Goal: Information Seeking & Learning: Compare options

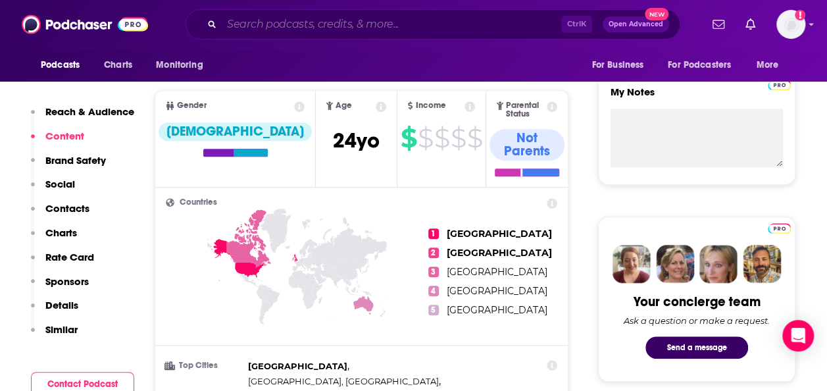
click at [320, 28] on input "Search podcasts, credits, & more..." at bounding box center [391, 24] width 339 height 21
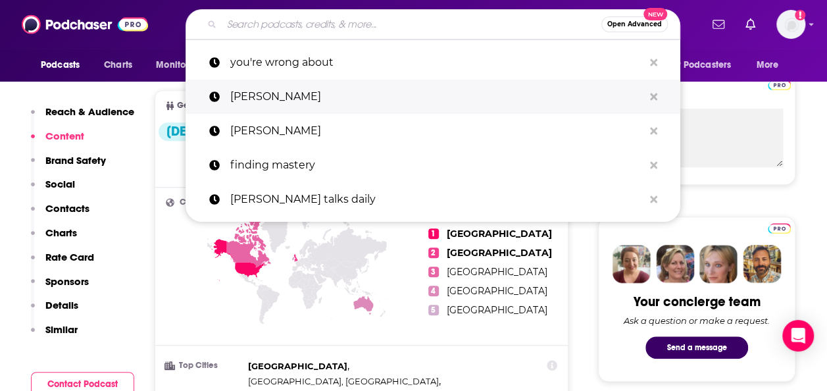
click at [315, 99] on p "[PERSON_NAME]" at bounding box center [436, 97] width 413 height 34
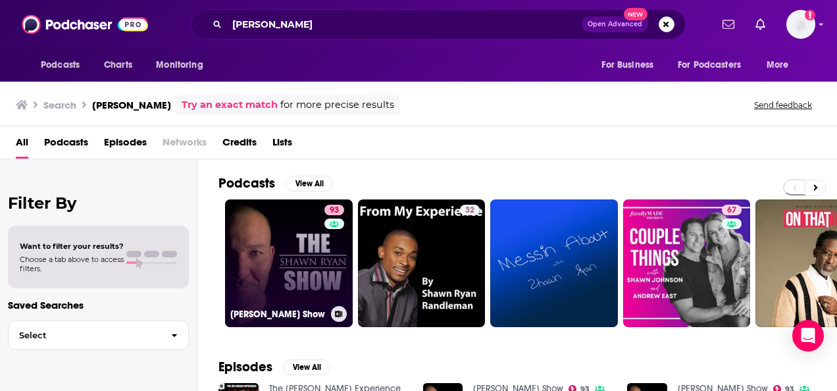
click at [330, 263] on div "93" at bounding box center [335, 255] width 23 height 101
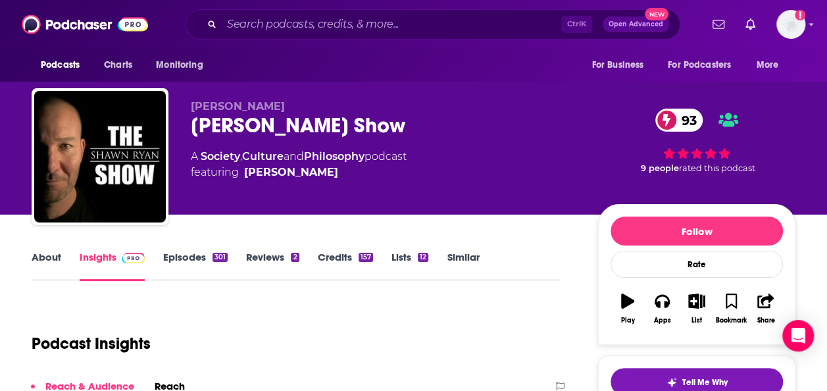
click at [450, 258] on link "Similar" at bounding box center [463, 266] width 32 height 30
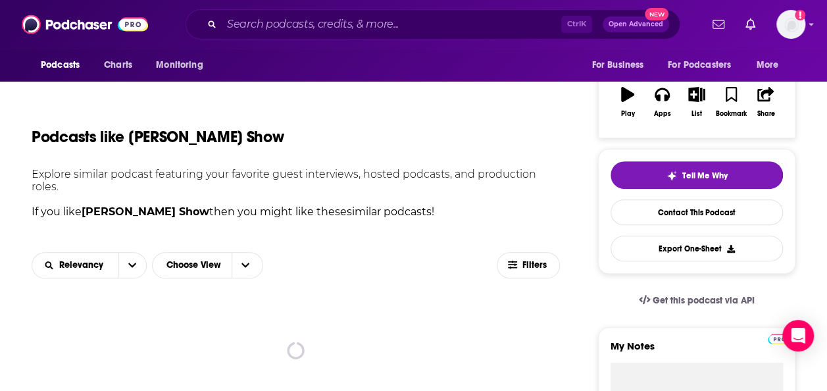
scroll to position [263, 0]
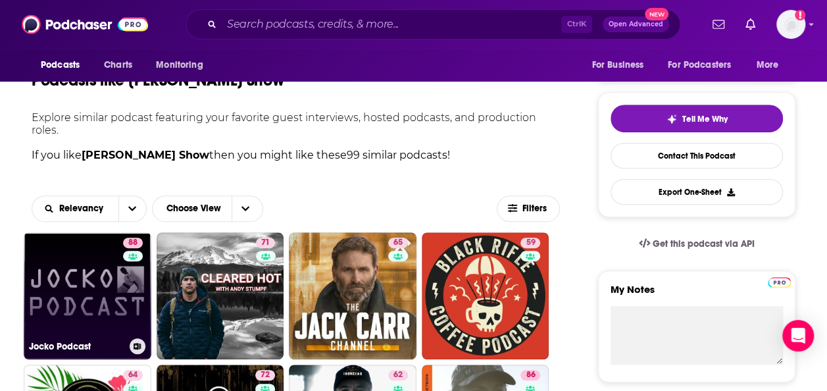
click at [55, 286] on link "88 Jocko Podcast" at bounding box center [88, 296] width 128 height 128
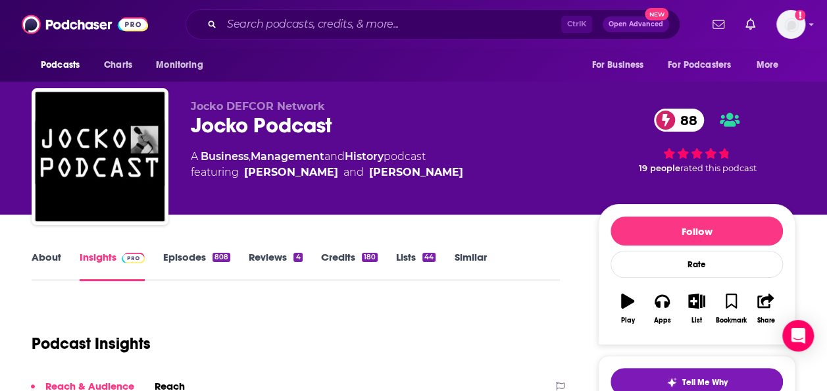
click at [41, 264] on link "About" at bounding box center [47, 266] width 30 height 30
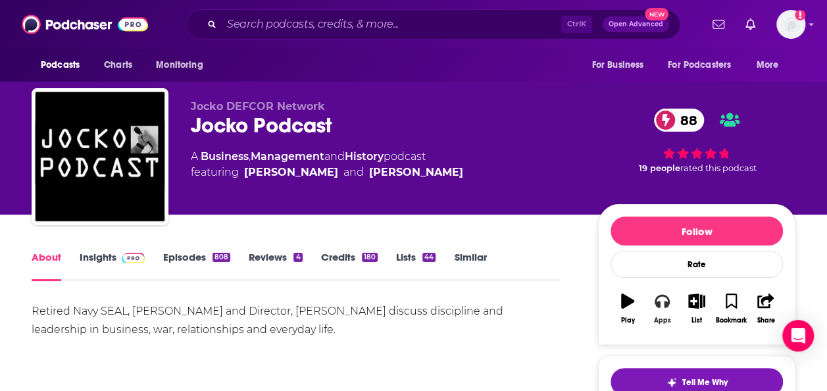
click at [663, 305] on icon "button" at bounding box center [662, 300] width 14 height 14
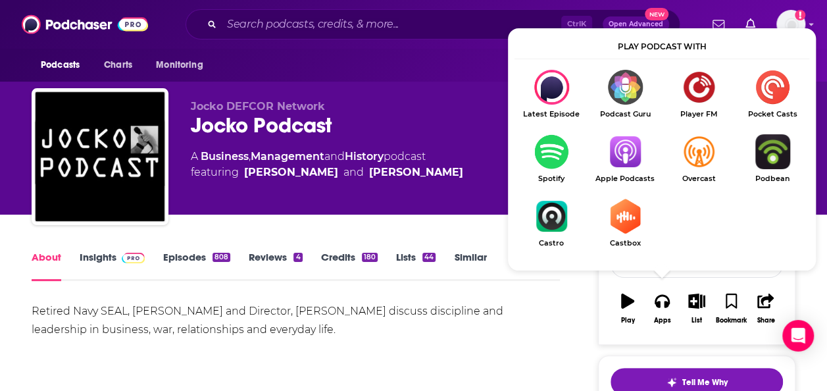
click at [636, 162] on img "Show Listen On dropdown" at bounding box center [625, 151] width 74 height 35
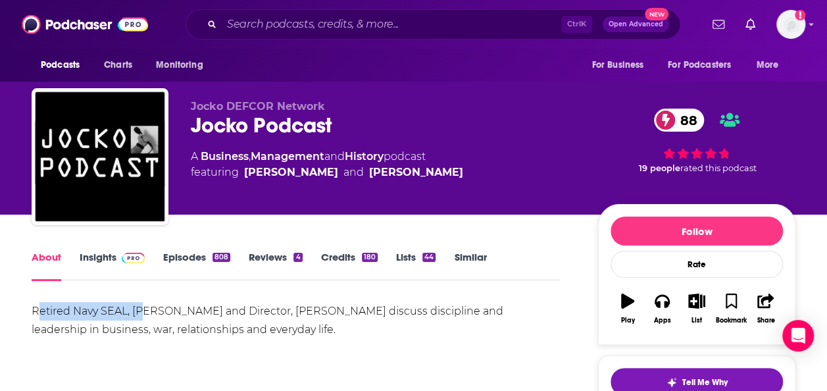
drag, startPoint x: 37, startPoint y: 309, endPoint x: 149, endPoint y: 318, distance: 112.8
click at [149, 318] on div "Retired Navy SEAL, [PERSON_NAME] and Director, [PERSON_NAME] discuss discipline…" at bounding box center [296, 320] width 528 height 37
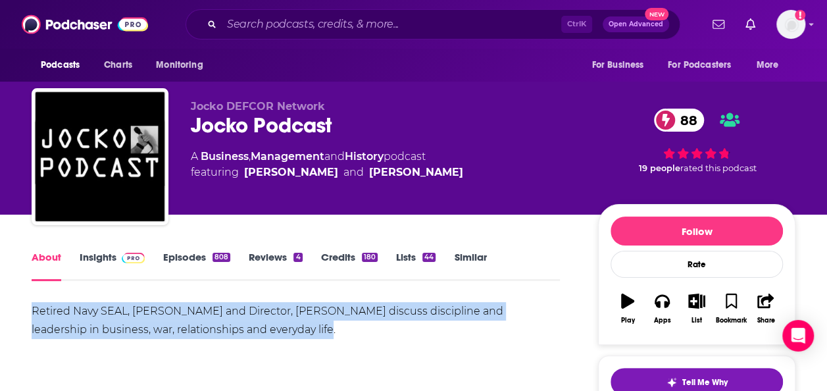
drag, startPoint x: 149, startPoint y: 318, endPoint x: 33, endPoint y: 309, distance: 116.8
click at [33, 309] on div "Retired Navy SEAL, [PERSON_NAME] and Director, [PERSON_NAME] discuss discipline…" at bounding box center [296, 320] width 528 height 37
copy div "Retired Navy SEAL, [PERSON_NAME] and Director, [PERSON_NAME] discuss discipline…"
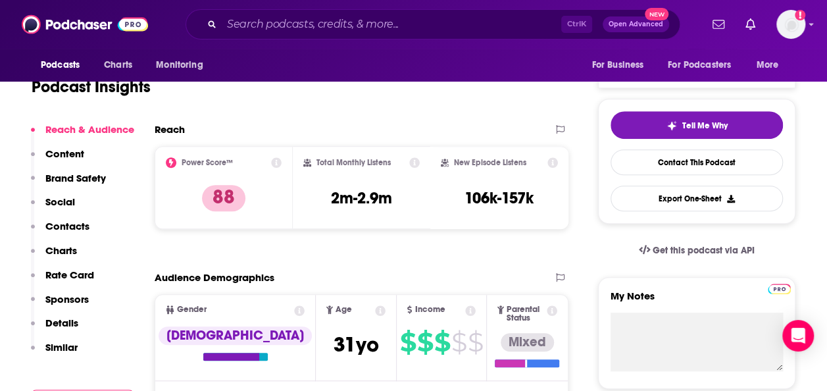
scroll to position [263, 0]
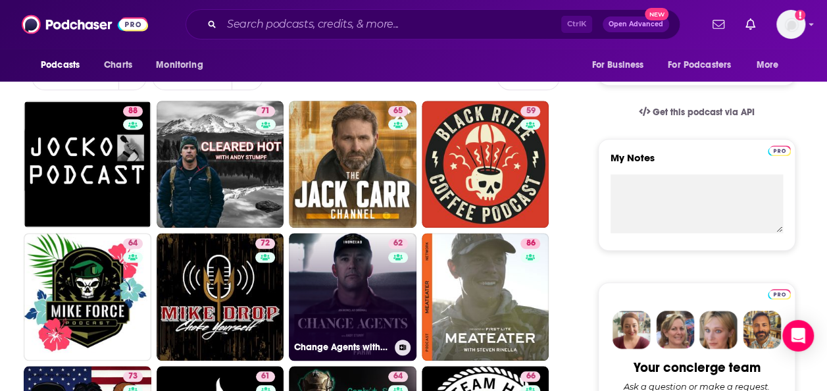
scroll to position [526, 0]
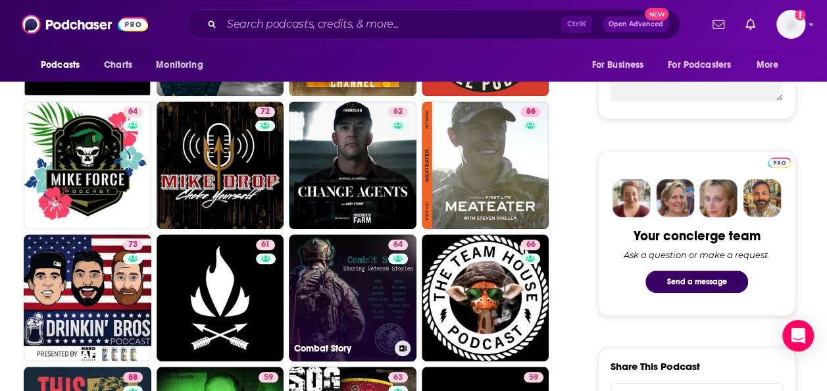
click at [331, 284] on link "64 Combat Story" at bounding box center [353, 298] width 128 height 128
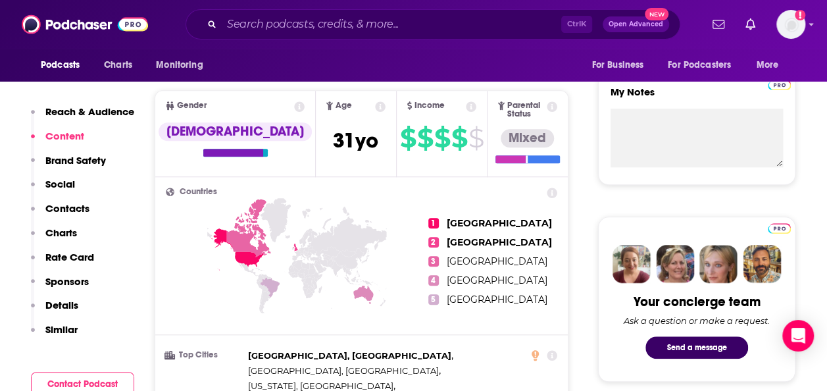
scroll to position [461, 0]
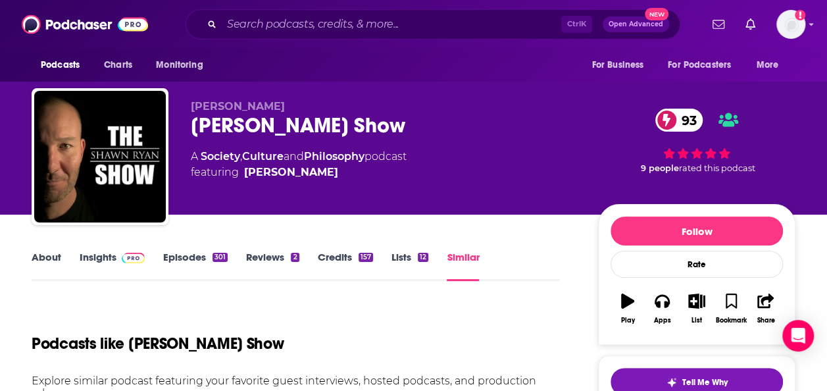
click at [95, 259] on link "Insights" at bounding box center [112, 266] width 65 height 30
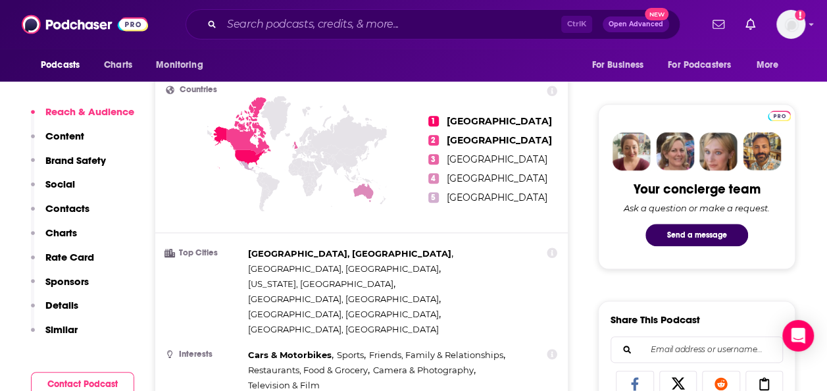
scroll to position [592, 0]
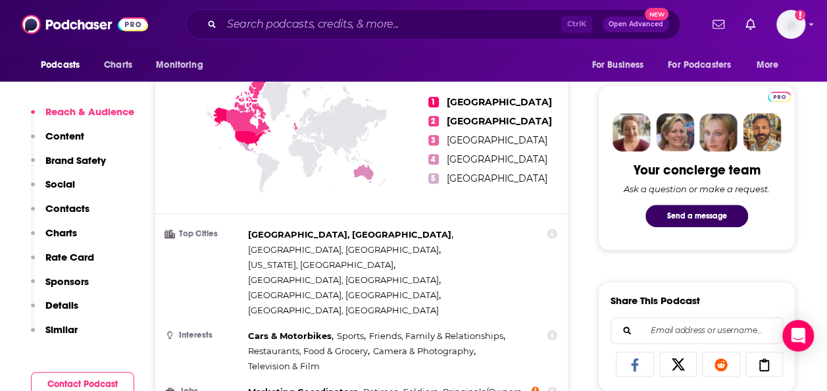
click at [537, 386] on icon at bounding box center [535, 391] width 7 height 11
click at [512, 384] on span "Principals/Owners ," at bounding box center [482, 391] width 80 height 15
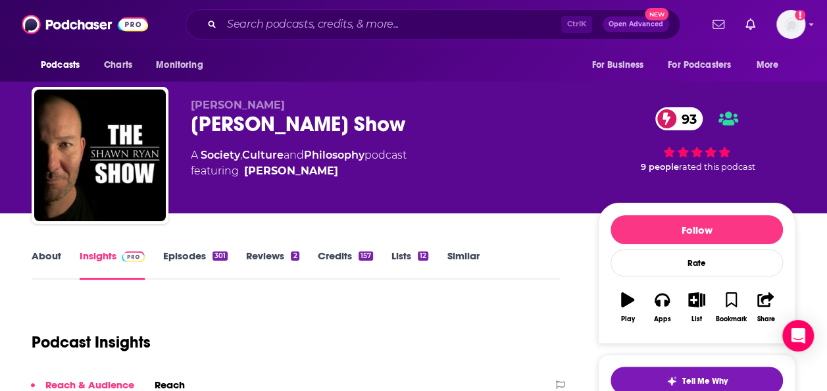
scroll to position [0, 0]
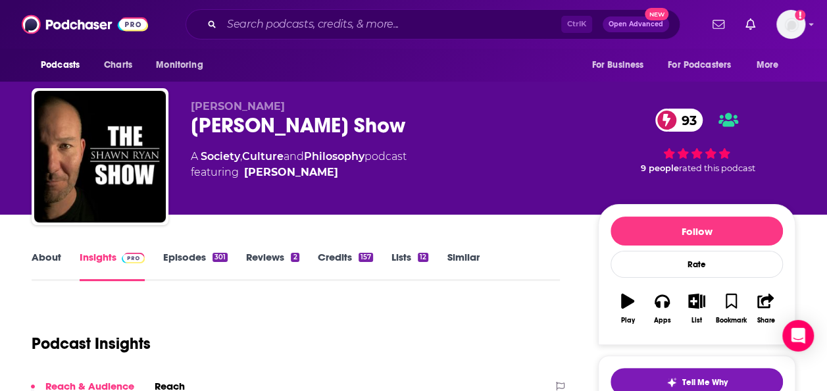
click at [464, 254] on link "Similar" at bounding box center [463, 266] width 32 height 30
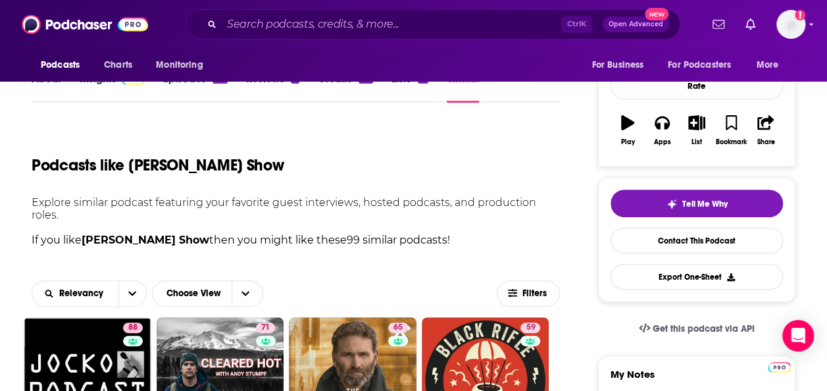
scroll to position [329, 0]
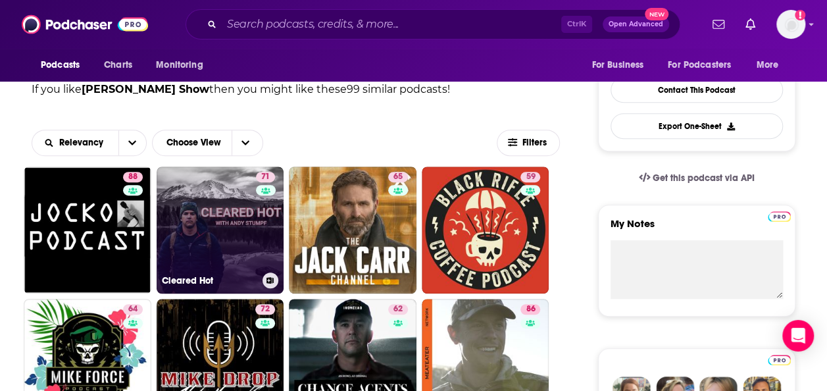
click at [222, 236] on link "71 Cleared Hot" at bounding box center [221, 230] width 128 height 128
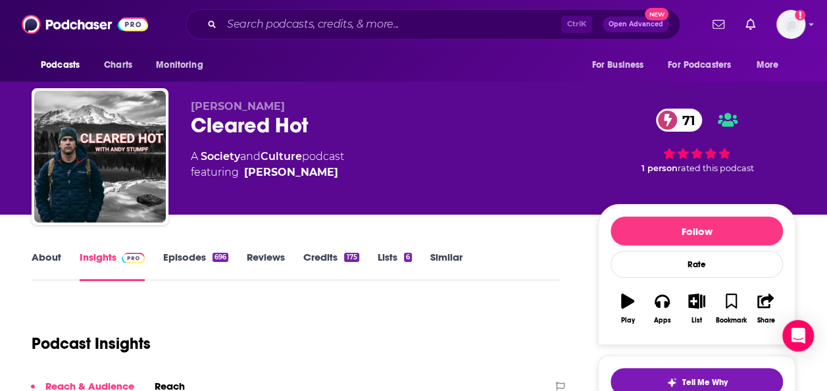
click at [45, 262] on link "About" at bounding box center [47, 266] width 30 height 30
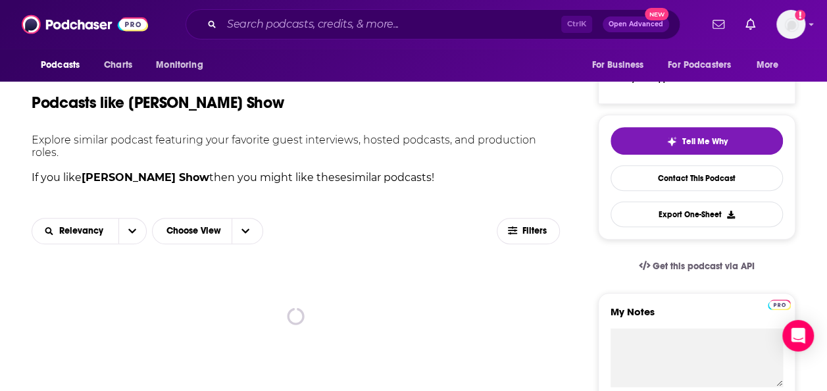
scroll to position [329, 0]
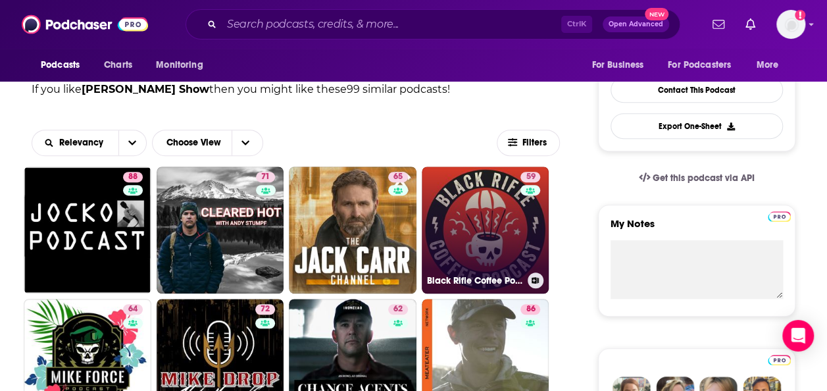
click at [461, 224] on link "59 Black Rifle Coffee Podcast" at bounding box center [486, 230] width 128 height 128
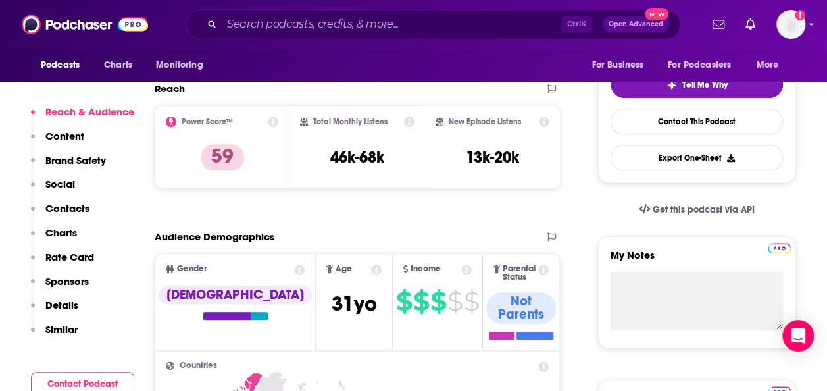
scroll to position [132, 0]
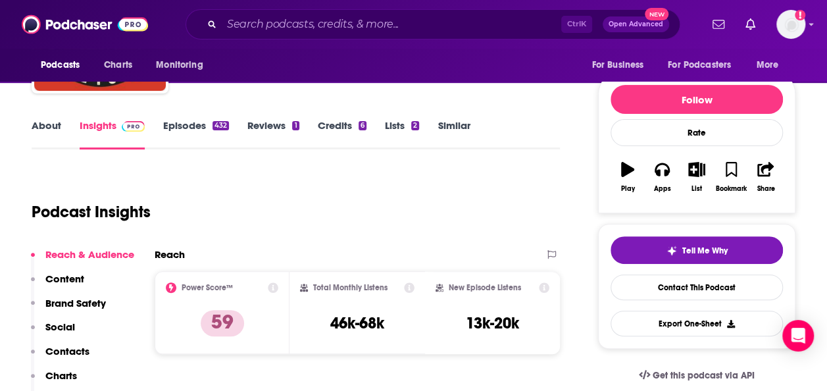
click at [51, 128] on link "About" at bounding box center [47, 134] width 30 height 30
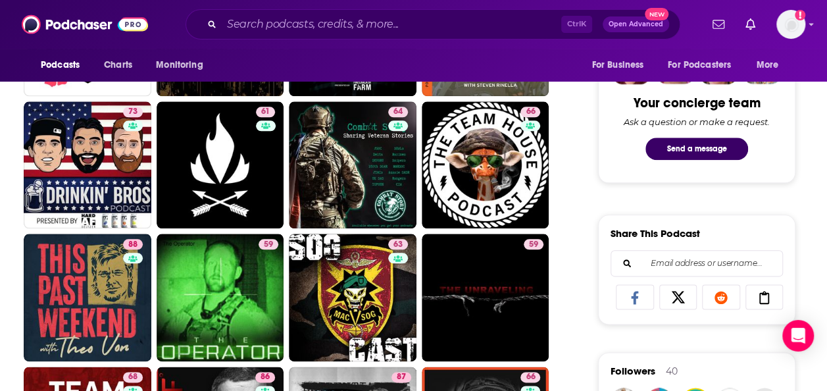
scroll to position [639, 0]
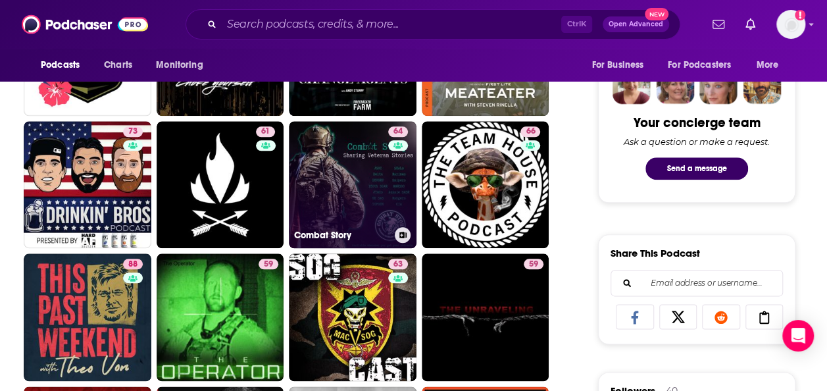
click at [380, 160] on link "64 Combat Story" at bounding box center [353, 185] width 128 height 128
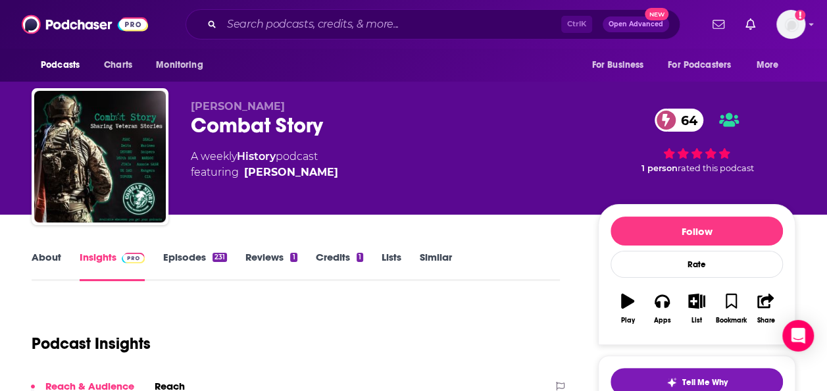
click at [430, 259] on link "Similar" at bounding box center [436, 266] width 32 height 30
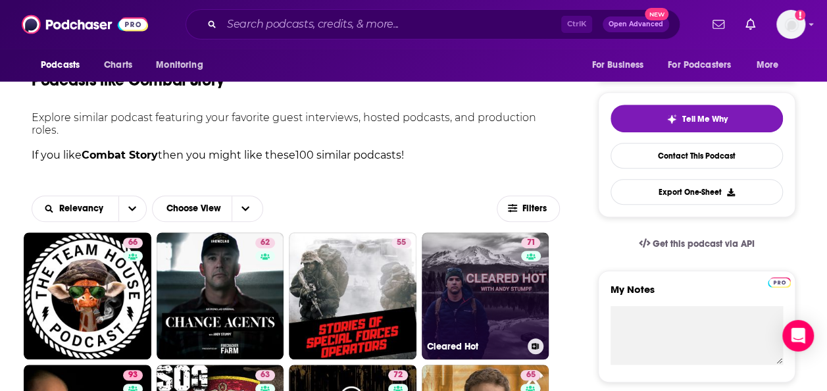
scroll to position [395, 0]
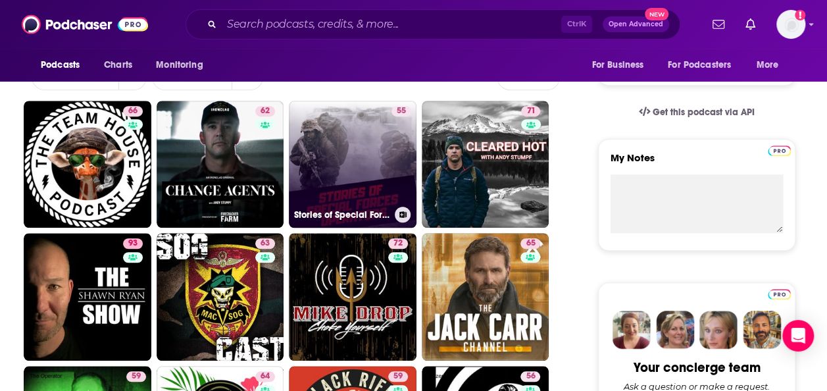
click at [334, 164] on link "55 Stories of Special Forces Operators" at bounding box center [353, 165] width 128 height 128
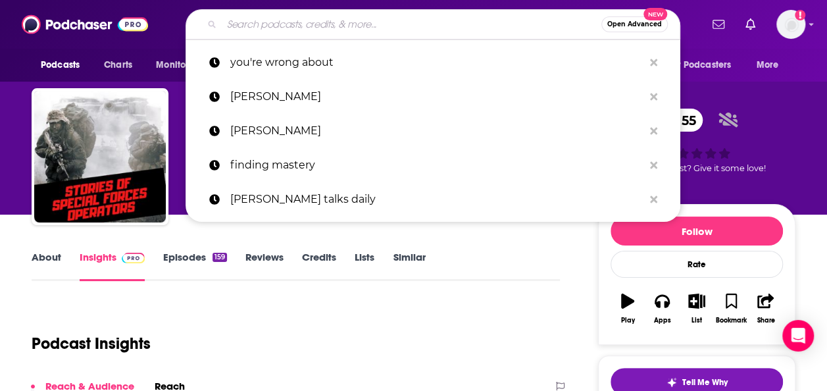
click at [243, 21] on input "Search podcasts, credits, & more..." at bounding box center [412, 24] width 380 height 21
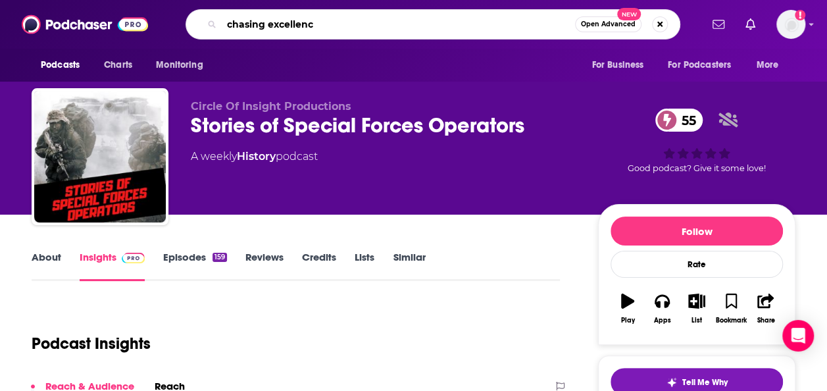
type input "chasing excellence"
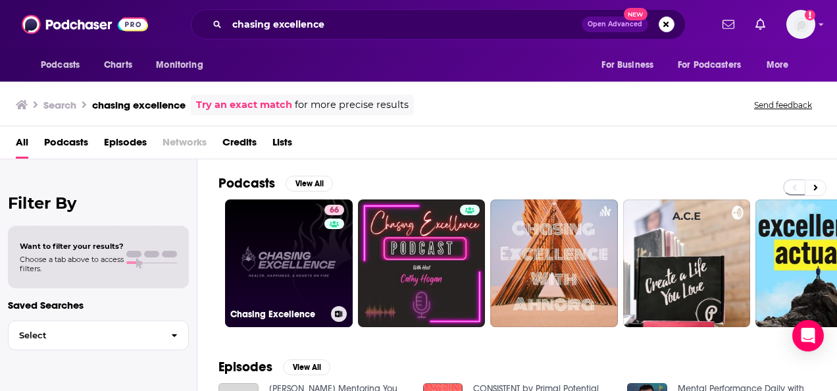
click at [259, 268] on link "66 Chasing Excellence" at bounding box center [289, 263] width 128 height 128
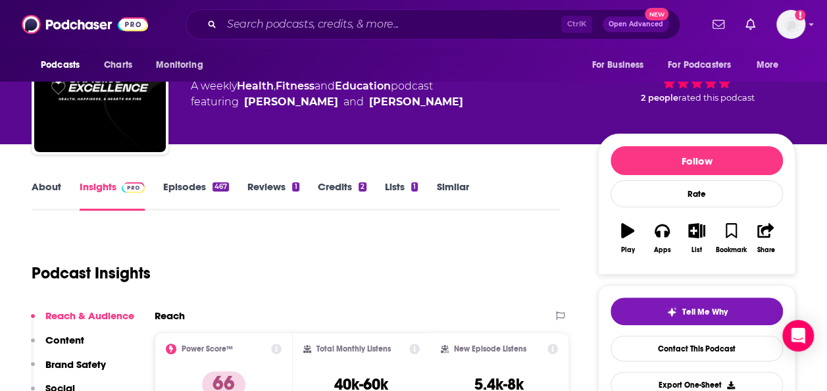
scroll to position [66, 0]
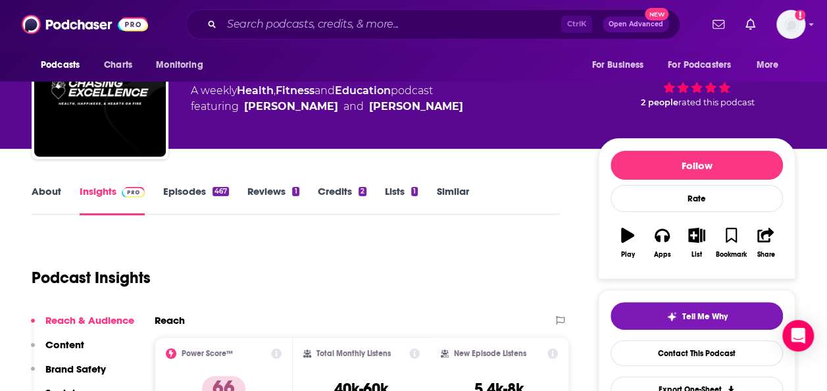
click at [32, 204] on link "About" at bounding box center [47, 200] width 30 height 30
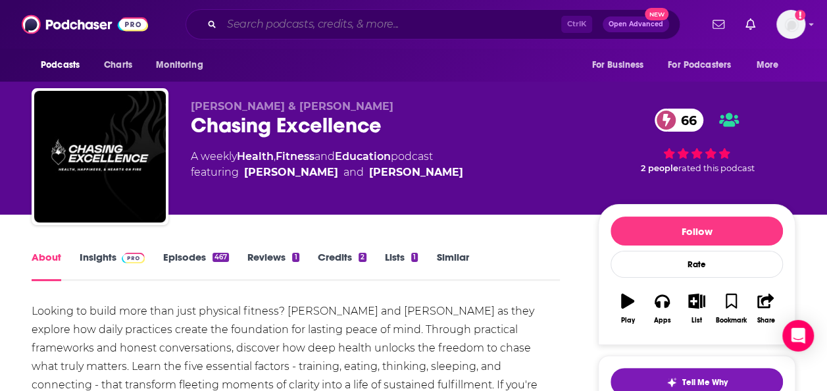
click at [335, 25] on input "Search podcasts, credits, & more..." at bounding box center [391, 24] width 339 height 21
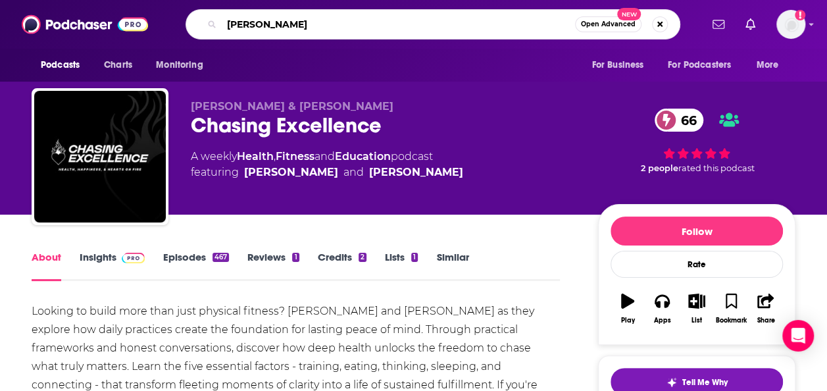
type input "[PERSON_NAME]"
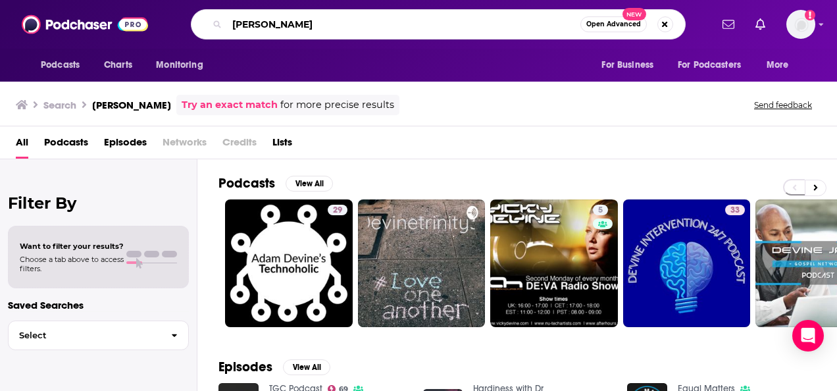
type input "[PERSON_NAME]"
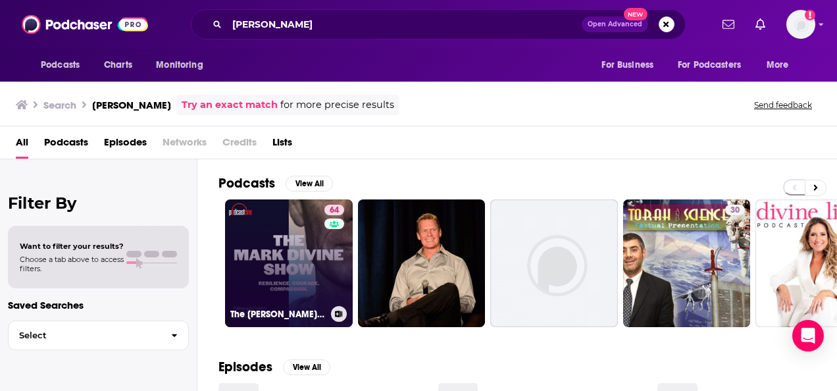
click at [262, 249] on link "64 The [PERSON_NAME] Show" at bounding box center [289, 263] width 128 height 128
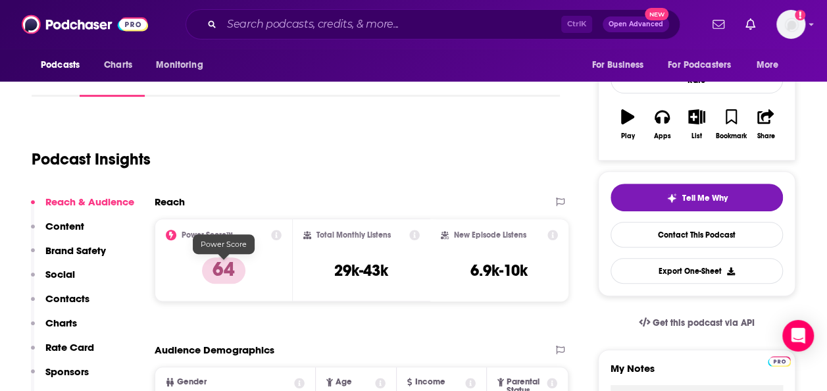
scroll to position [66, 0]
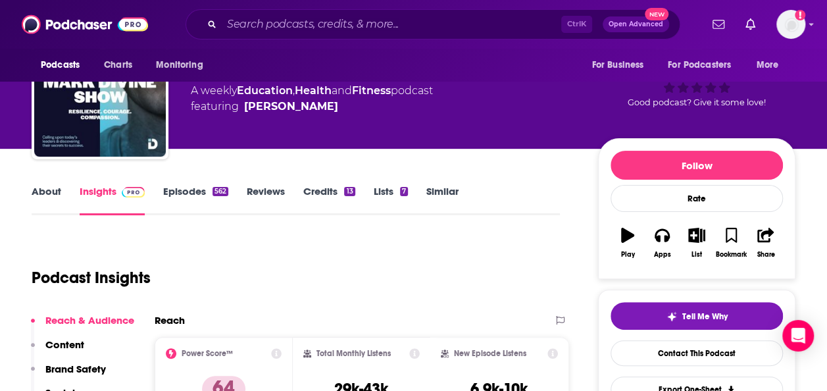
click at [36, 189] on link "About" at bounding box center [47, 200] width 30 height 30
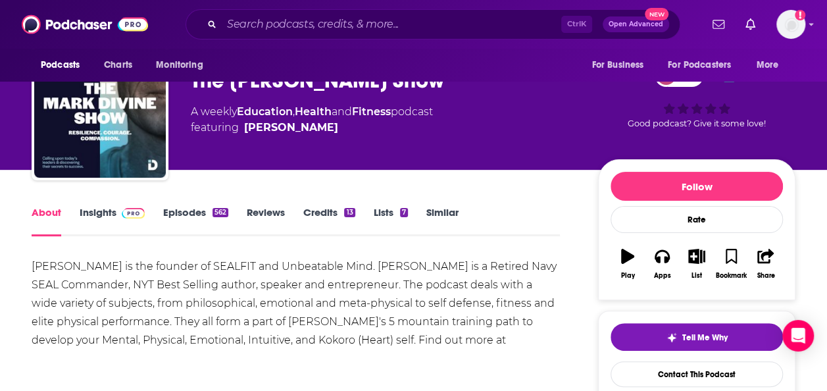
scroll to position [66, 0]
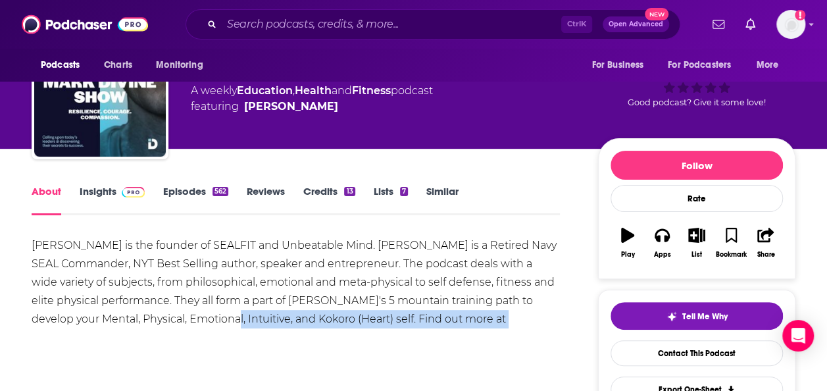
drag, startPoint x: 530, startPoint y: 322, endPoint x: 221, endPoint y: 316, distance: 308.6
click at [221, 316] on div "[PERSON_NAME] is the founder of SEALFIT and Unbeatable Mind. [PERSON_NAME] is a…" at bounding box center [296, 291] width 528 height 111
drag, startPoint x: 221, startPoint y: 316, endPoint x: 284, endPoint y: 328, distance: 64.3
click at [279, 328] on div "[PERSON_NAME] is the founder of SEALFIT and Unbeatable Mind. [PERSON_NAME] is a…" at bounding box center [296, 291] width 528 height 111
click at [304, 319] on div "[PERSON_NAME] is the founder of SEALFIT and Unbeatable Mind. [PERSON_NAME] is a…" at bounding box center [296, 291] width 528 height 111
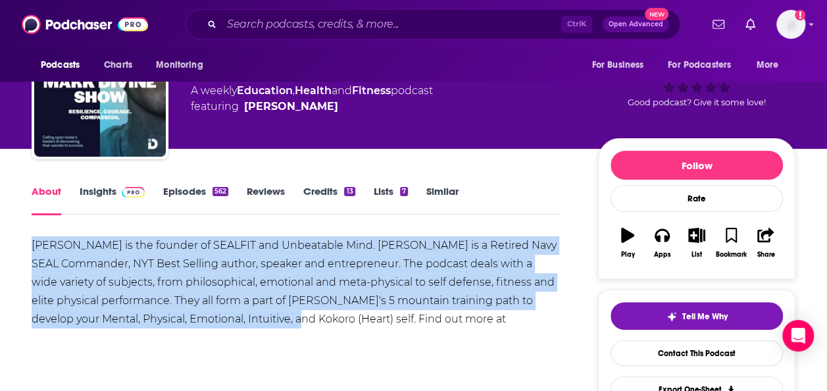
drag, startPoint x: 298, startPoint y: 317, endPoint x: 19, endPoint y: 234, distance: 291.0
copy div "[PERSON_NAME] is the founder of SEALFIT and Unbeatable Mind. [PERSON_NAME] is a…"
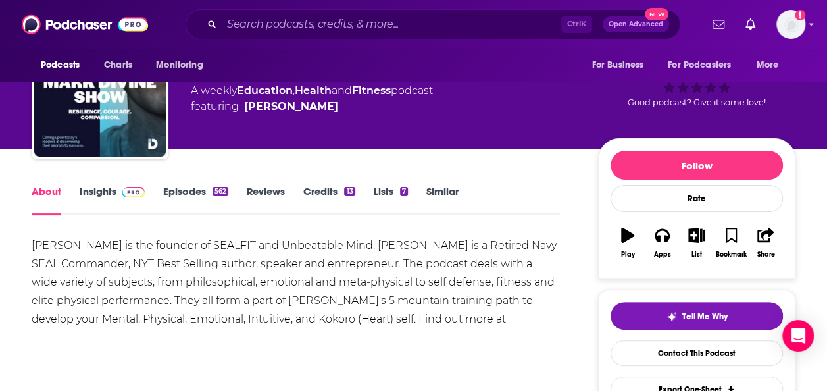
click at [445, 186] on link "Similar" at bounding box center [442, 200] width 32 height 30
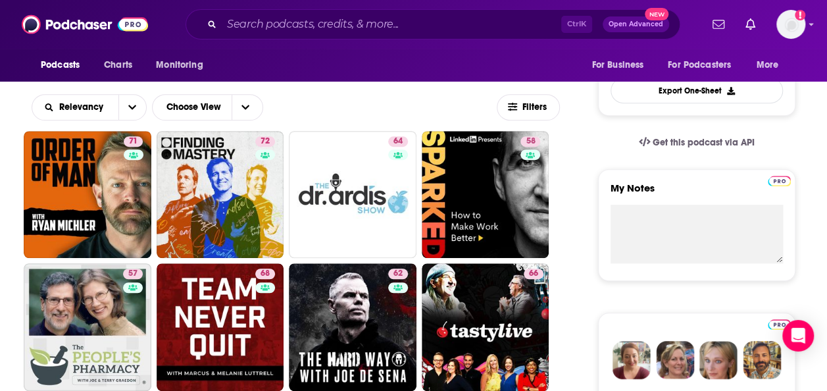
scroll to position [461, 0]
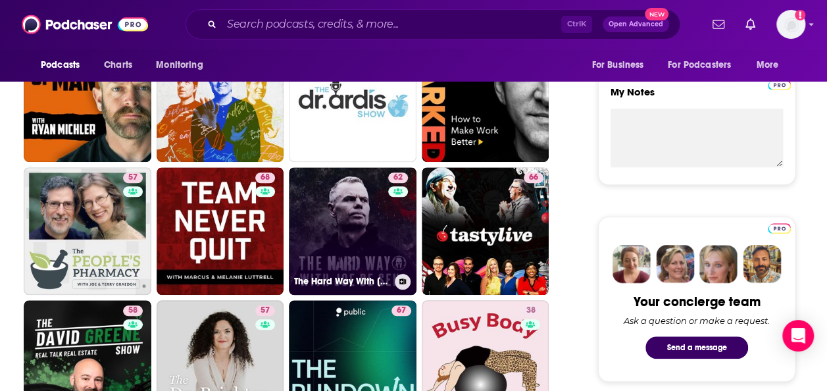
click at [374, 214] on link "62 The Hard Way With [PERSON_NAME]" at bounding box center [353, 231] width 128 height 128
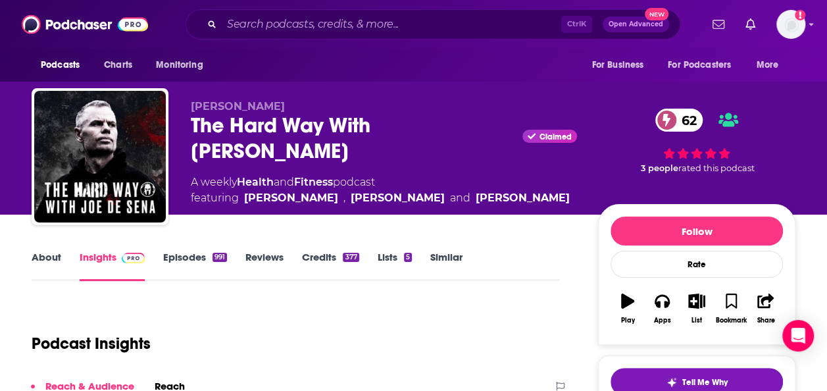
click at [40, 261] on link "About" at bounding box center [47, 266] width 30 height 30
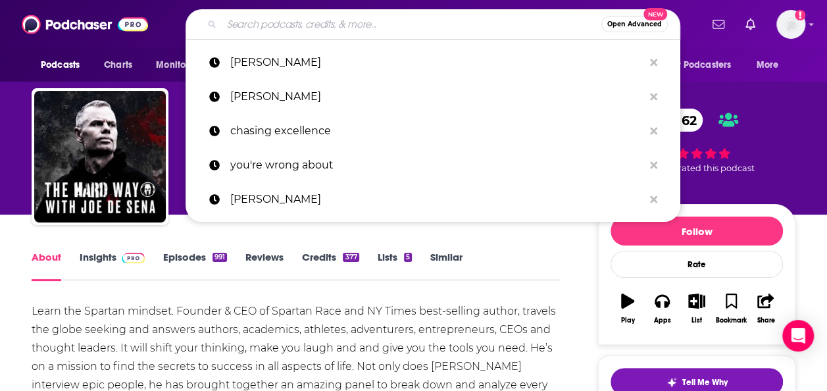
click at [276, 32] on input "Search podcasts, credits, & more..." at bounding box center [412, 24] width 380 height 21
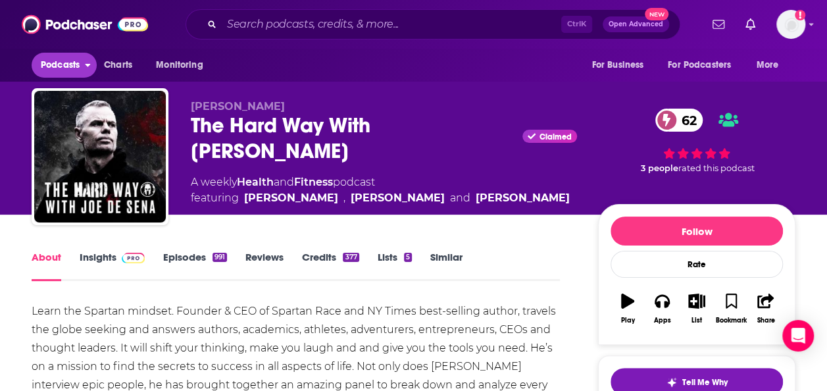
click at [49, 70] on span "Podcasts" at bounding box center [60, 65] width 39 height 18
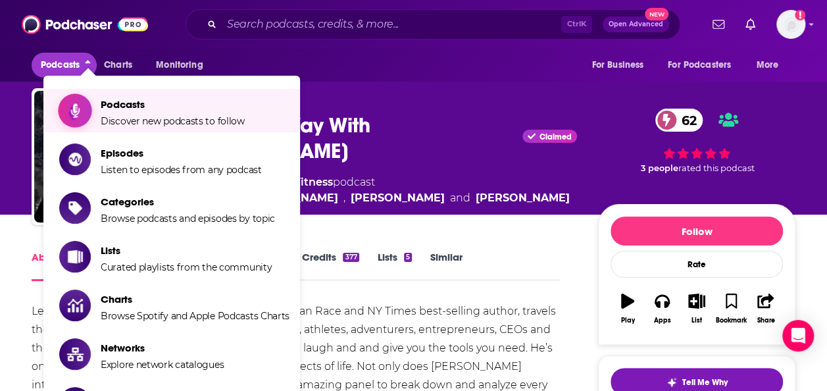
click at [159, 120] on span "Discover new podcasts to follow" at bounding box center [173, 121] width 144 height 12
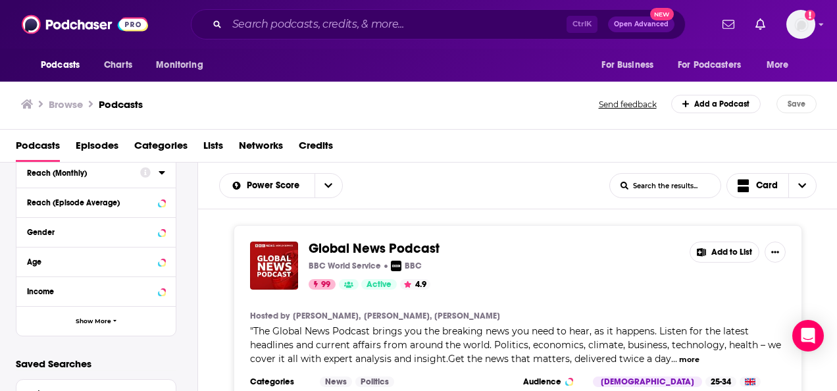
scroll to position [438, 0]
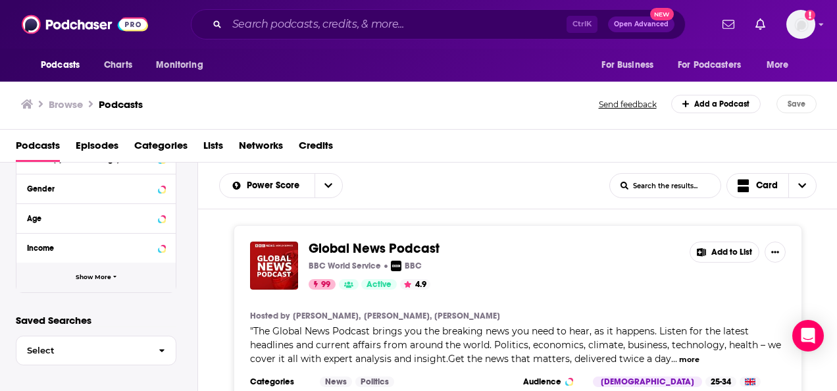
click at [87, 289] on button "Show More" at bounding box center [95, 277] width 159 height 30
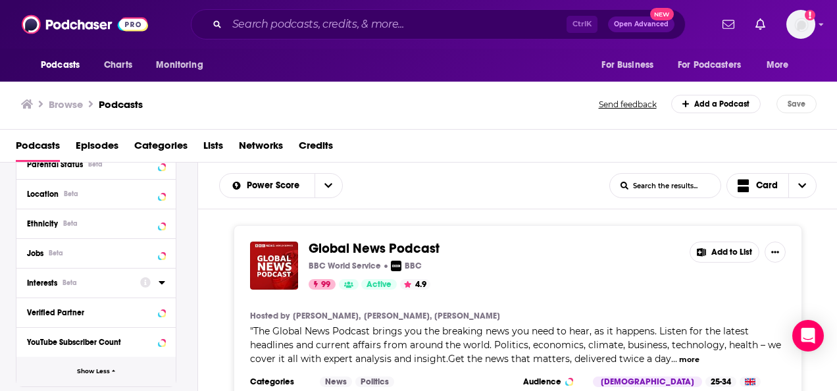
scroll to position [570, 0]
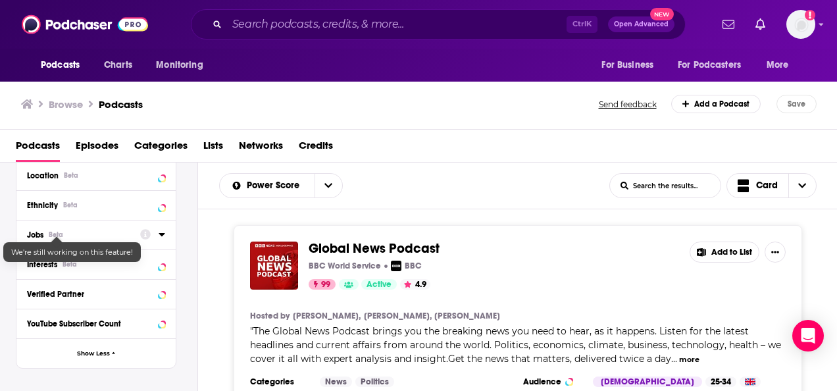
click at [49, 234] on div "Jobs Beta" at bounding box center [79, 234] width 105 height 9
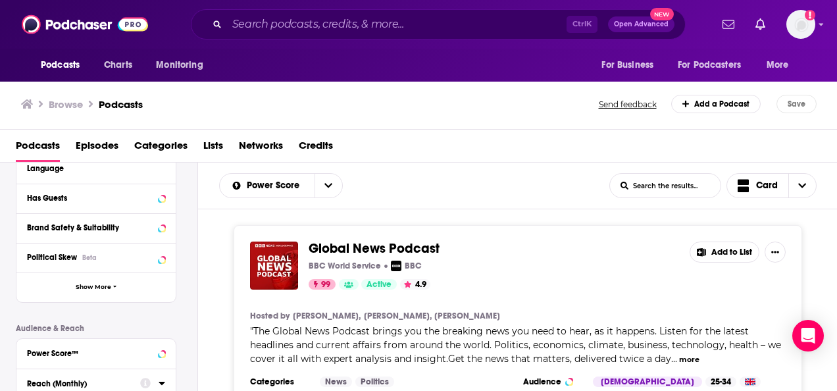
scroll to position [109, 0]
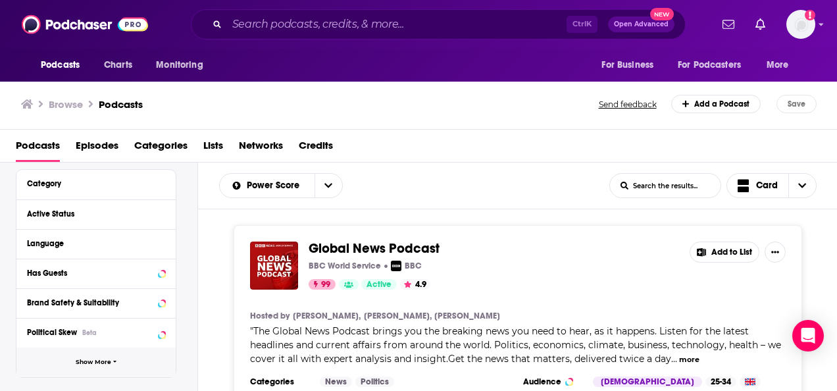
click at [63, 352] on button "Show More" at bounding box center [95, 362] width 159 height 30
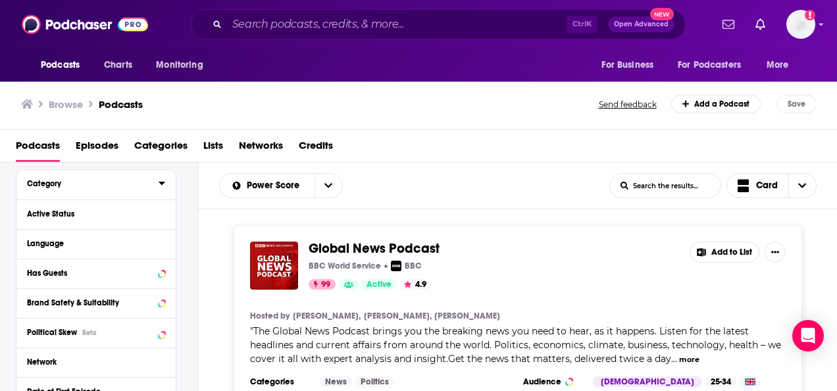
click at [77, 178] on button "Category" at bounding box center [93, 183] width 132 height 16
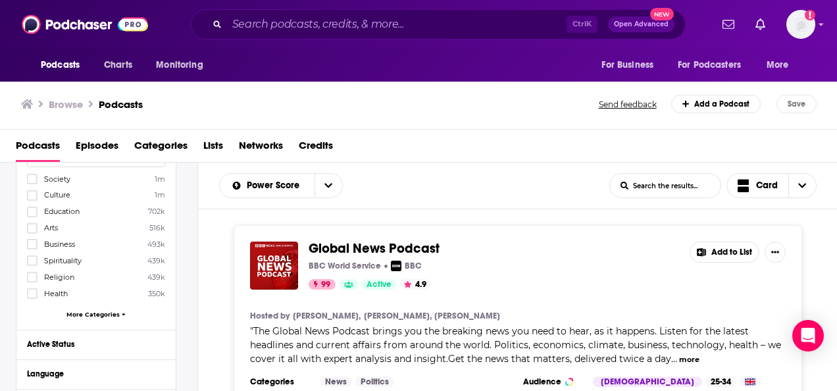
scroll to position [175, 0]
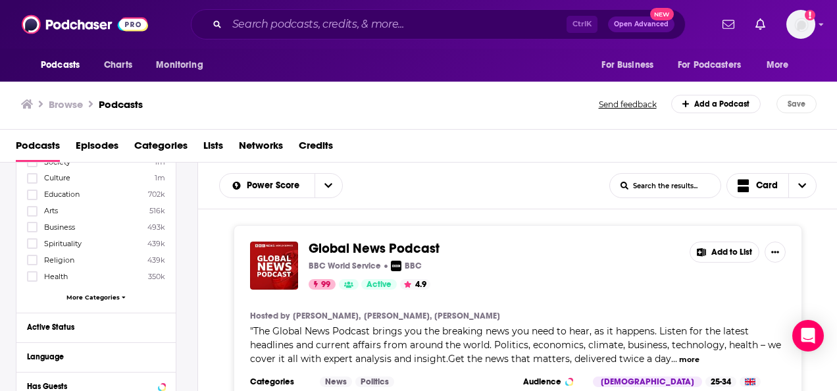
click at [99, 296] on span "More Categories" at bounding box center [92, 296] width 53 height 7
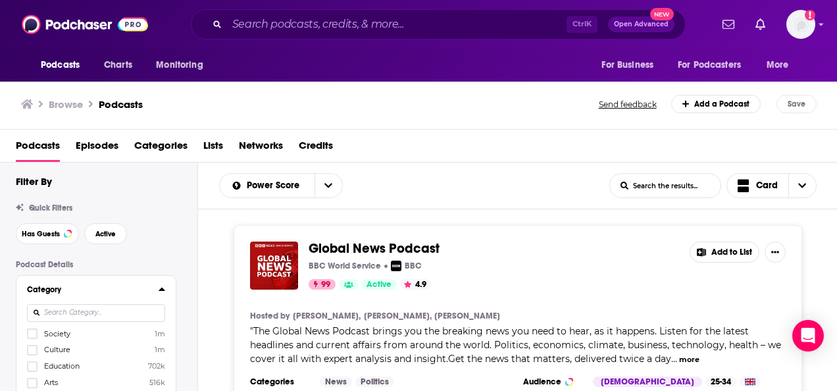
scroll to position [0, 0]
click at [70, 312] on input at bounding box center [96, 316] width 138 height 18
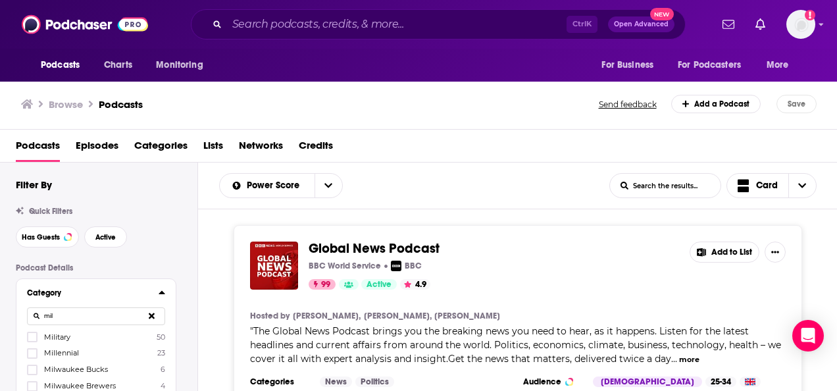
type input "mil"
click at [74, 336] on label "Military 50" at bounding box center [96, 336] width 138 height 11
click at [32, 341] on input "multiSelectOption-military-category-0" at bounding box center [32, 341] width 0 height 0
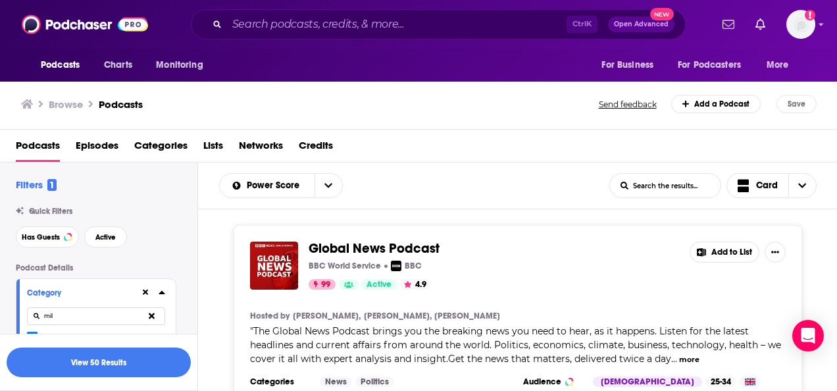
scroll to position [66, 0]
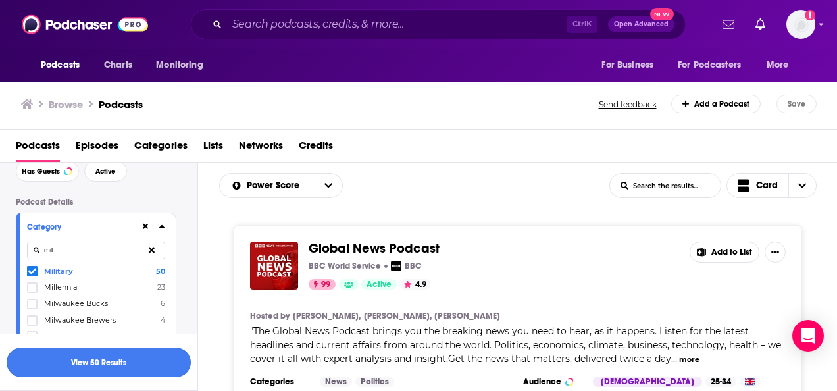
click at [57, 360] on button "View 50 Results" at bounding box center [99, 362] width 184 height 30
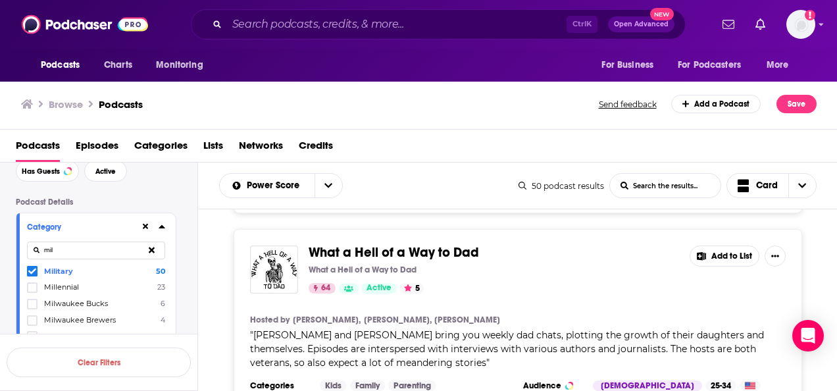
scroll to position [1316, 0]
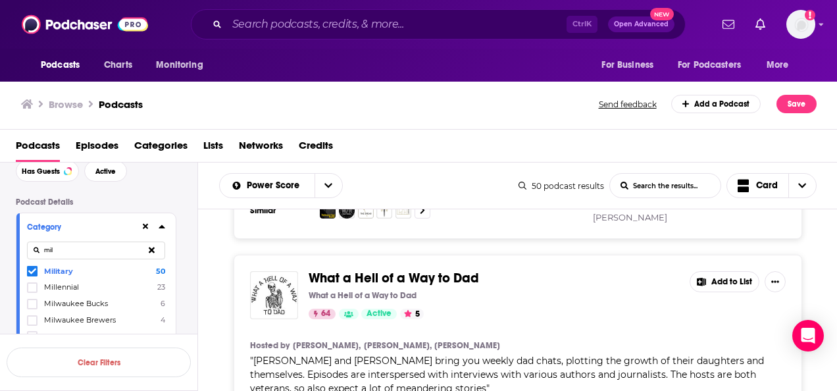
click at [267, 253] on div "Podcasts Charts Monitoring Ctrl K Open Advanced New For Business For Podcasters…" at bounding box center [418, 195] width 837 height 391
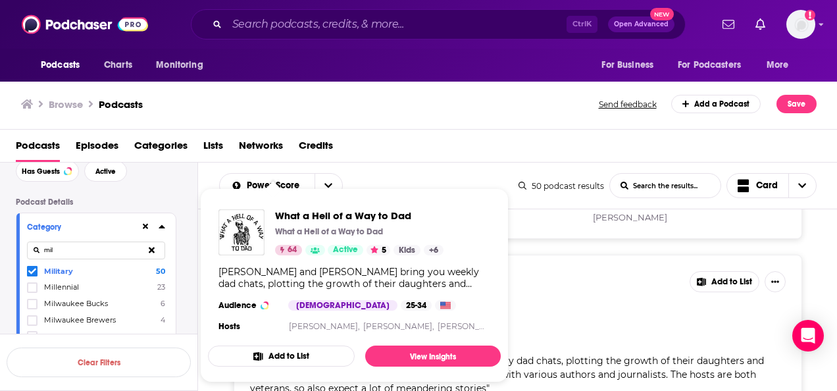
click at [197, 250] on div "Filters 1 Quick Filters Has Guests Active Podcast Details Category mil Military…" at bounding box center [99, 317] width 198 height 311
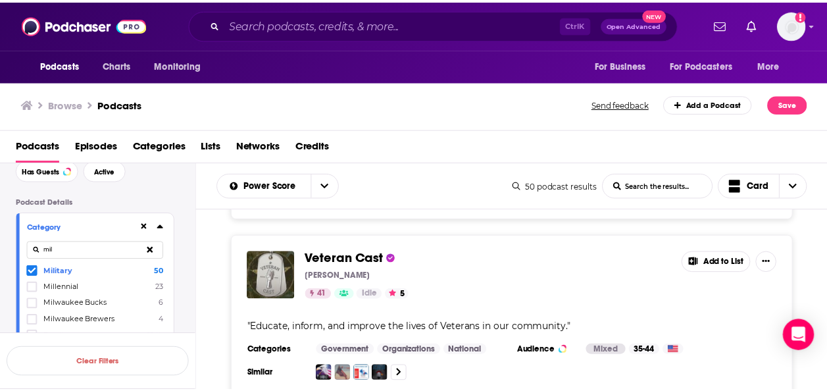
scroll to position [3224, 0]
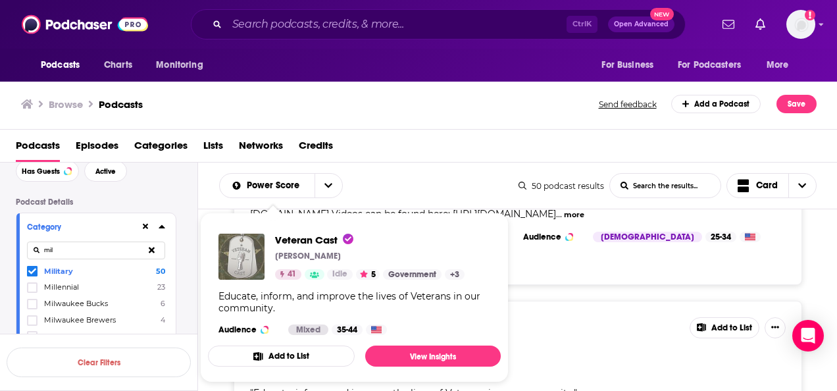
click at [232, 262] on img "Veteran Cast" at bounding box center [241, 257] width 46 height 46
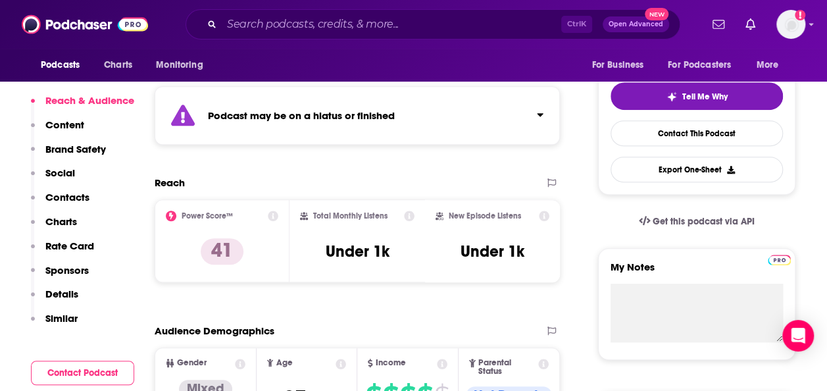
scroll to position [197, 0]
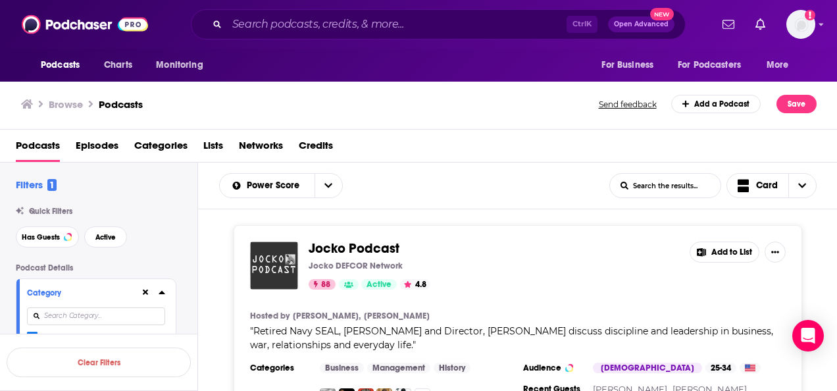
click at [276, 260] on div "Podcasts Charts Monitoring Ctrl K Open Advanced New For Business For Podcasters…" at bounding box center [418, 195] width 837 height 391
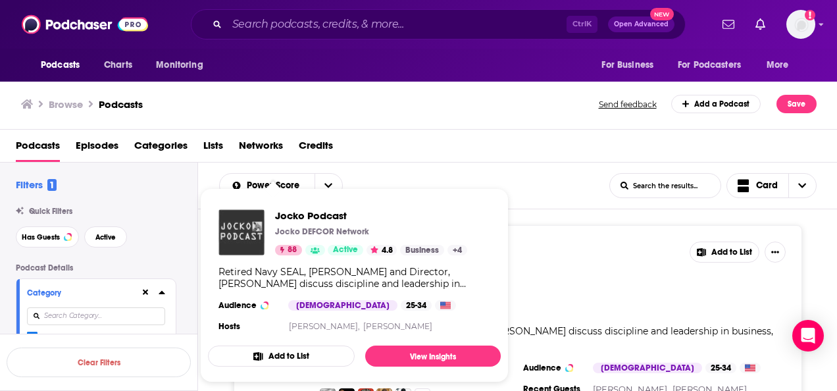
click at [253, 226] on img "Jocko Podcast" at bounding box center [241, 232] width 46 height 46
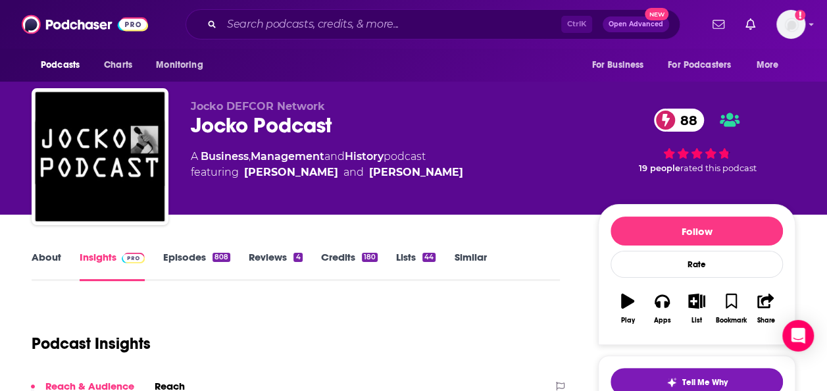
click at [470, 262] on link "Similar" at bounding box center [470, 266] width 32 height 30
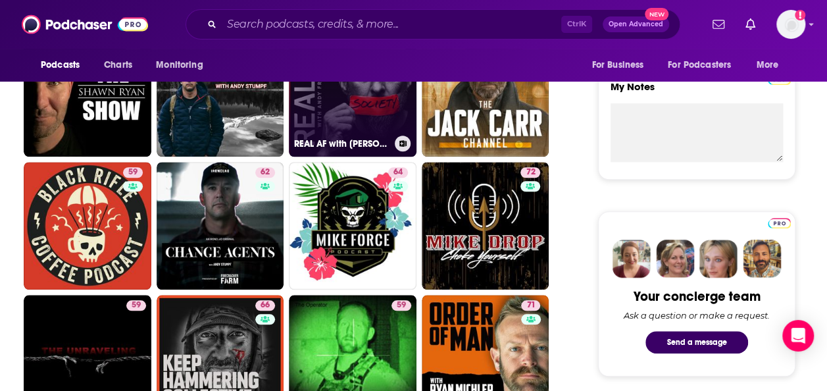
scroll to position [526, 0]
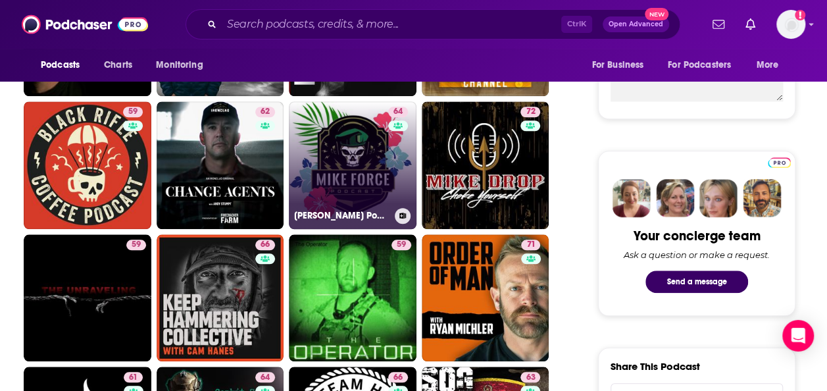
click at [339, 180] on link "64 [PERSON_NAME] Podcast" at bounding box center [353, 165] width 128 height 128
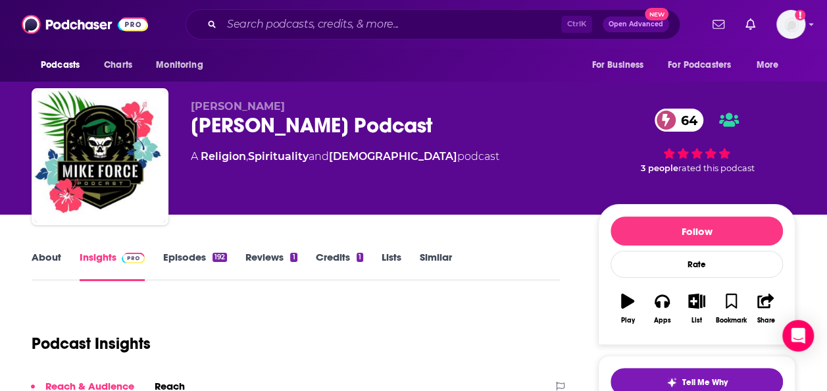
click at [42, 261] on link "About" at bounding box center [47, 266] width 30 height 30
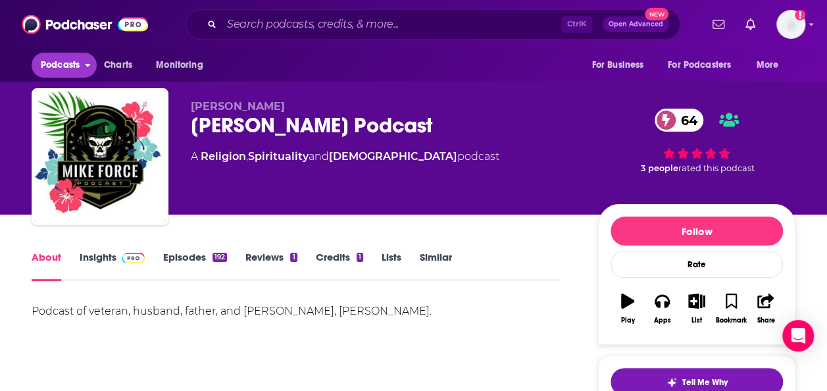
click at [79, 63] on span "Podcasts" at bounding box center [60, 65] width 39 height 18
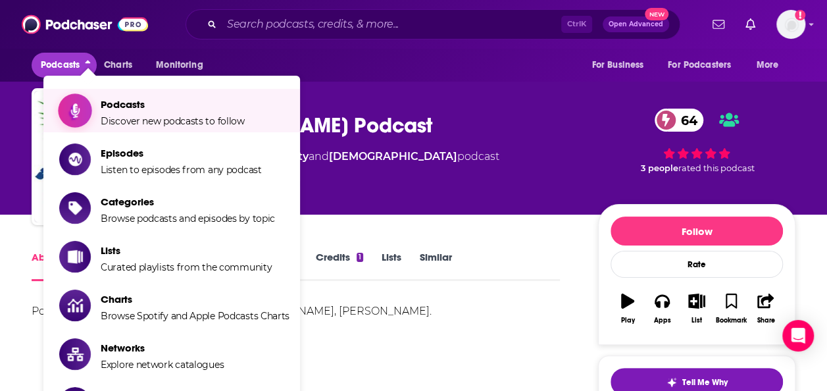
click at [126, 114] on span "Podcasts Discover new podcasts to follow" at bounding box center [173, 110] width 144 height 33
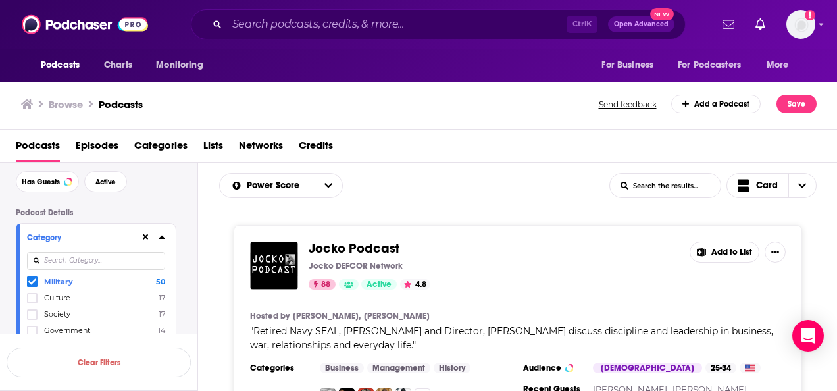
scroll to position [132, 0]
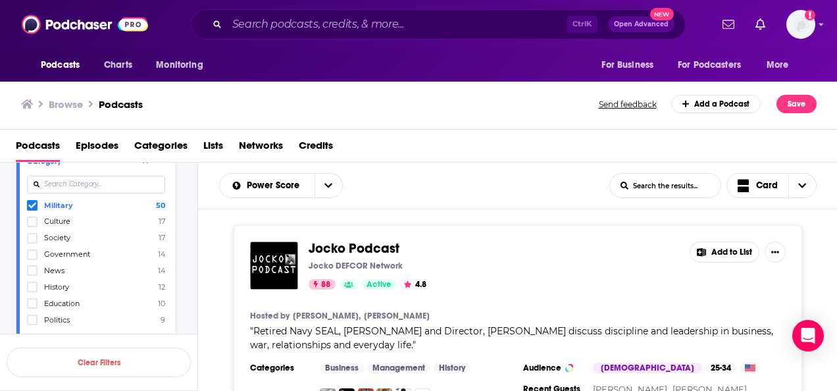
click at [30, 208] on icon at bounding box center [32, 205] width 8 height 8
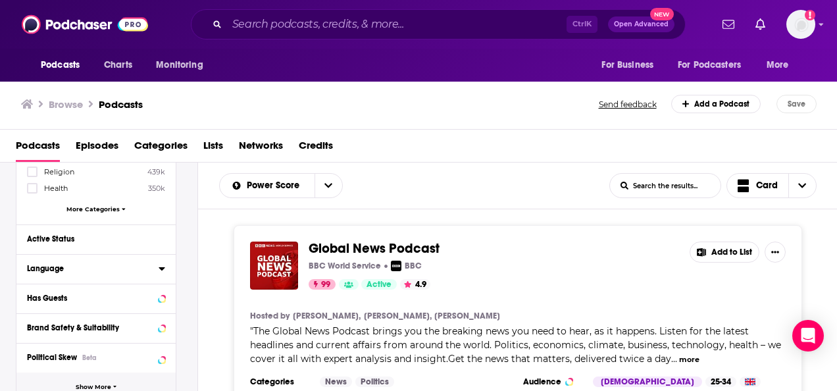
scroll to position [329, 0]
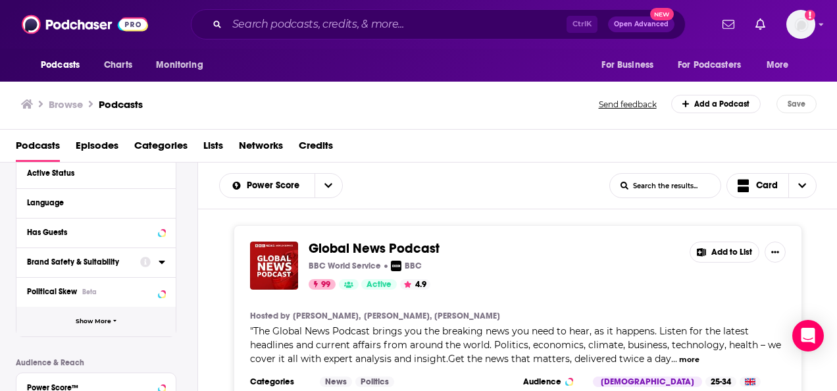
click at [92, 318] on span "Show More" at bounding box center [94, 321] width 36 height 7
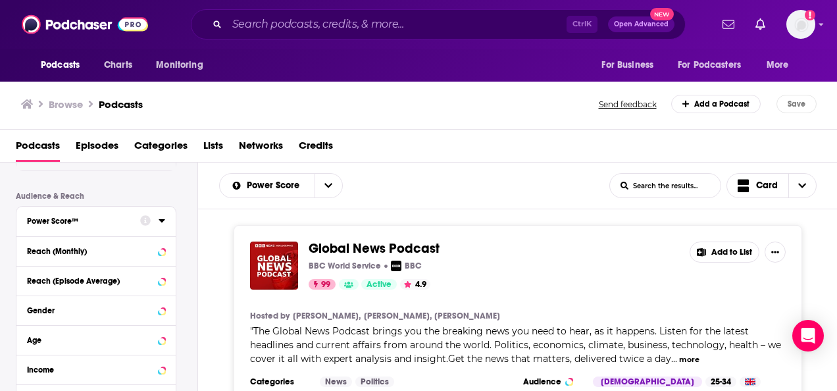
scroll to position [789, 0]
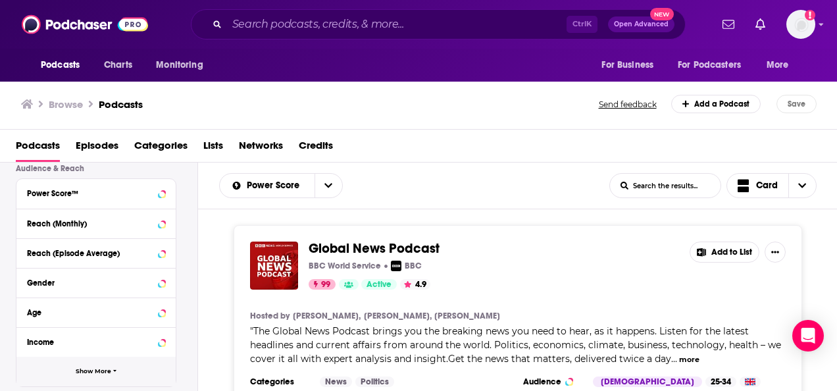
click at [65, 361] on button "Show More" at bounding box center [95, 372] width 159 height 30
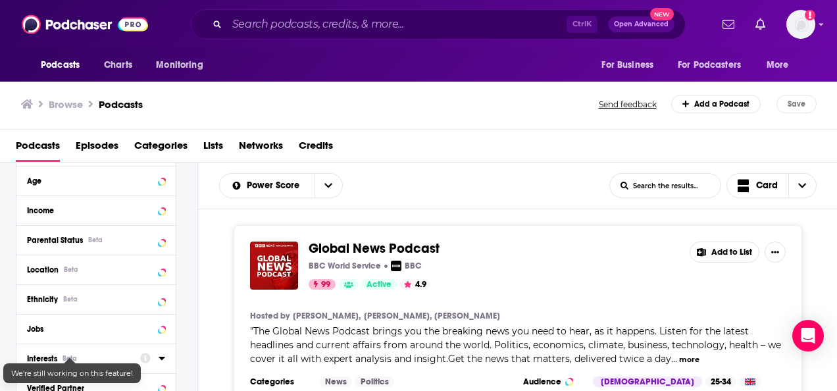
scroll to position [987, 0]
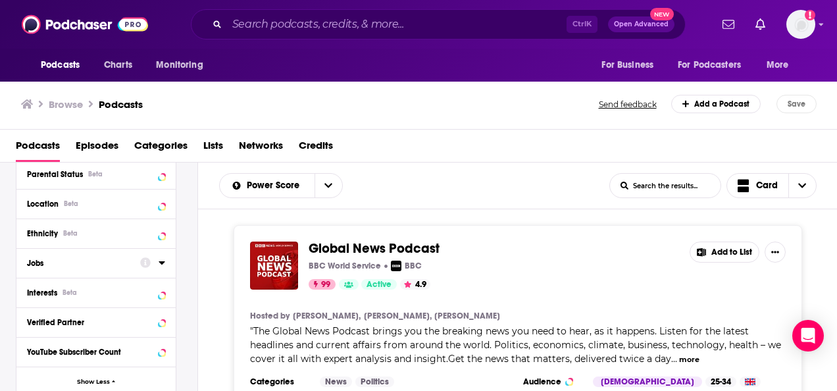
click at [52, 264] on button "Jobs" at bounding box center [83, 262] width 113 height 16
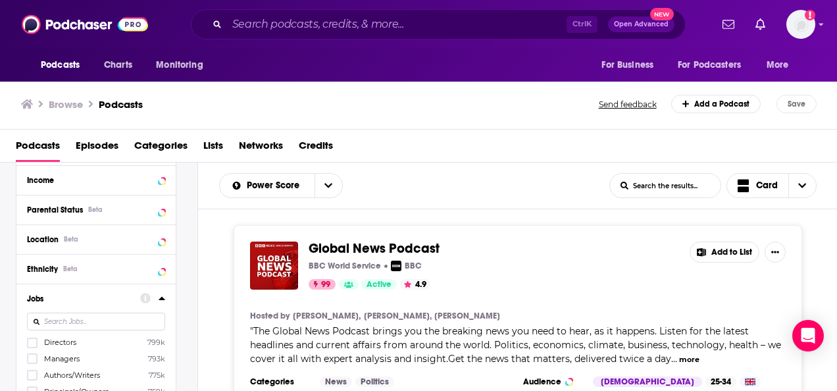
click at [54, 277] on div "Power Score™ Reach (Monthly) Reach (Episode Average) Gender Age Income Parental…" at bounding box center [96, 313] width 161 height 595
click at [29, 339] on icon at bounding box center [32, 343] width 8 height 8
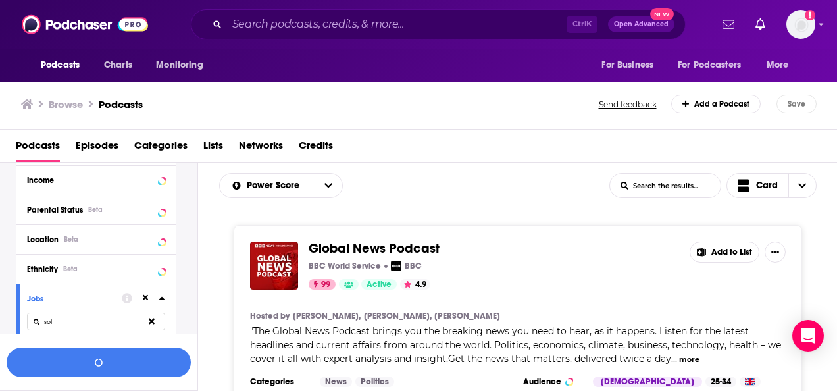
scroll to position [1083, 0]
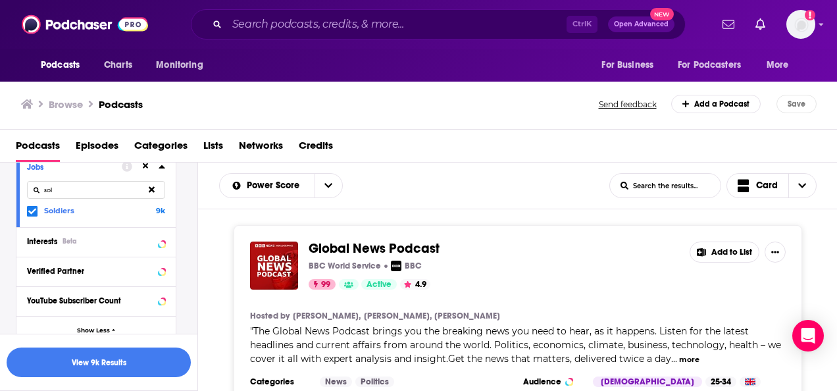
drag, startPoint x: 97, startPoint y: 191, endPoint x: 25, endPoint y: 186, distance: 71.9
click at [25, 186] on div "Jobs sol Soldiers 9k" at bounding box center [95, 189] width 159 height 74
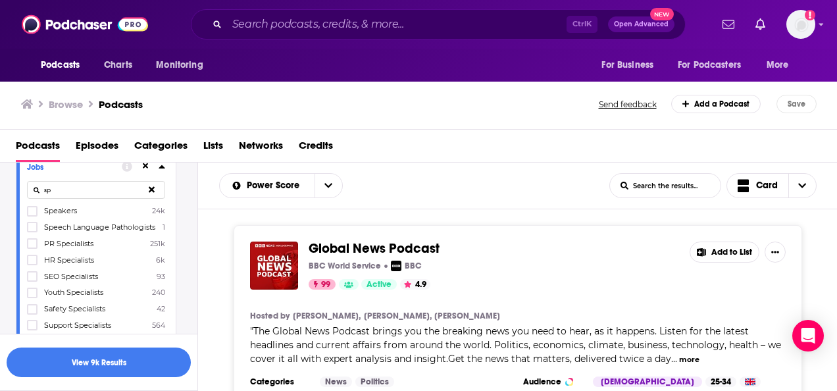
type input "s"
type input "v"
type input "m"
click at [103, 357] on button "View 9k Results" at bounding box center [99, 362] width 184 height 30
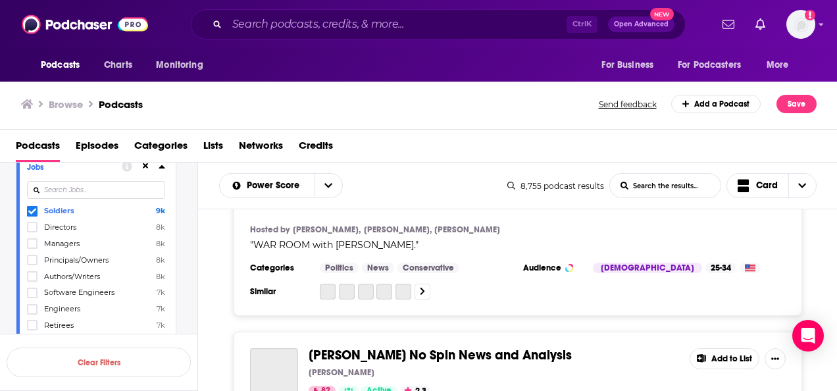
scroll to position [5403, 0]
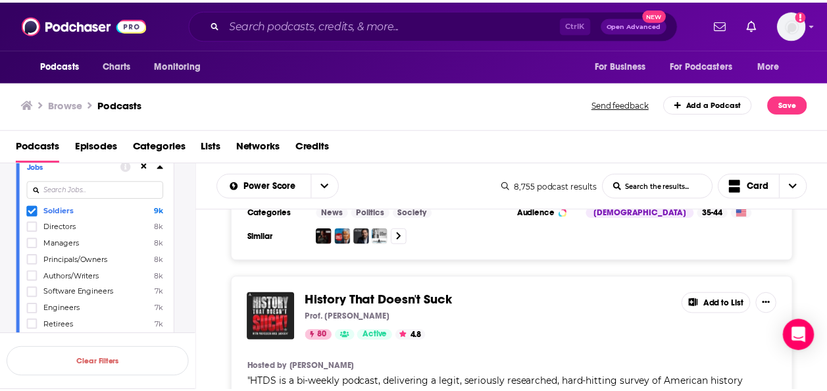
scroll to position [6192, 0]
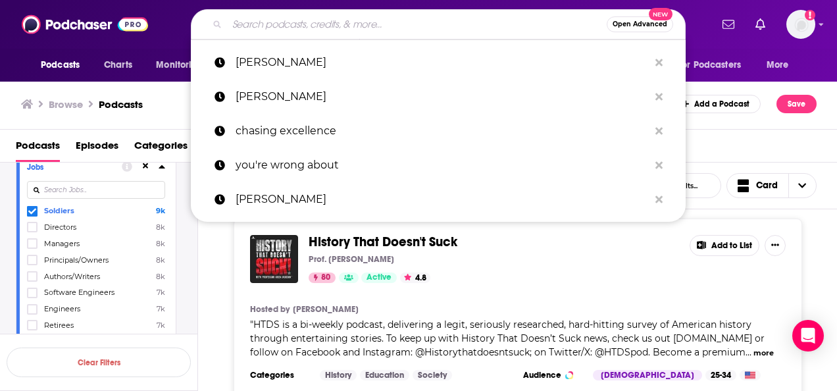
click at [311, 30] on input "Search podcasts, credits, & more..." at bounding box center [417, 24] width 380 height 21
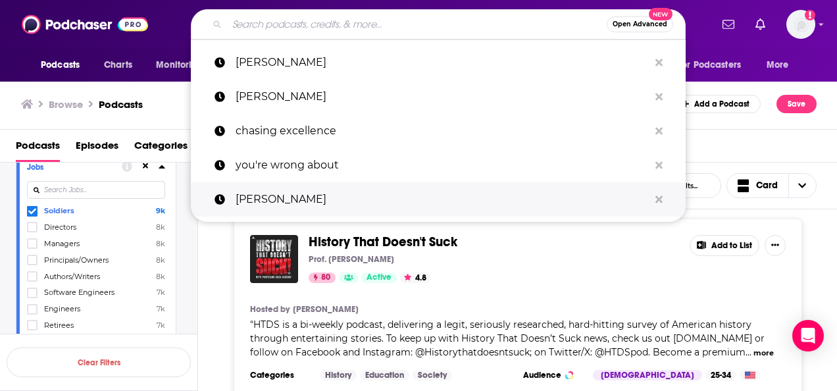
click at [328, 208] on p "[PERSON_NAME]" at bounding box center [442, 199] width 413 height 34
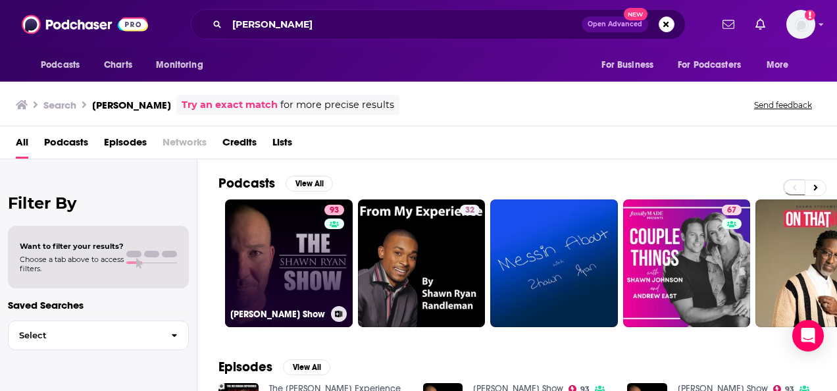
click at [291, 219] on link "93 [PERSON_NAME] Show" at bounding box center [289, 263] width 128 height 128
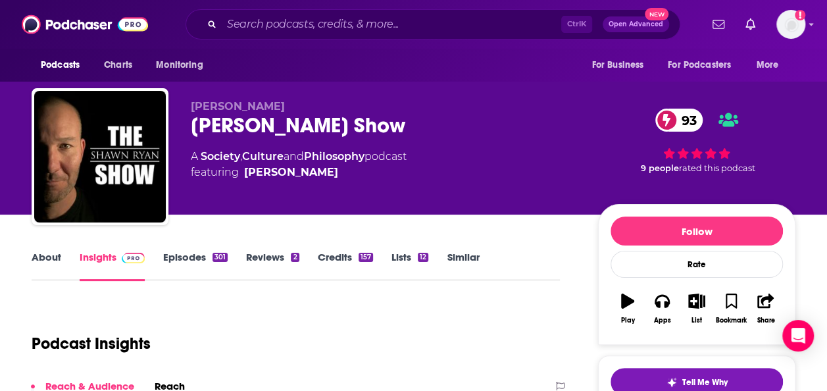
click at [468, 256] on link "Similar" at bounding box center [463, 266] width 32 height 30
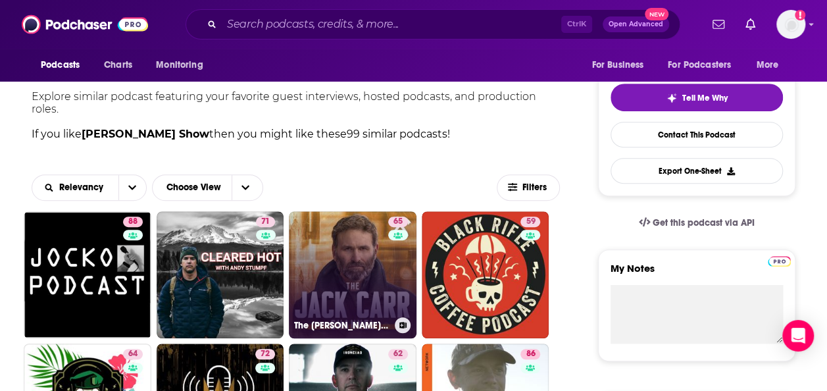
scroll to position [329, 0]
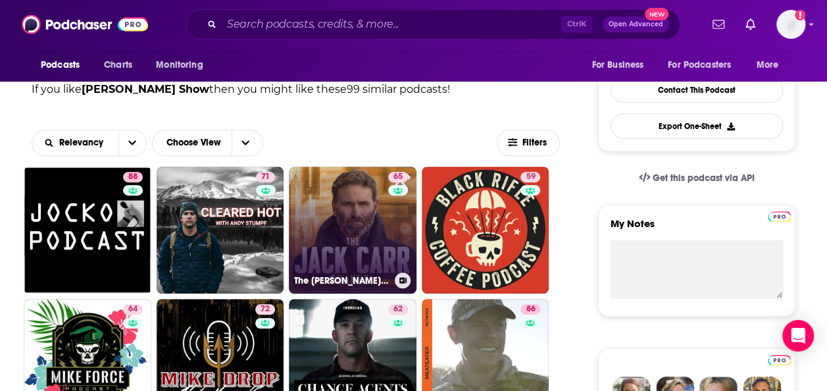
click at [349, 230] on link "65 The [PERSON_NAME] Channel" at bounding box center [353, 230] width 128 height 128
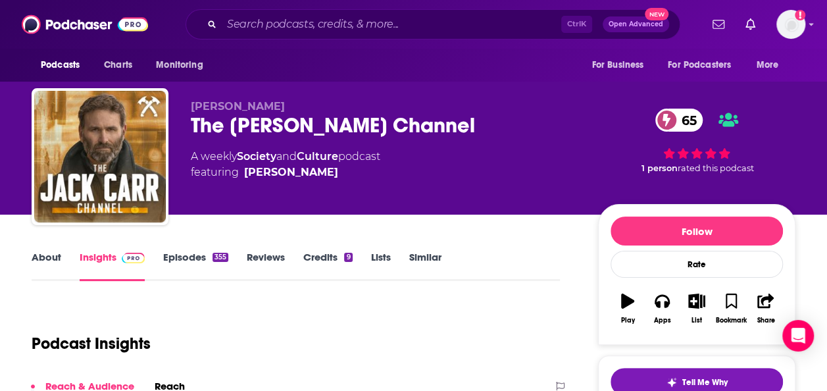
click at [51, 255] on link "About" at bounding box center [47, 266] width 30 height 30
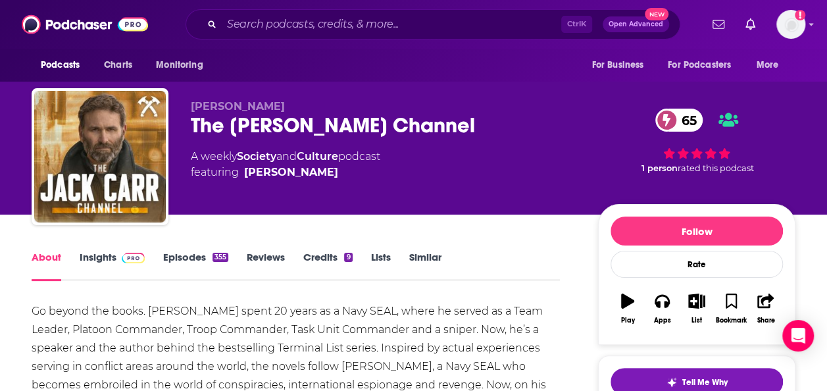
click at [421, 255] on link "Similar" at bounding box center [425, 266] width 32 height 30
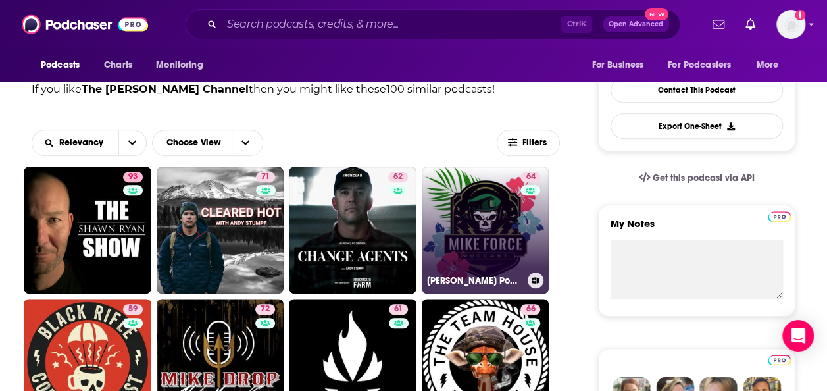
scroll to position [395, 0]
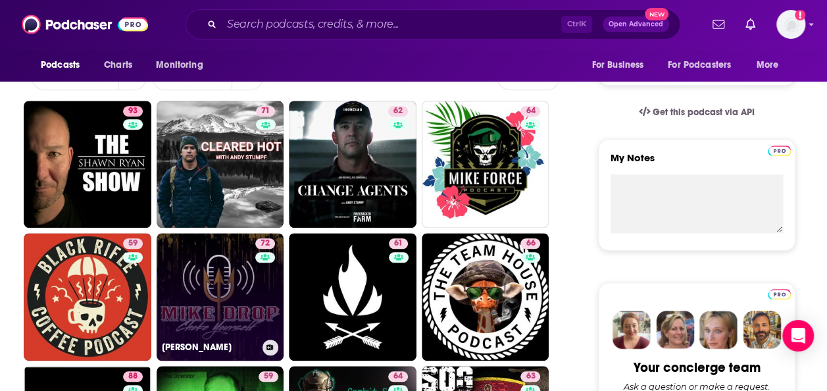
click at [215, 292] on link "72 [PERSON_NAME]" at bounding box center [221, 297] width 128 height 128
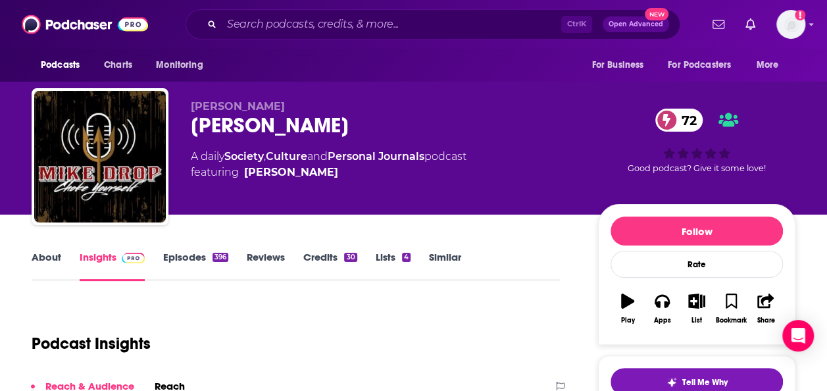
click at [38, 262] on link "About" at bounding box center [47, 266] width 30 height 30
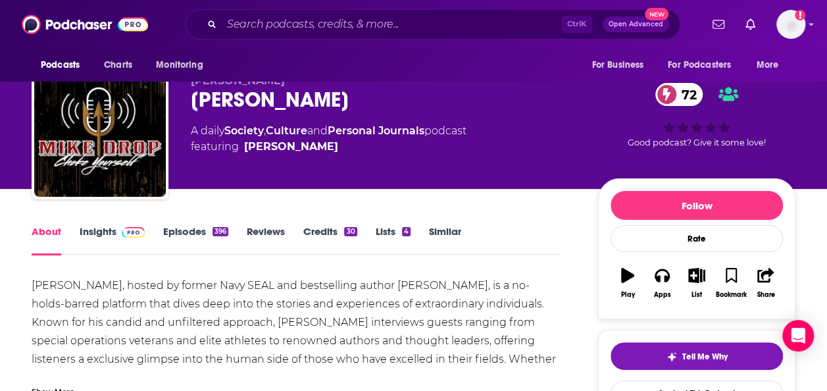
scroll to position [66, 0]
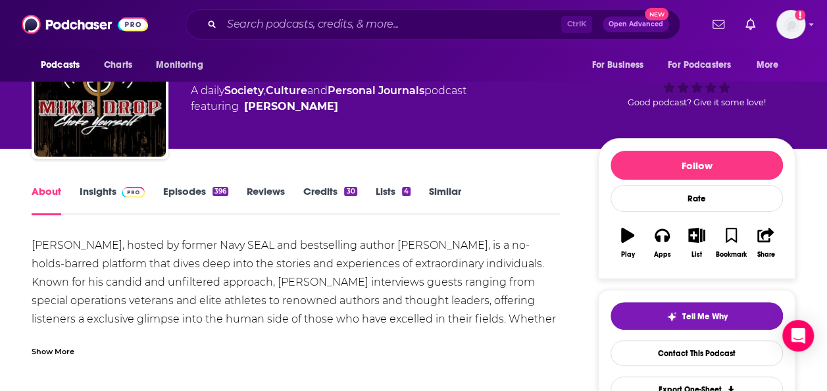
click at [42, 350] on div "Show More" at bounding box center [53, 350] width 43 height 12
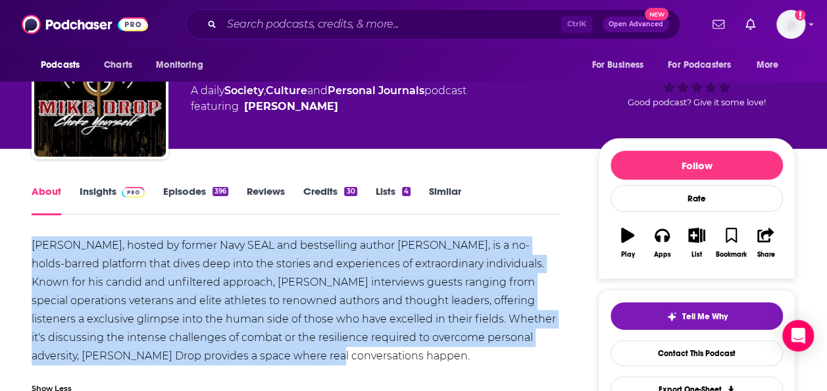
drag, startPoint x: 242, startPoint y: 355, endPoint x: 36, endPoint y: 243, distance: 234.6
click at [36, 243] on div "[PERSON_NAME], hosted by former Navy SEAL and bestselling author [PERSON_NAME],…" at bounding box center [296, 300] width 528 height 129
copy div "[PERSON_NAME], hosted by former Navy SEAL and bestselling author [PERSON_NAME],…"
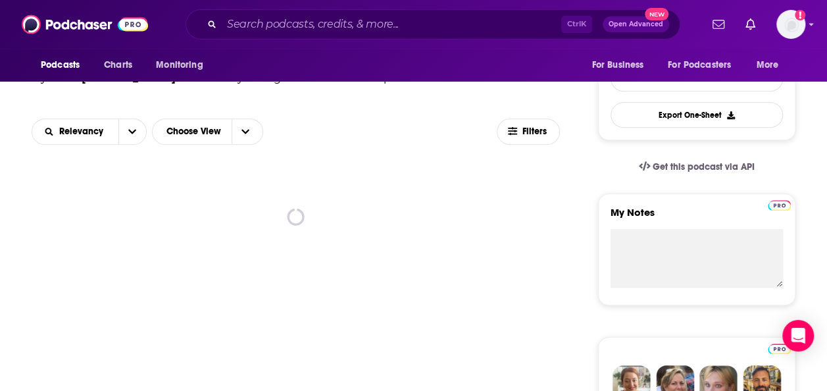
scroll to position [395, 0]
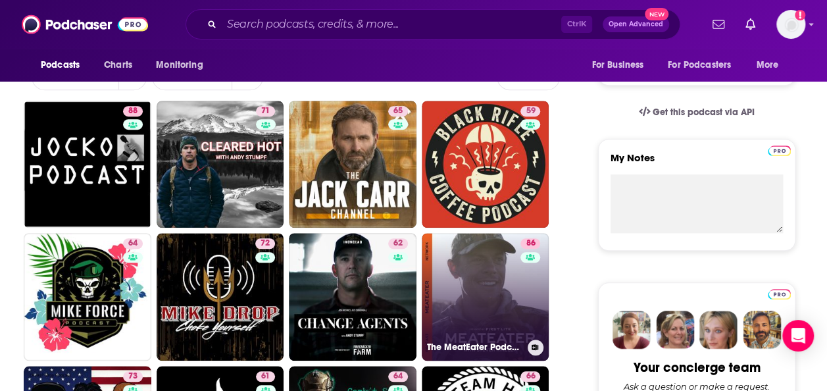
click at [467, 278] on link "86 The MeatEater Podcast" at bounding box center [486, 297] width 128 height 128
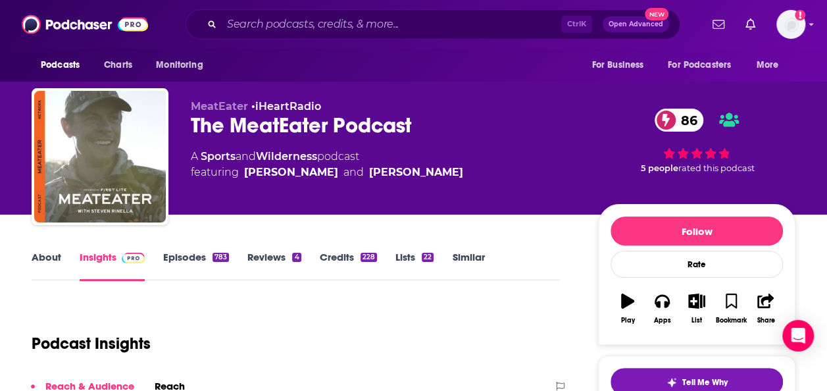
click at [46, 265] on link "About" at bounding box center [47, 266] width 30 height 30
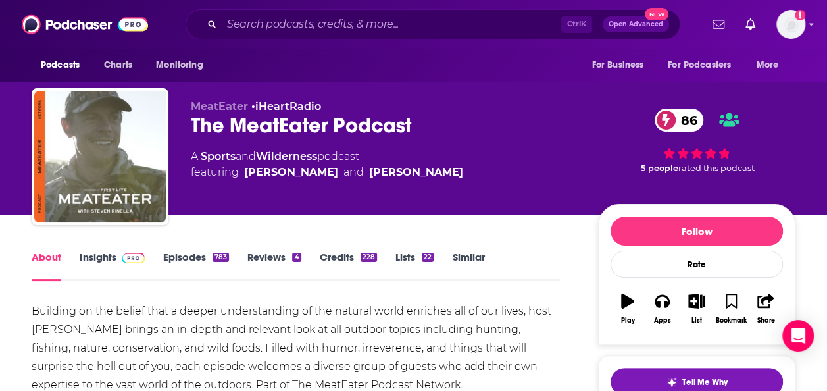
scroll to position [66, 0]
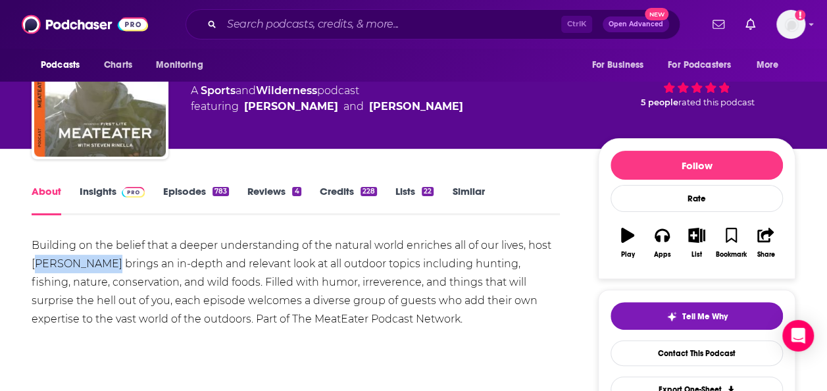
drag, startPoint x: 36, startPoint y: 266, endPoint x: 100, endPoint y: 266, distance: 64.5
click at [100, 266] on div "Building on the belief that a deeper understanding of the natural world enriche…" at bounding box center [296, 282] width 528 height 92
drag, startPoint x: 100, startPoint y: 266, endPoint x: 28, endPoint y: 262, distance: 72.5
copy div "[PERSON_NAME]"
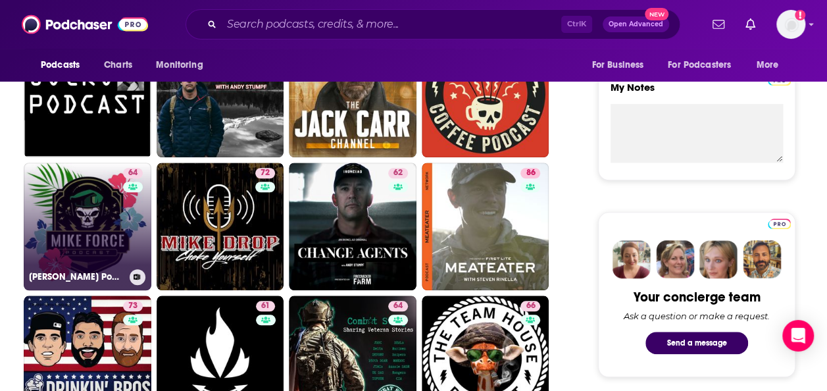
scroll to position [526, 0]
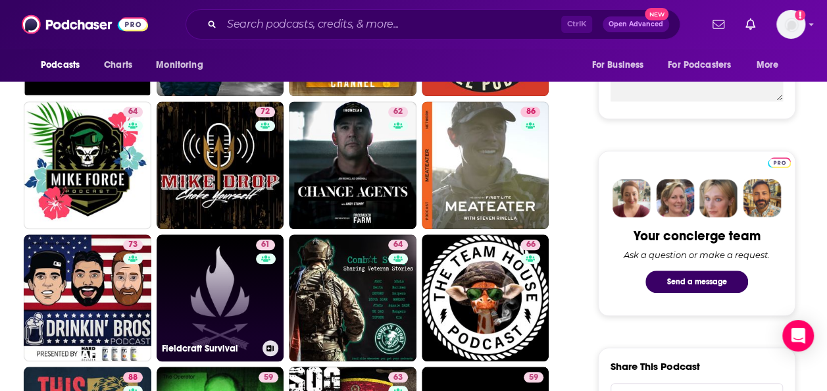
click at [229, 285] on link "61 Fieldcraft Survival" at bounding box center [221, 298] width 128 height 128
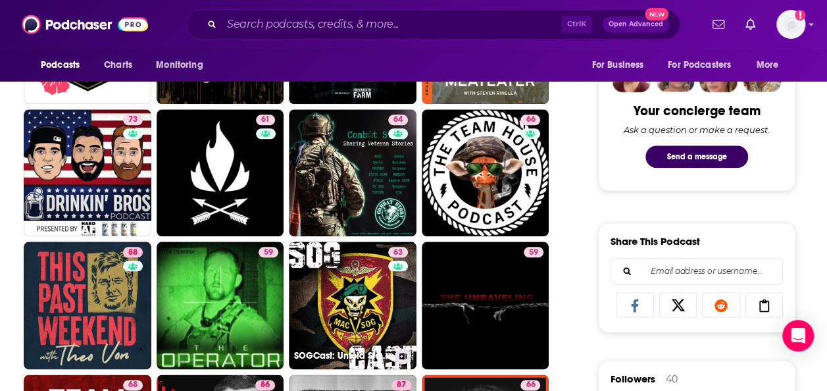
scroll to position [724, 0]
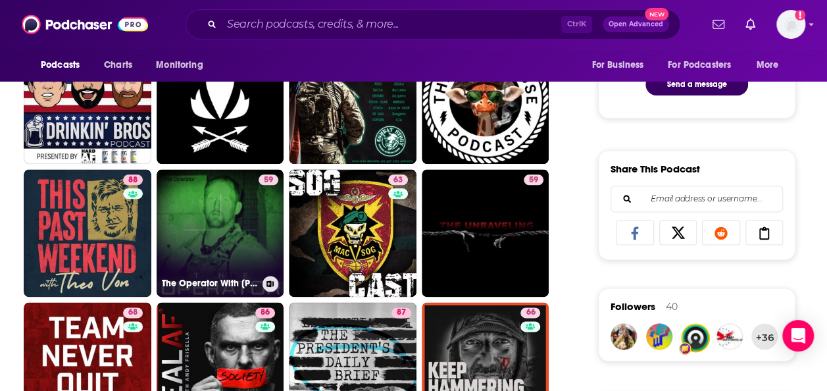
click at [204, 261] on link "59 The Operator With [PERSON_NAME]" at bounding box center [221, 233] width 128 height 128
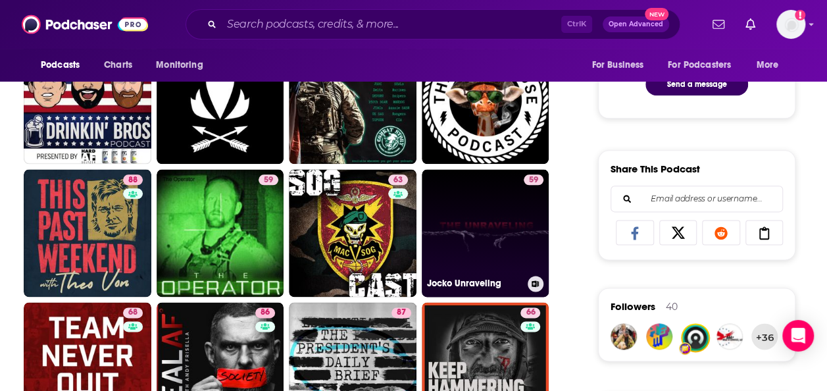
scroll to position [789, 0]
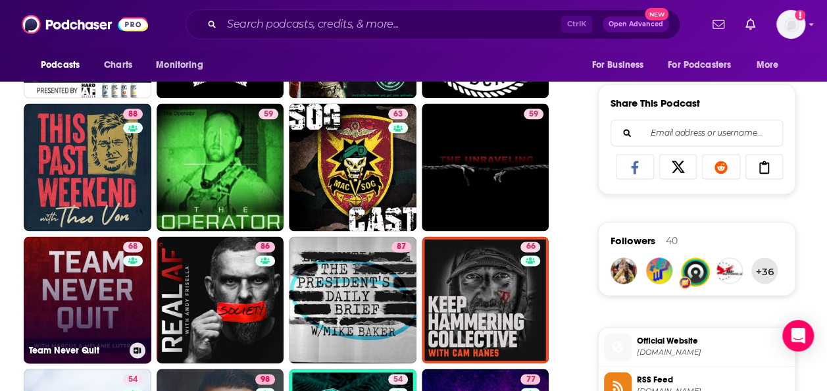
click at [75, 287] on link "68 Team Never Quit" at bounding box center [88, 300] width 128 height 128
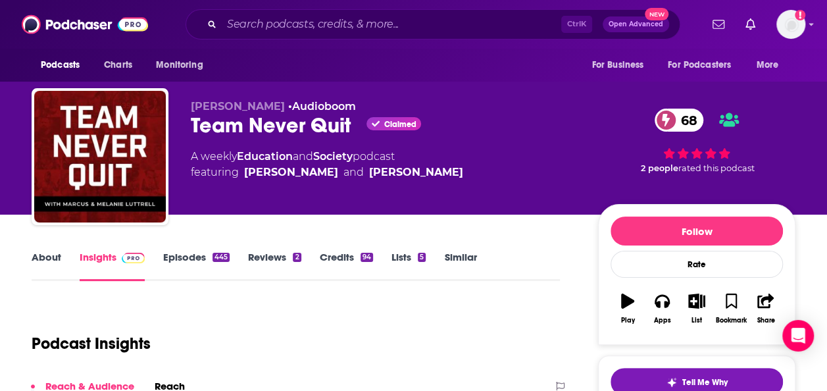
click at [57, 257] on link "About" at bounding box center [47, 266] width 30 height 30
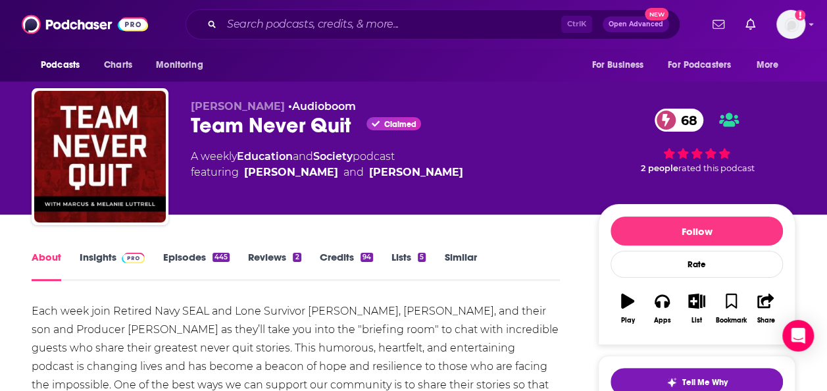
click at [55, 334] on div "Each week join Retired Navy SEAL and Lone Survivor [PERSON_NAME], [PERSON_NAME]…" at bounding box center [296, 357] width 528 height 111
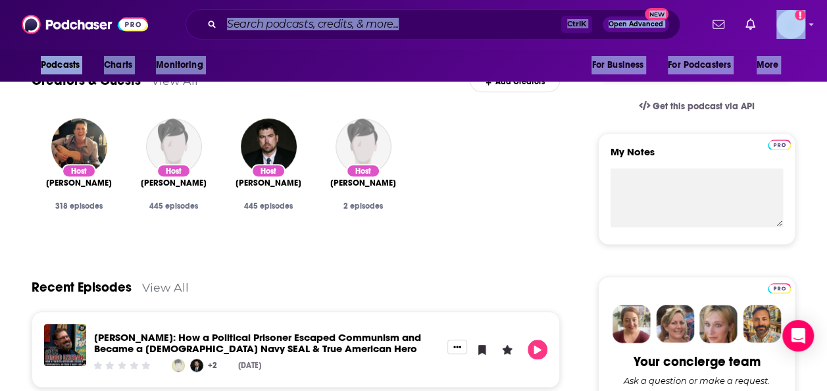
scroll to position [376, 0]
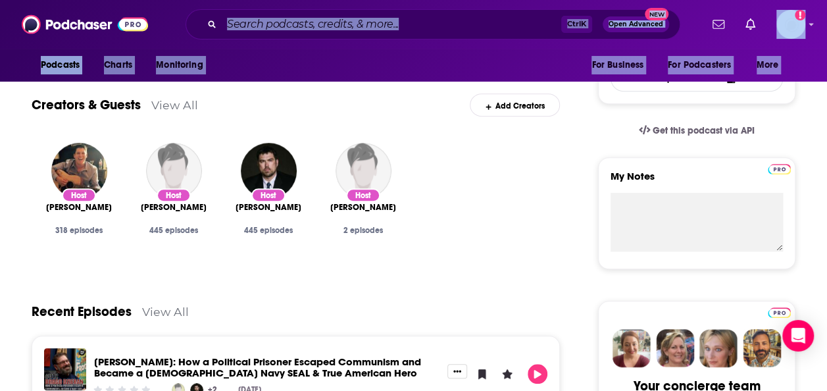
drag, startPoint x: 28, startPoint y: 308, endPoint x: 341, endPoint y: 34, distance: 415.9
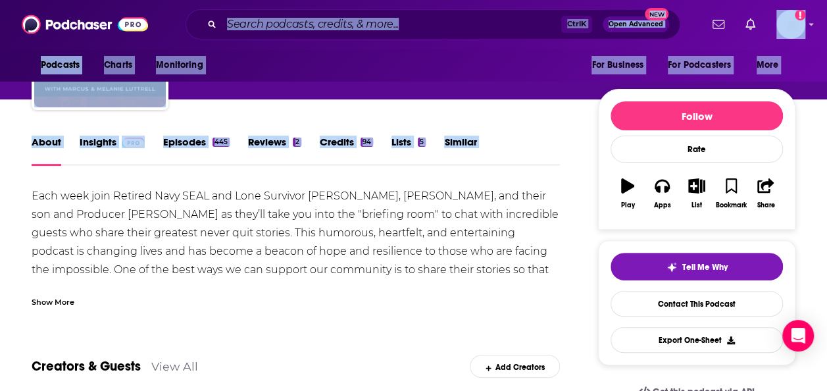
scroll to position [113, 0]
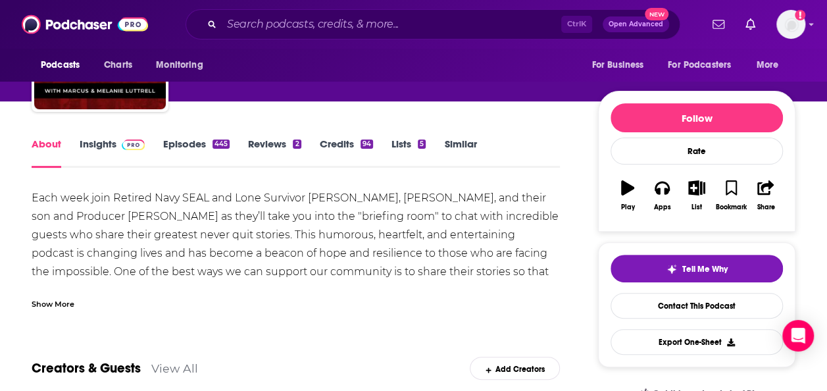
click at [186, 291] on div "Show More" at bounding box center [296, 298] width 528 height 22
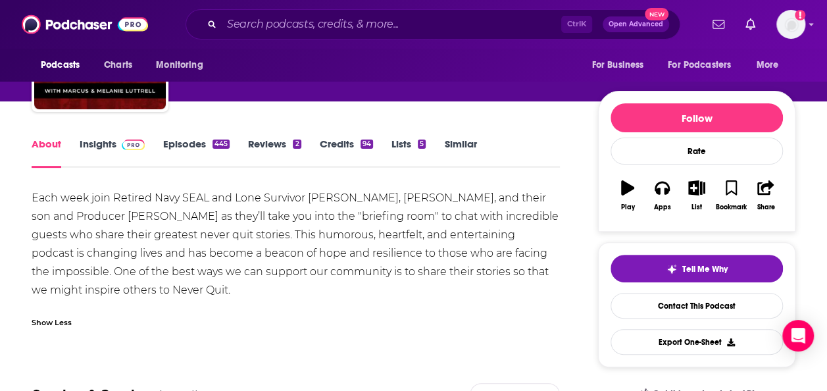
drag, startPoint x: 222, startPoint y: 286, endPoint x: 34, endPoint y: 199, distance: 206.6
click at [34, 199] on div "Each week join Retired Navy SEAL and Lone Survivor [PERSON_NAME], [PERSON_NAME]…" at bounding box center [296, 244] width 528 height 111
copy div "Each week join Retired Navy SEAL and Lone Survivor [PERSON_NAME], [PERSON_NAME]…"
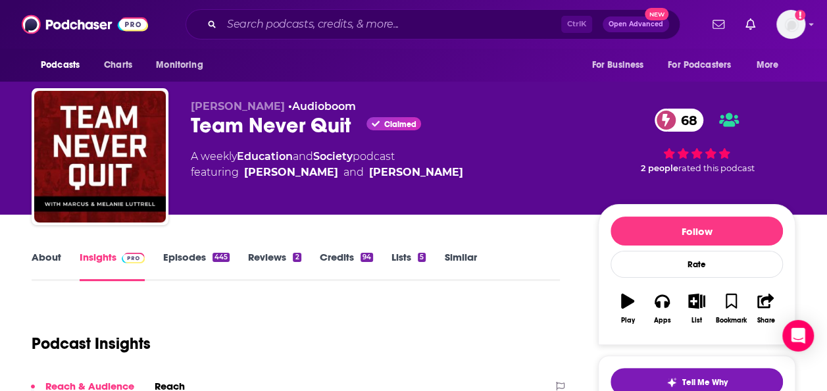
scroll to position [263, 0]
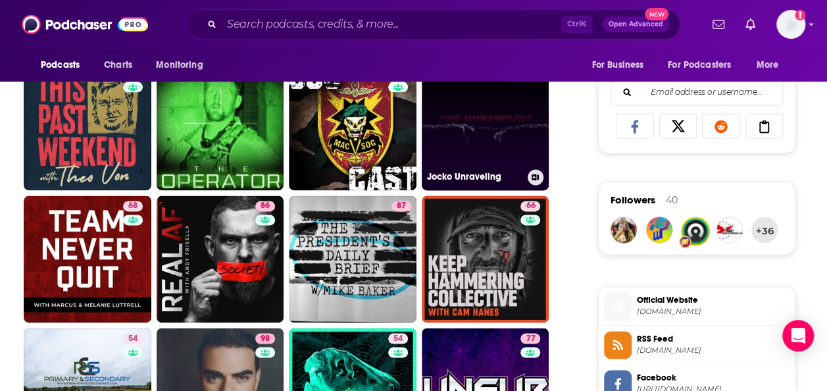
scroll to position [855, 0]
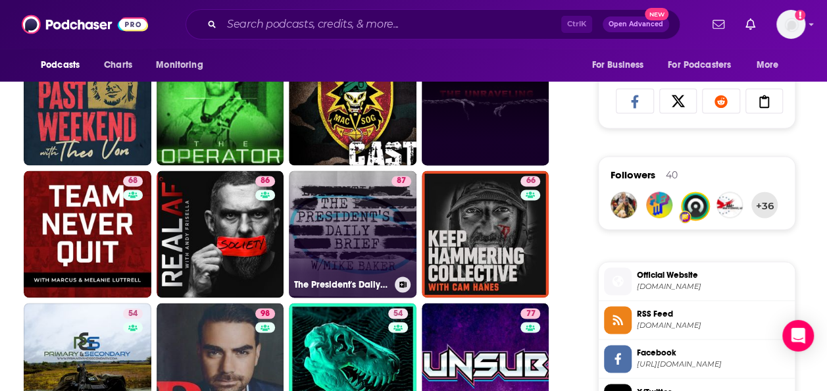
click at [355, 225] on link "87 The President's Daily Brief" at bounding box center [353, 234] width 128 height 128
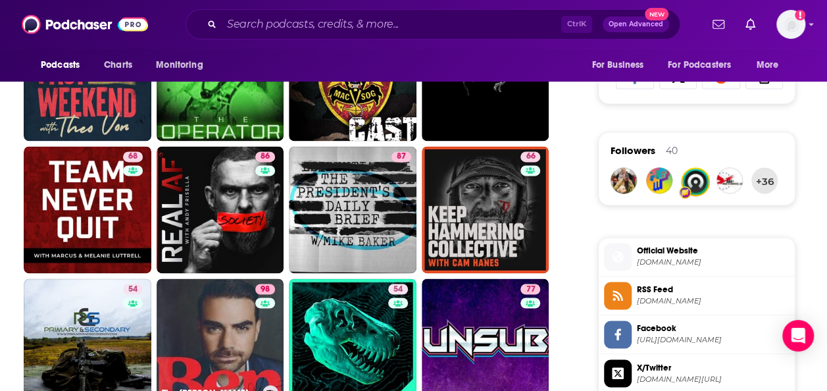
scroll to position [921, 0]
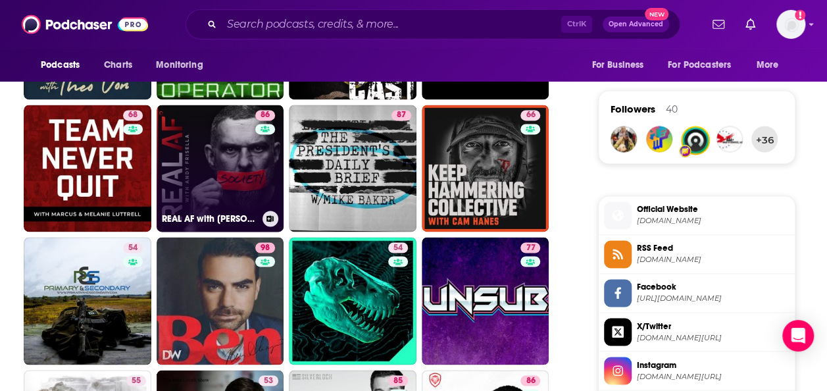
click at [229, 178] on link "86 REAL AF with Andy Frisella" at bounding box center [221, 169] width 128 height 128
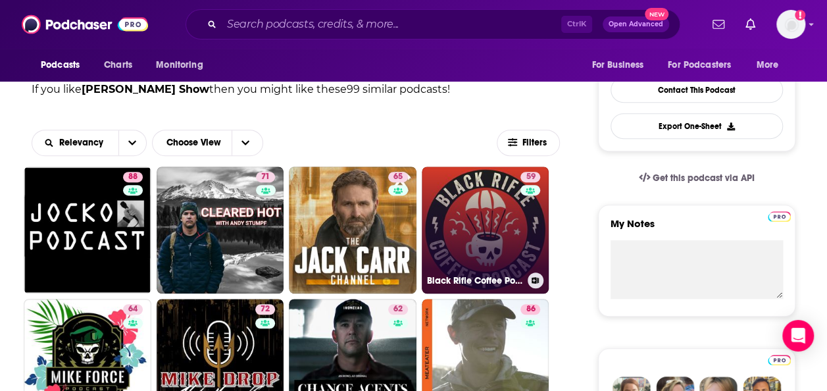
scroll to position [526, 0]
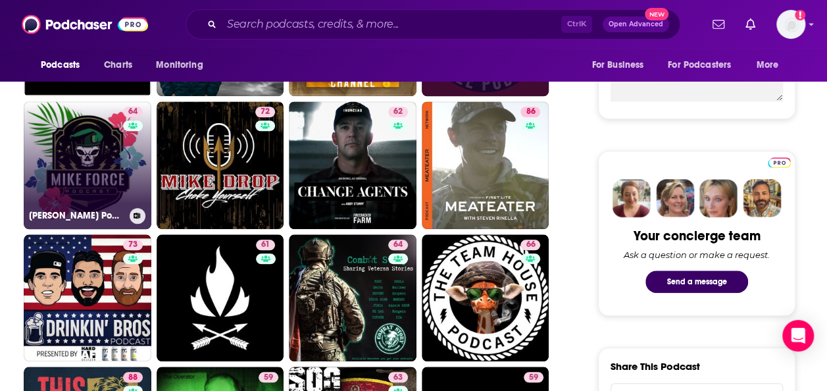
click at [89, 126] on link "64 [PERSON_NAME] Podcast" at bounding box center [88, 165] width 128 height 128
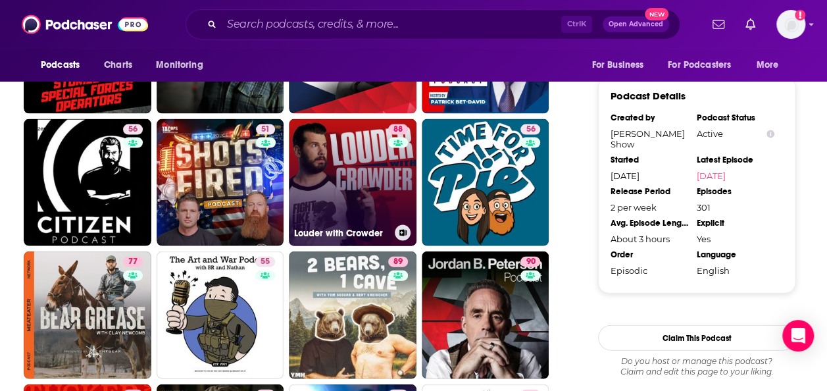
scroll to position [1382, 0]
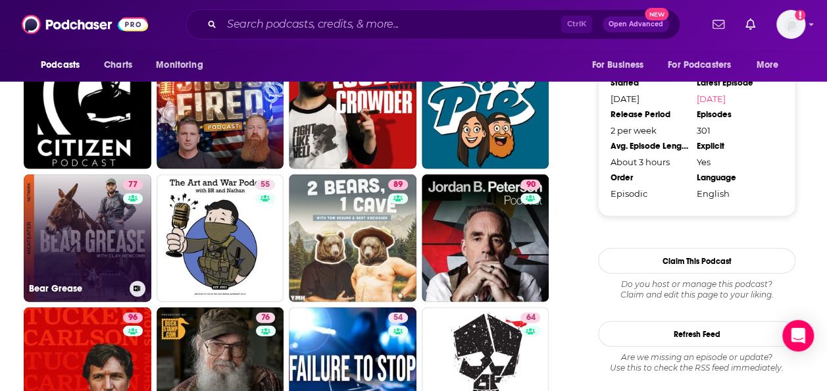
click at [65, 231] on link "77 Bear Grease" at bounding box center [88, 238] width 128 height 128
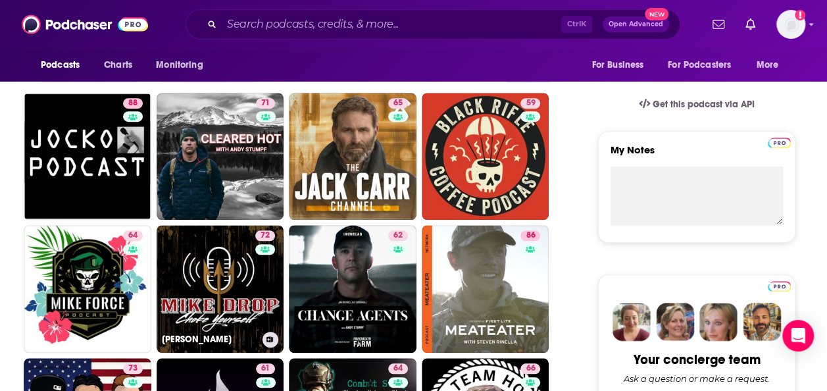
scroll to position [329, 0]
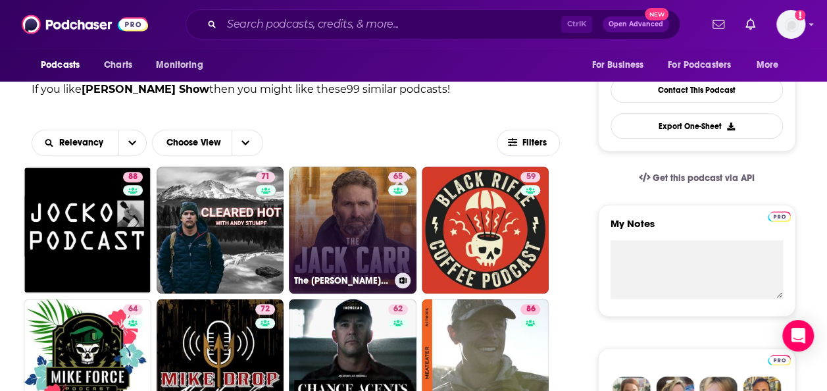
click at [337, 233] on link "65 The [PERSON_NAME] Channel" at bounding box center [353, 230] width 128 height 128
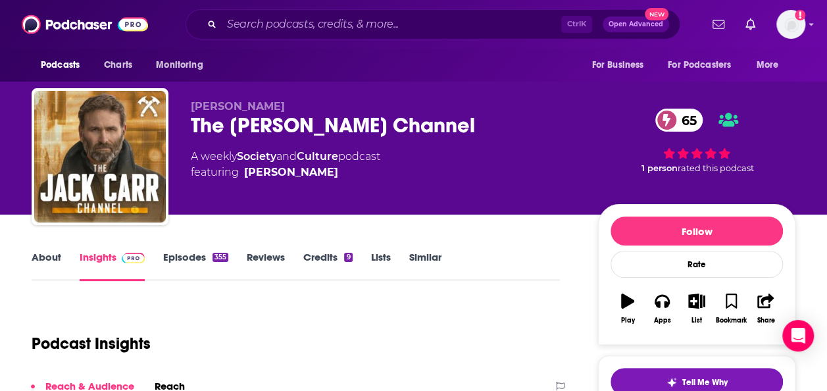
click at [411, 265] on link "Similar" at bounding box center [425, 266] width 32 height 30
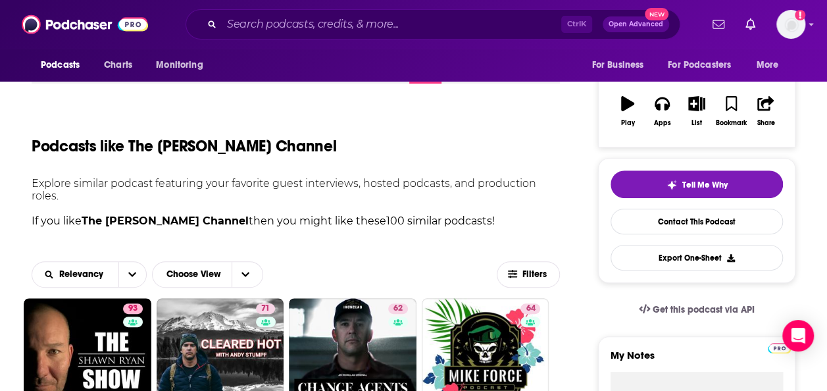
scroll to position [395, 0]
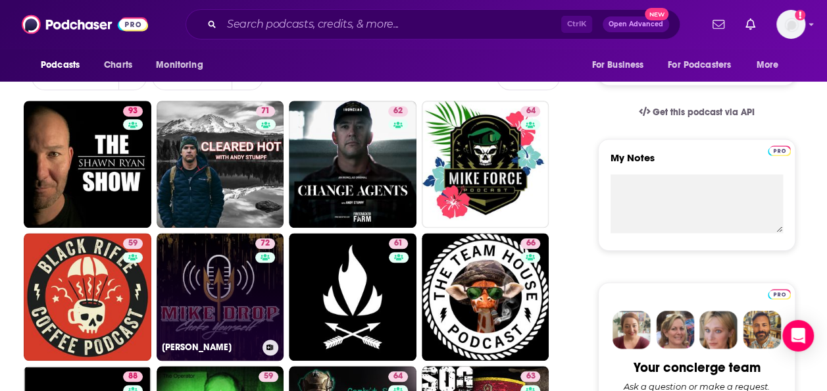
click at [208, 288] on link "72 [PERSON_NAME]" at bounding box center [221, 297] width 128 height 128
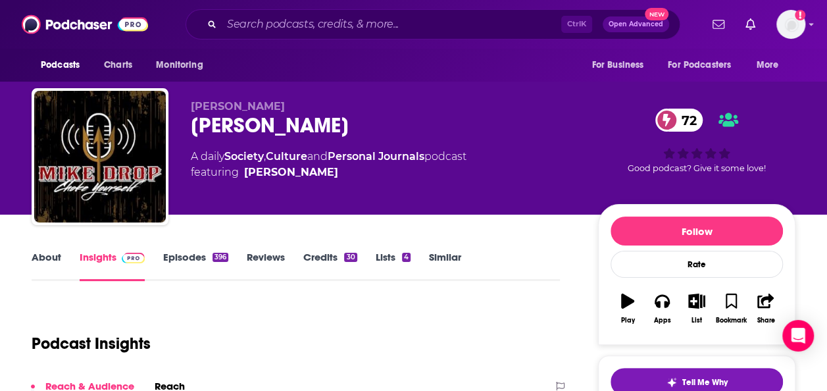
click at [447, 257] on link "Similar" at bounding box center [445, 266] width 32 height 30
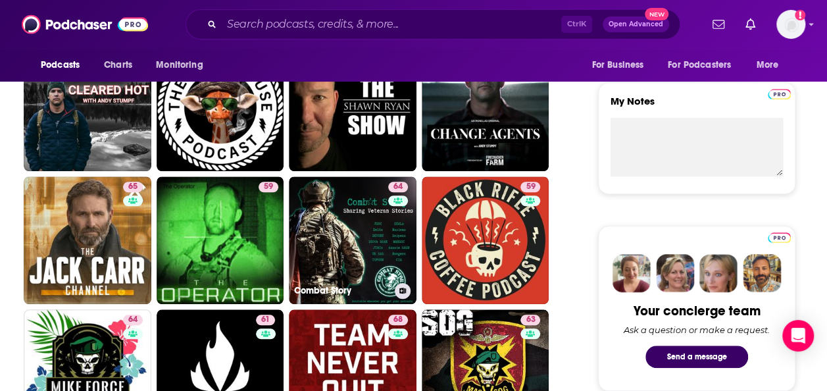
scroll to position [526, 0]
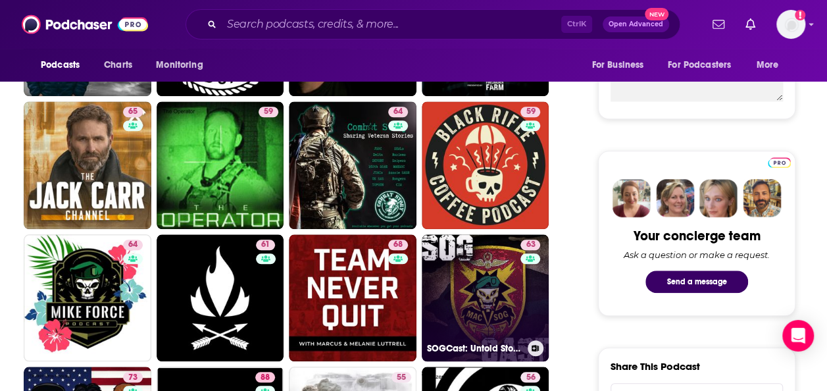
click at [461, 289] on link "63 SOGCast: Untold Stories of MAC V SOG" at bounding box center [486, 298] width 128 height 128
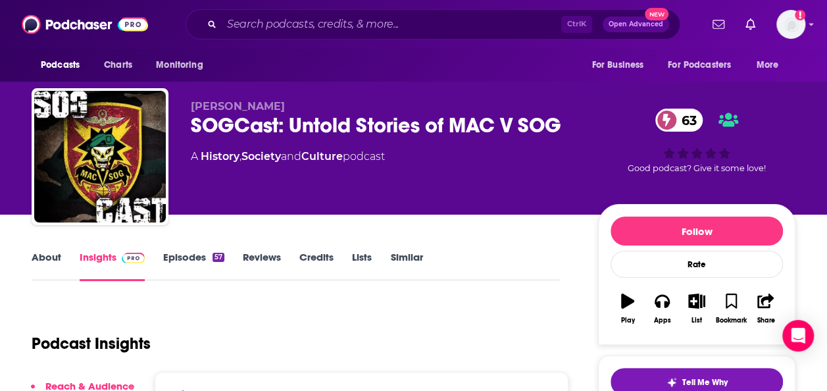
click at [58, 257] on link "About" at bounding box center [47, 266] width 30 height 30
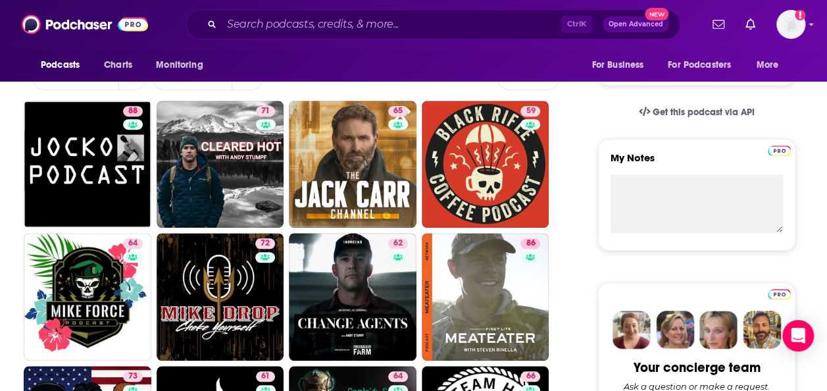
scroll to position [526, 0]
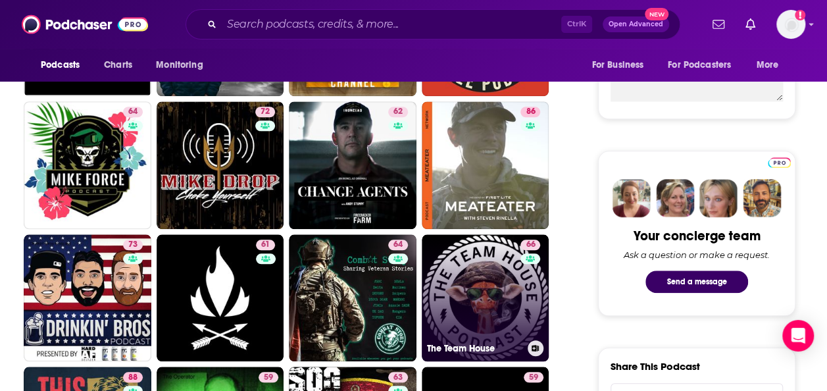
click at [468, 286] on link "66 The Team House" at bounding box center [486, 298] width 128 height 128
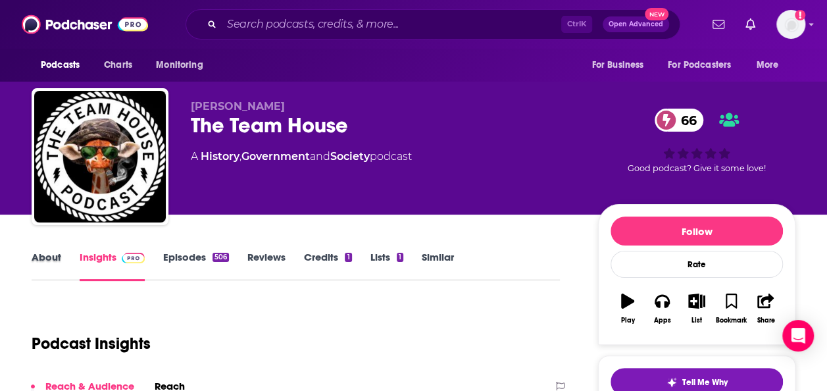
click at [62, 259] on div "About" at bounding box center [56, 266] width 48 height 30
click at [50, 258] on link "About" at bounding box center [47, 266] width 30 height 30
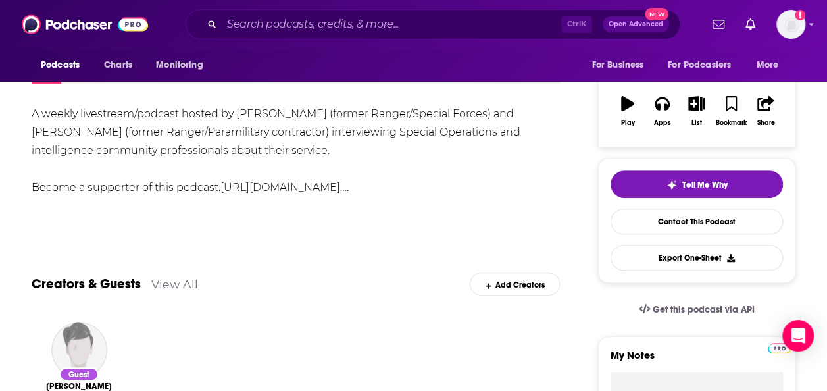
scroll to position [66, 0]
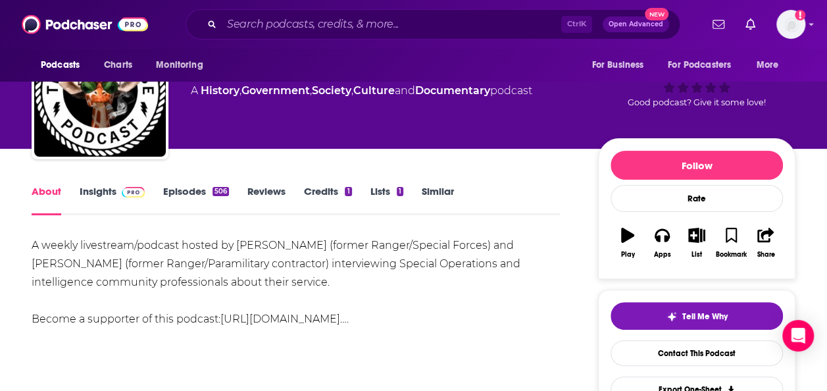
click at [422, 188] on link "Similar" at bounding box center [438, 200] width 32 height 30
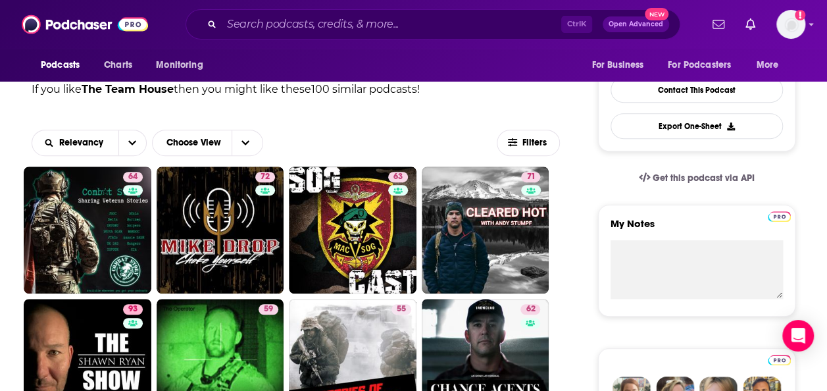
scroll to position [461, 0]
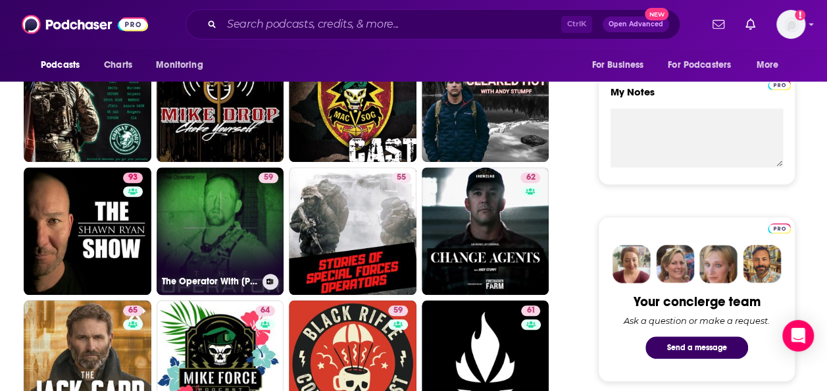
click at [228, 220] on link "59 The Operator With [PERSON_NAME]" at bounding box center [221, 231] width 128 height 128
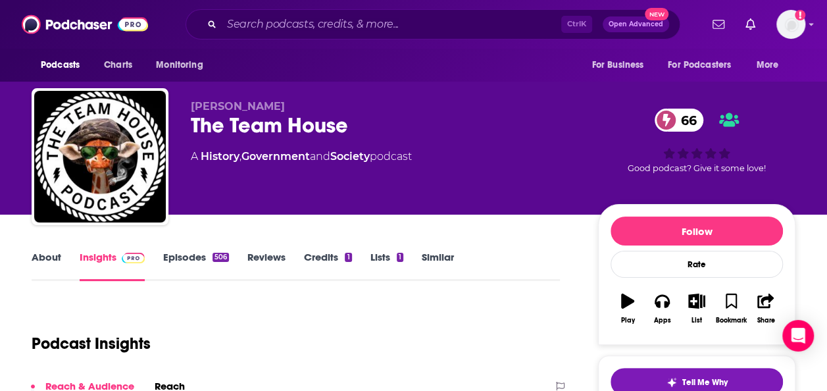
click at [453, 264] on link "Similar" at bounding box center [438, 266] width 32 height 30
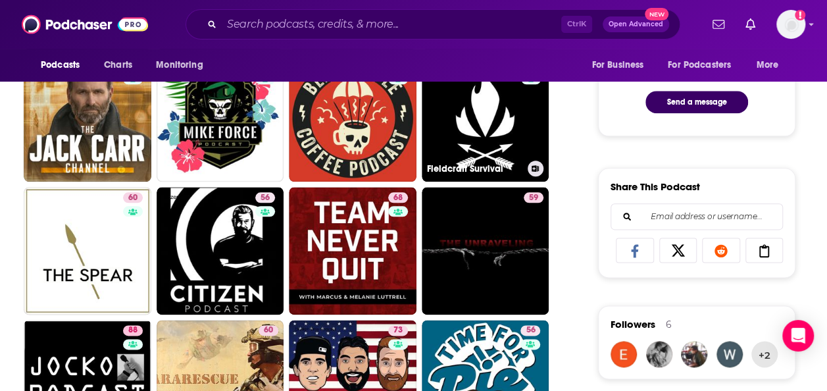
scroll to position [724, 0]
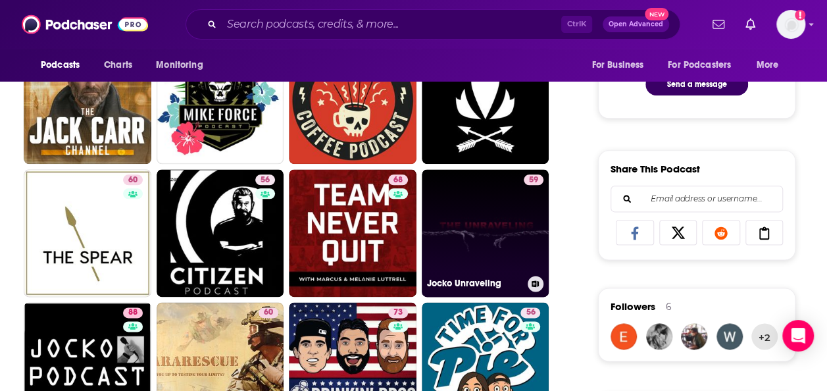
click at [457, 236] on link "59 Jocko Unraveling" at bounding box center [486, 233] width 128 height 128
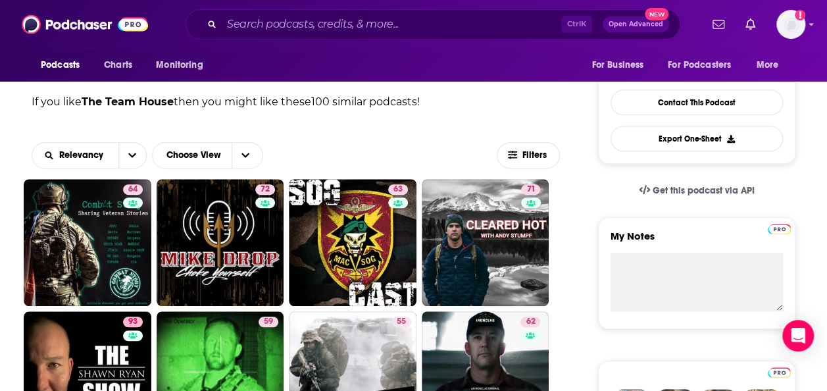
scroll to position [329, 0]
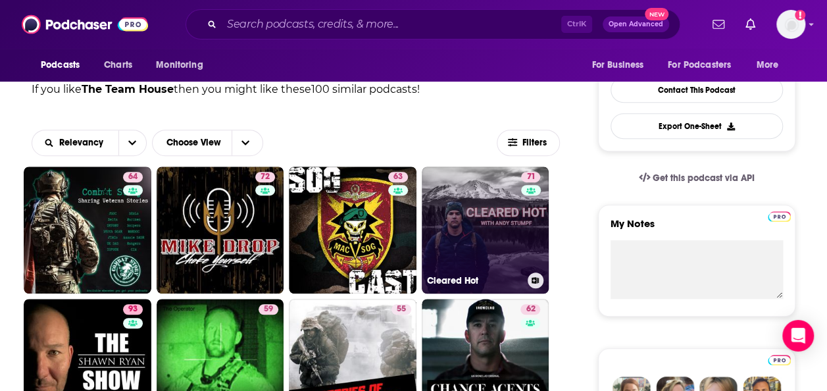
click at [513, 200] on link "71 Cleared Hot" at bounding box center [486, 230] width 128 height 128
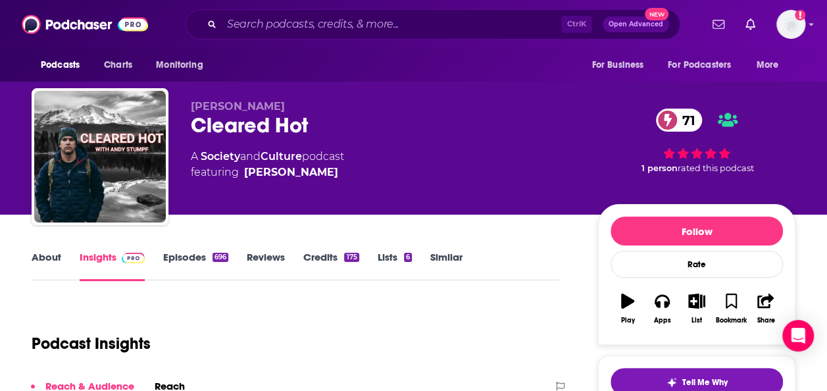
click at [449, 262] on link "Similar" at bounding box center [446, 266] width 32 height 30
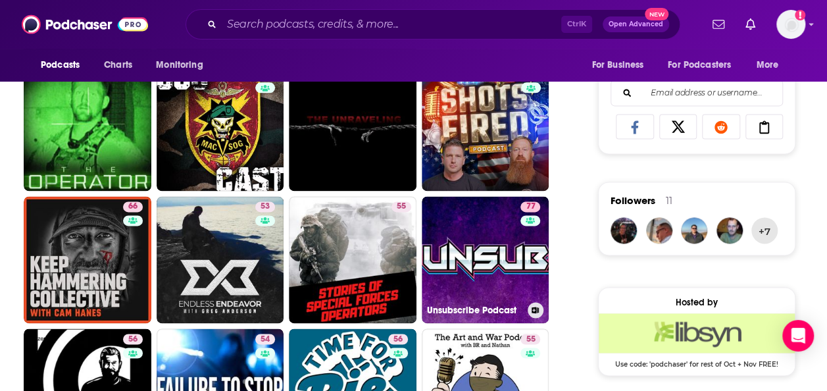
scroll to position [855, 0]
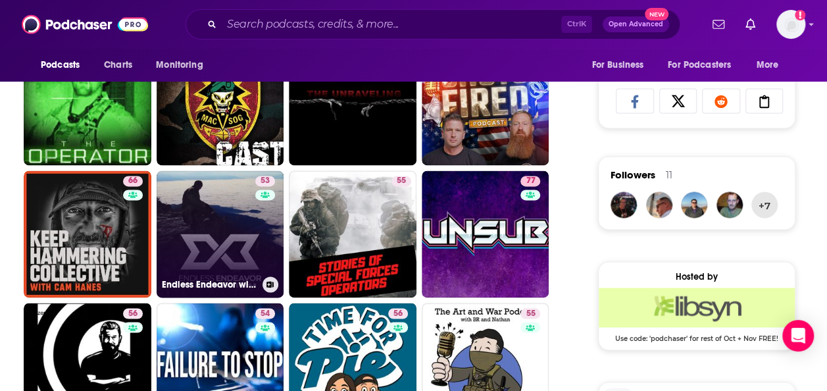
click at [204, 237] on link "53 Endless Endeavor with Greg Anderson" at bounding box center [221, 234] width 128 height 128
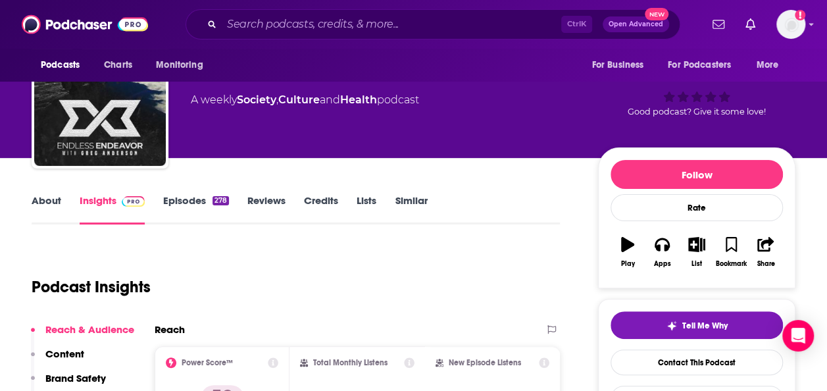
scroll to position [197, 0]
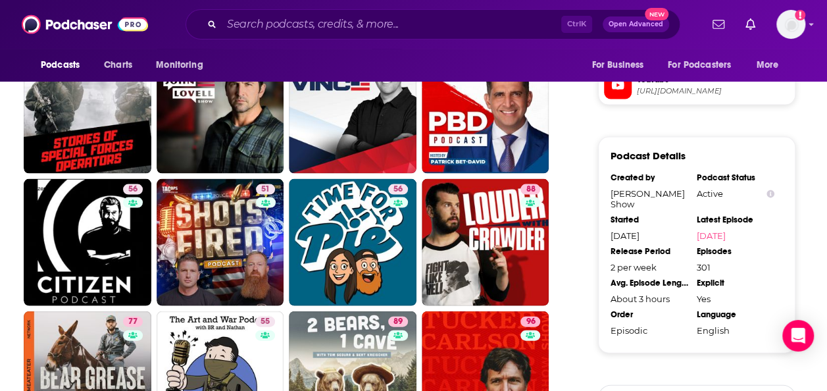
scroll to position [1250, 0]
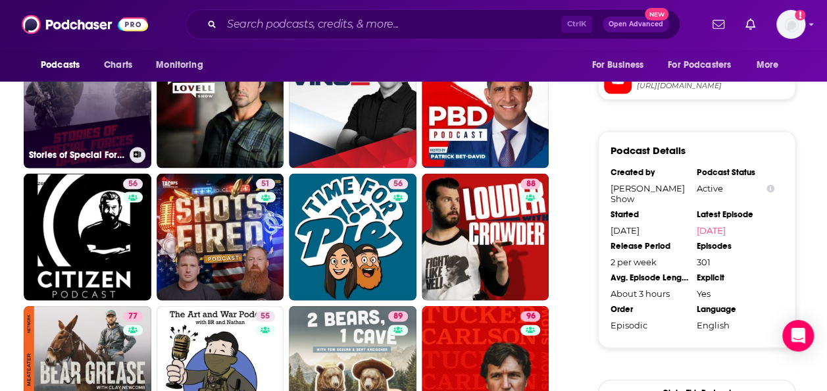
click at [99, 130] on link "55 Stories of Special Forces Operators" at bounding box center [88, 105] width 128 height 128
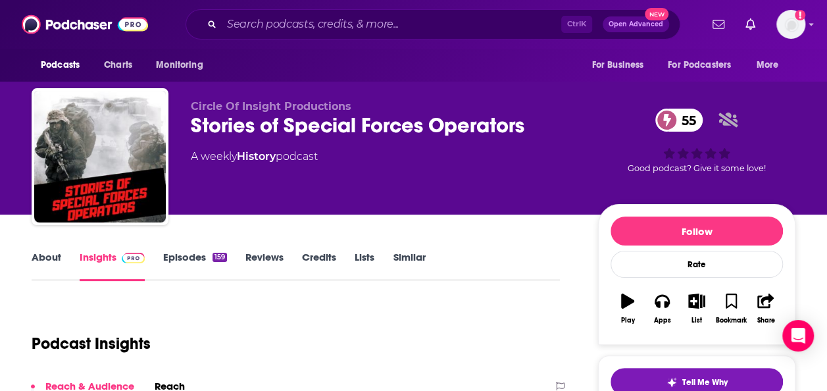
click at [413, 261] on link "Similar" at bounding box center [409, 266] width 32 height 30
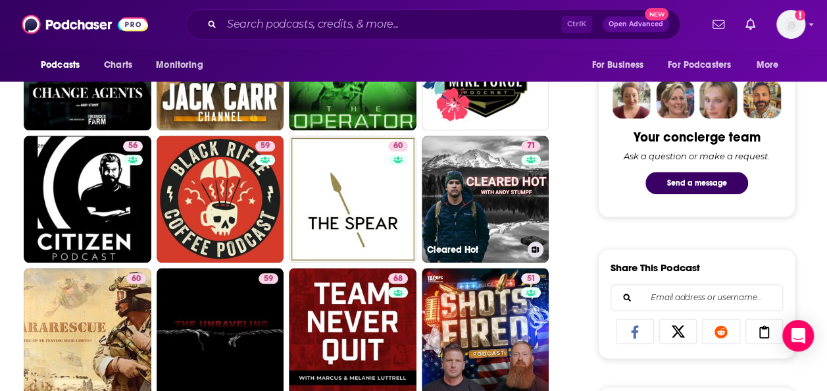
scroll to position [658, 0]
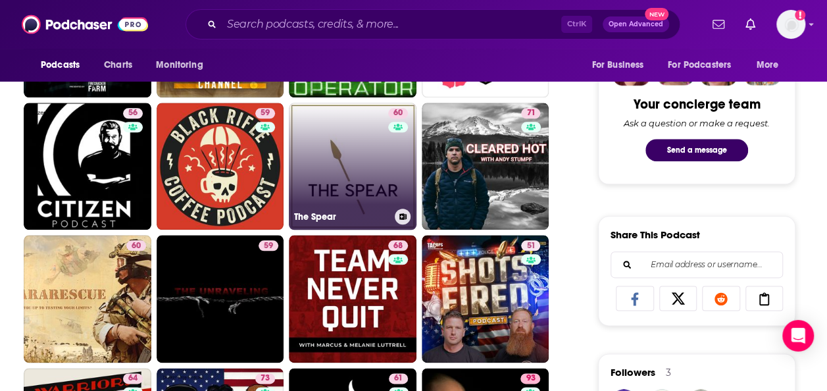
click at [328, 166] on link "60 The Spear" at bounding box center [353, 167] width 128 height 128
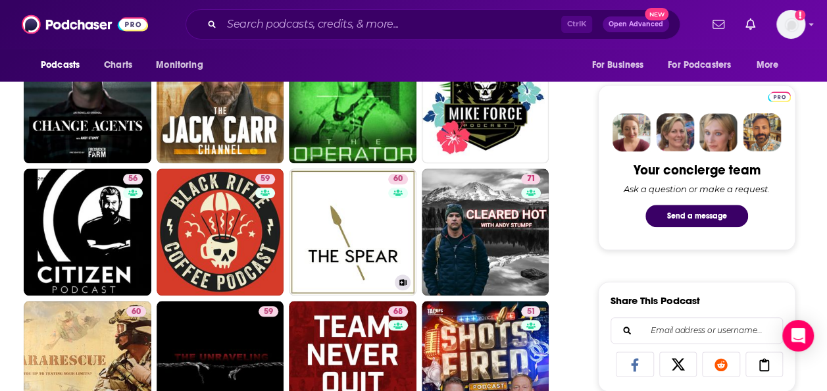
scroll to position [658, 0]
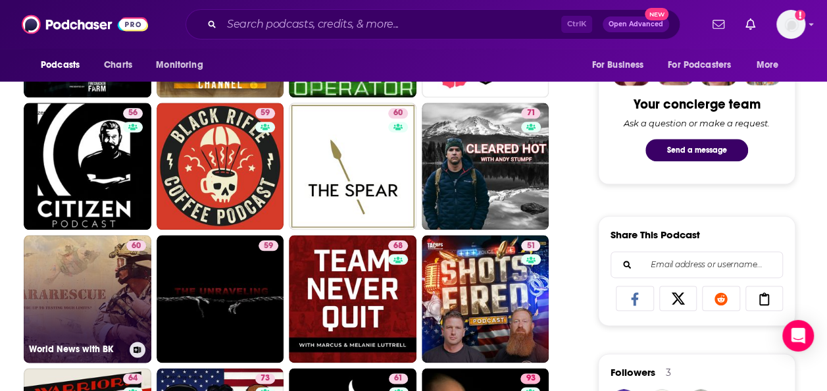
click at [41, 311] on link "60 World News with BK" at bounding box center [88, 299] width 128 height 128
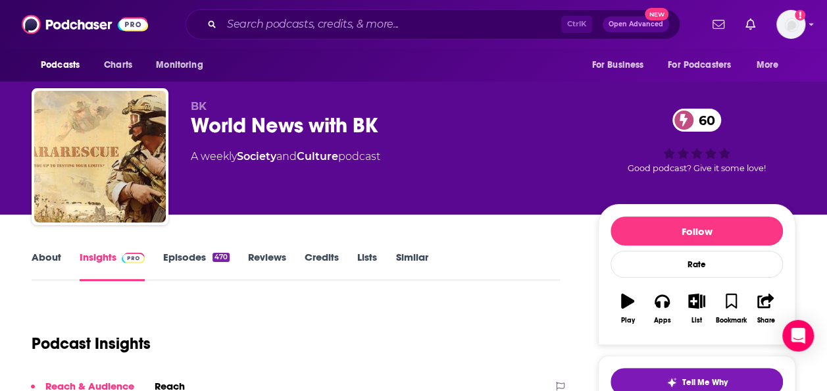
click at [38, 261] on link "About" at bounding box center [47, 266] width 30 height 30
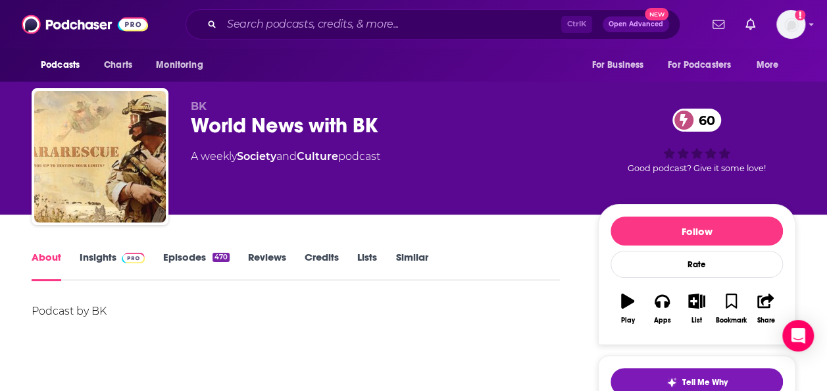
click at [38, 261] on link "About" at bounding box center [47, 266] width 30 height 30
click at [112, 255] on link "Insights" at bounding box center [112, 266] width 65 height 30
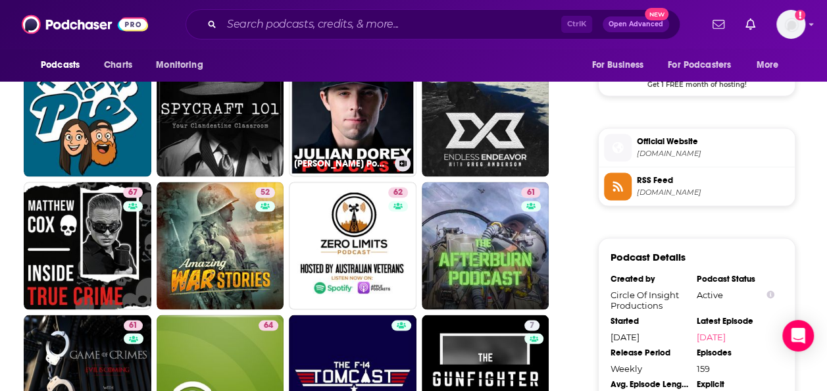
scroll to position [1118, 0]
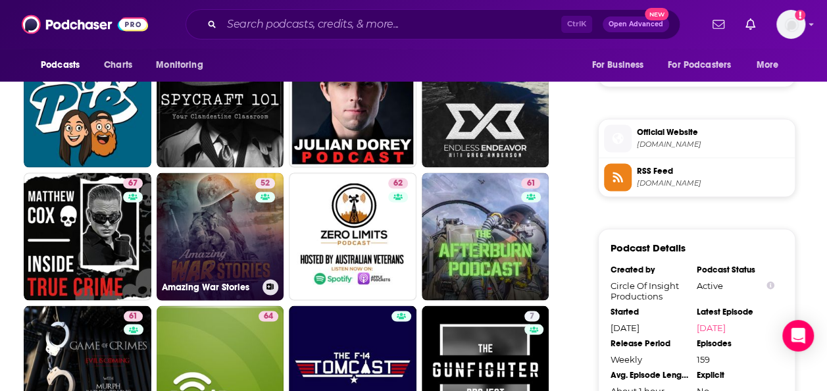
click at [230, 247] on link "52 Amazing War Stories" at bounding box center [221, 236] width 128 height 128
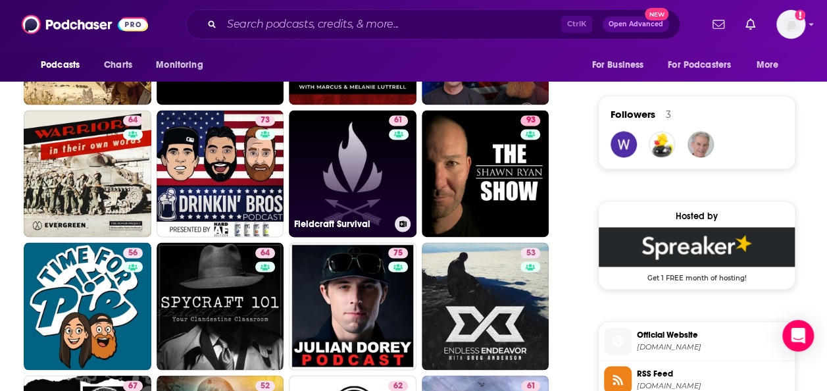
scroll to position [921, 0]
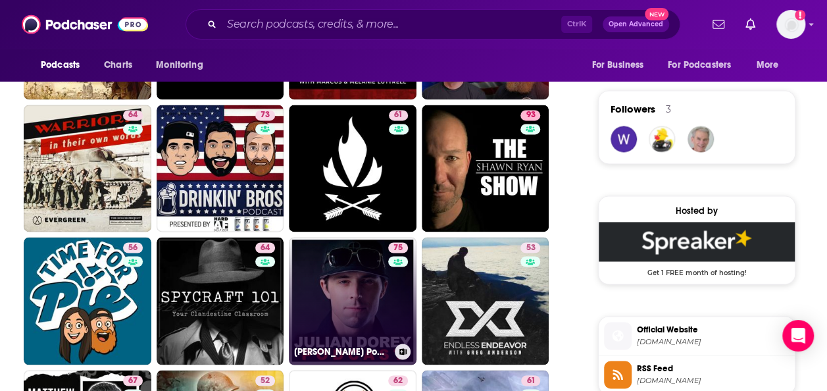
click at [362, 279] on link "75 [PERSON_NAME] Podcast" at bounding box center [353, 301] width 128 height 128
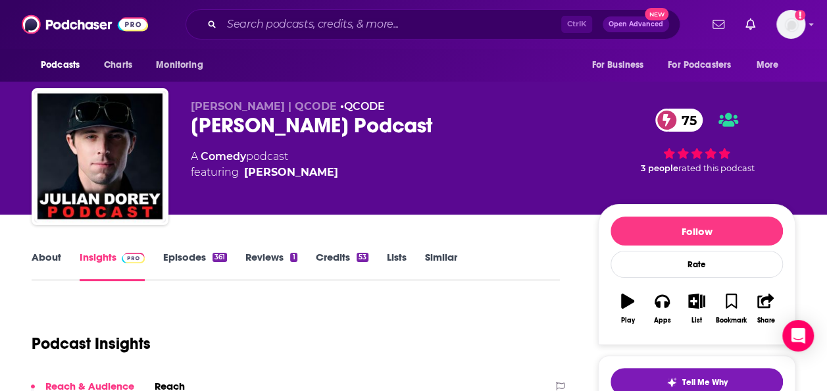
click at [57, 264] on link "About" at bounding box center [47, 266] width 30 height 30
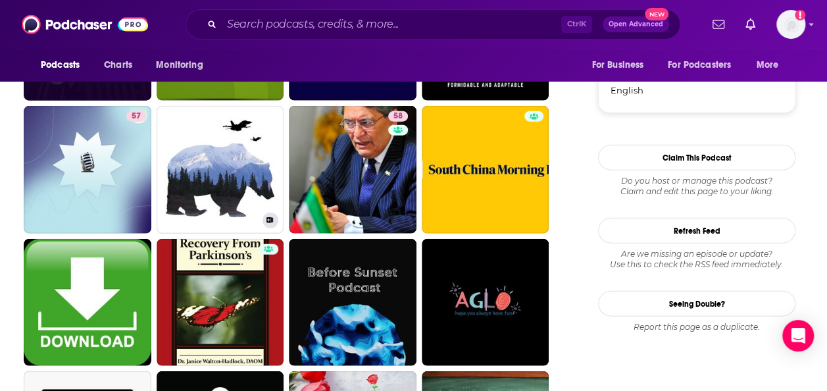
scroll to position [1316, 0]
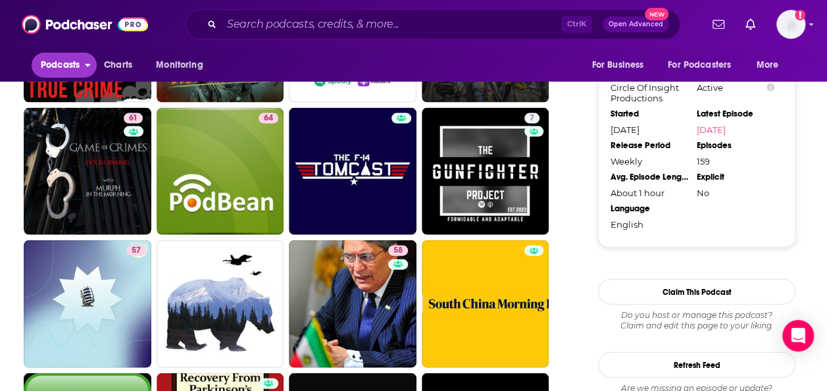
click at [72, 53] on button "Podcasts" at bounding box center [64, 65] width 65 height 25
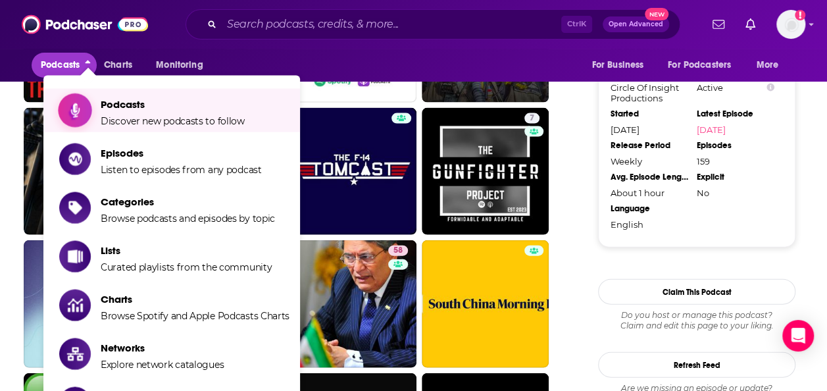
click at [124, 124] on span "Discover new podcasts to follow" at bounding box center [173, 121] width 144 height 12
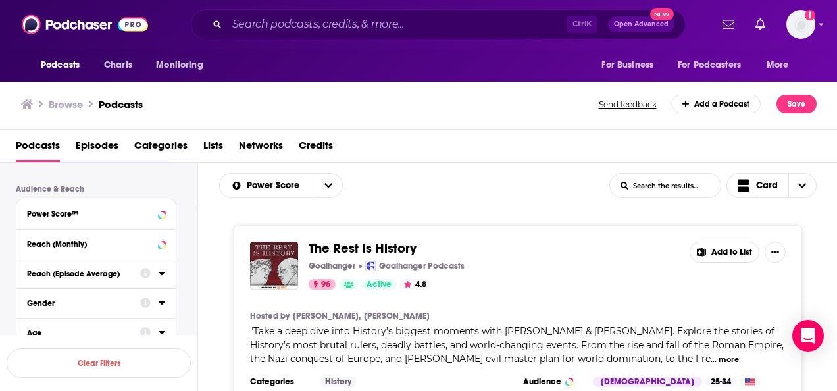
scroll to position [395, 0]
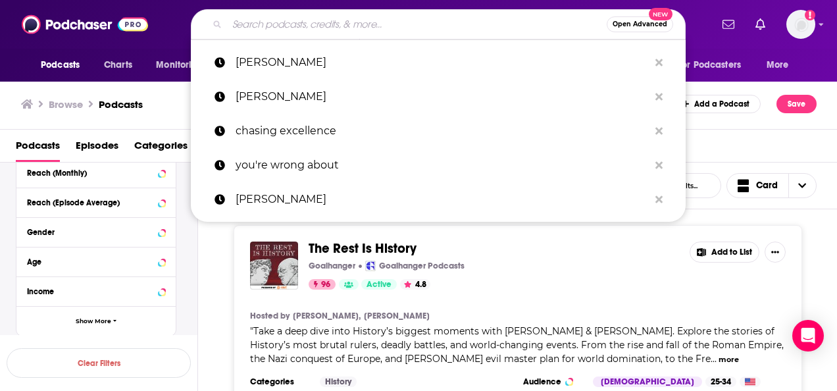
click at [251, 31] on input "Search podcasts, credits, & more..." at bounding box center [417, 24] width 380 height 21
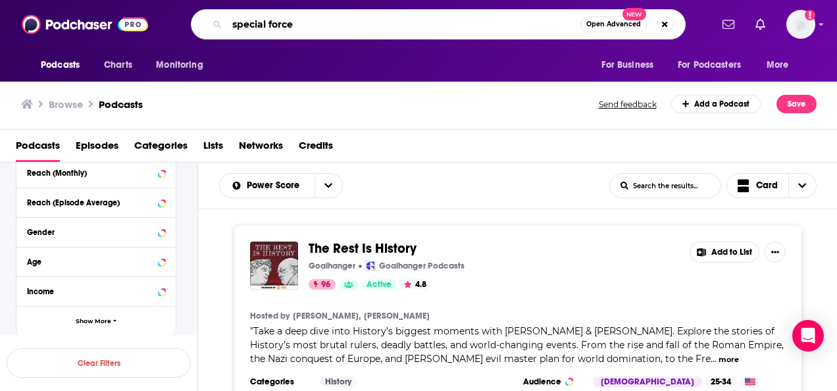
type input "special forces"
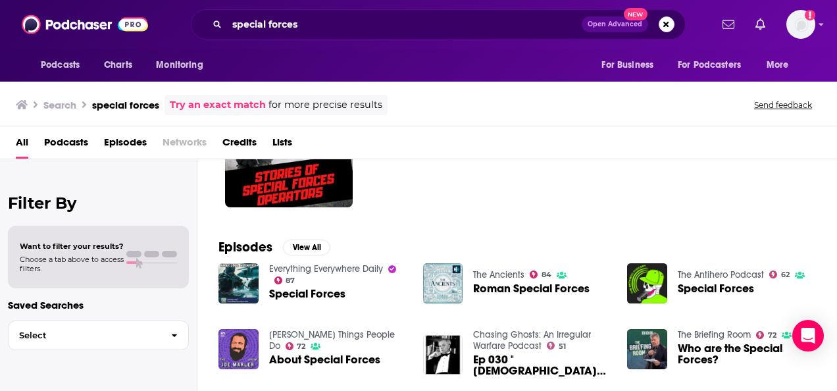
scroll to position [119, 0]
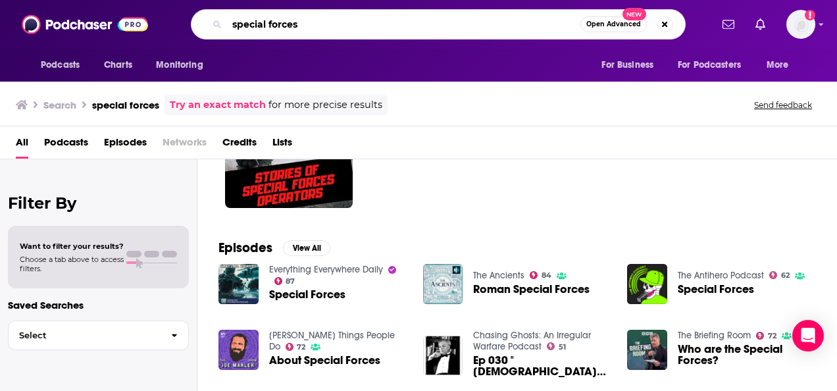
drag, startPoint x: 300, startPoint y: 30, endPoint x: 179, endPoint y: 27, distance: 121.1
click at [179, 27] on div "special forces Open Advanced New" at bounding box center [437, 24] width 545 height 30
type input "military"
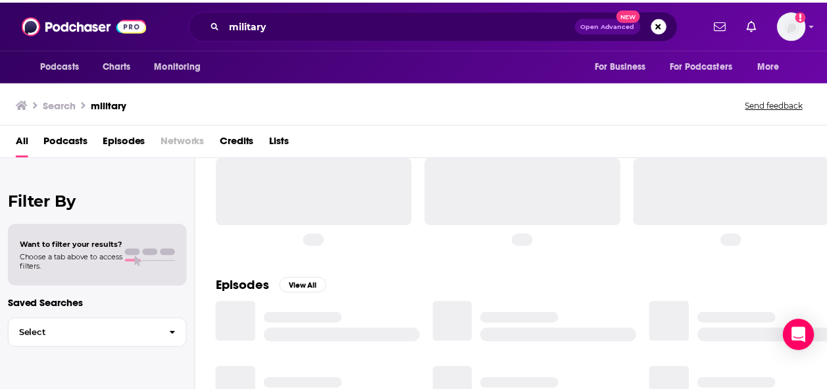
scroll to position [197, 0]
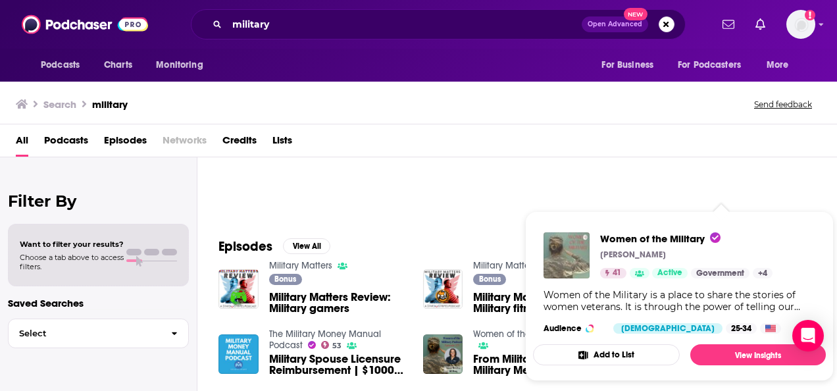
click at [545, 261] on img "Women of the Military" at bounding box center [566, 255] width 46 height 46
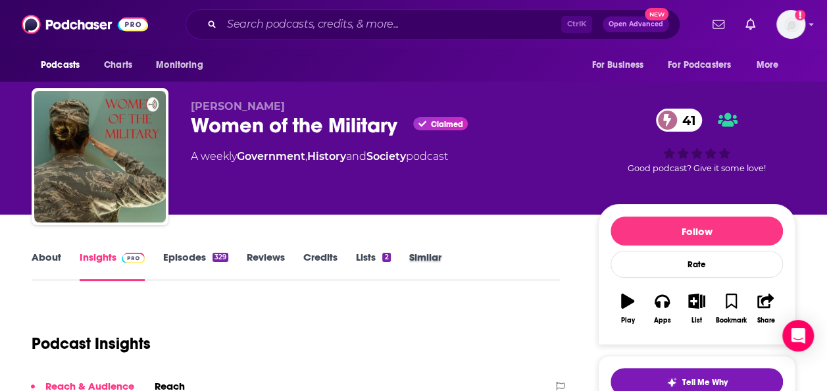
click at [442, 264] on div "Similar" at bounding box center [434, 266] width 51 height 30
click at [432, 257] on link "Similar" at bounding box center [425, 266] width 32 height 30
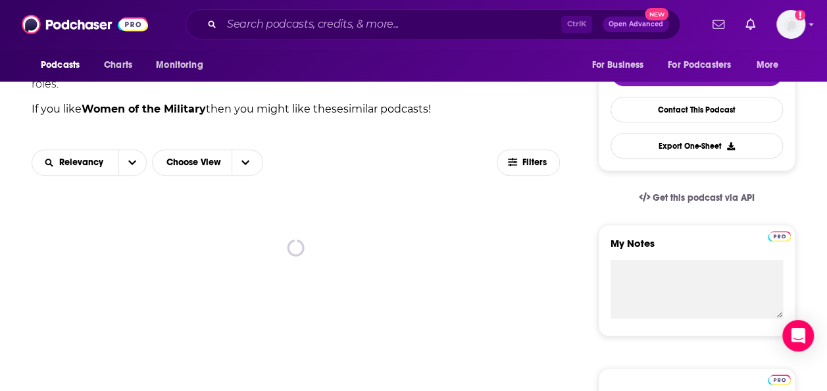
scroll to position [329, 0]
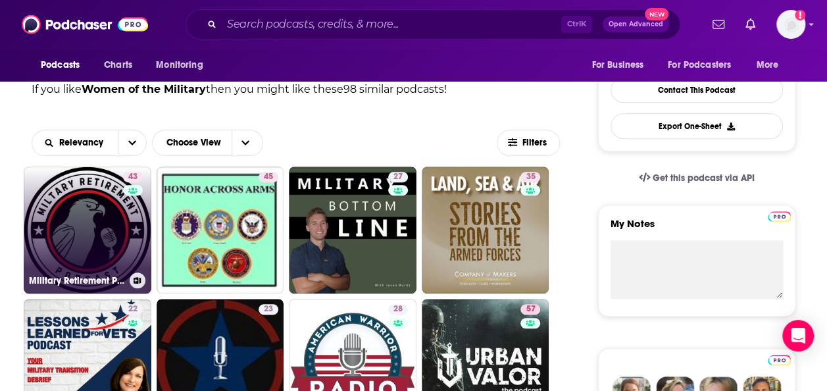
click at [107, 204] on link "43 Military Retirement Podcast" at bounding box center [88, 230] width 128 height 128
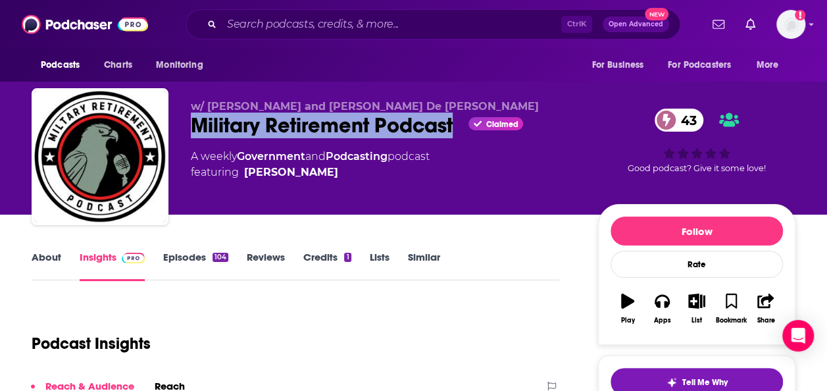
drag, startPoint x: 184, startPoint y: 125, endPoint x: 459, endPoint y: 128, distance: 275.0
click at [459, 128] on div "w/ John McConnell and Victor De La Flor Military Retirement Podcast Claimed 43 …" at bounding box center [414, 159] width 764 height 142
copy h2 "Military Retirement Podcast"
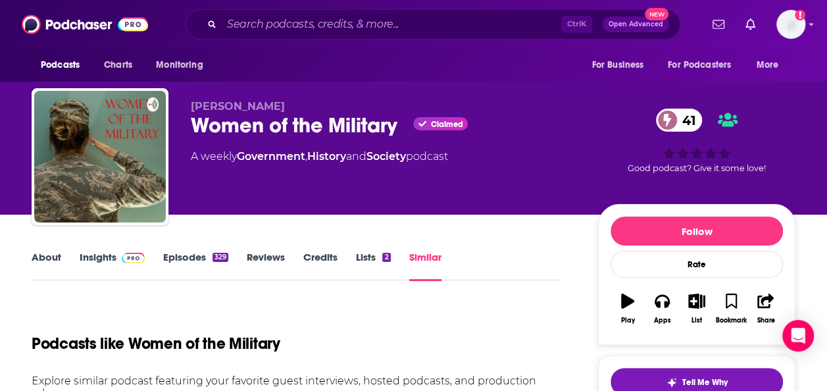
scroll to position [263, 0]
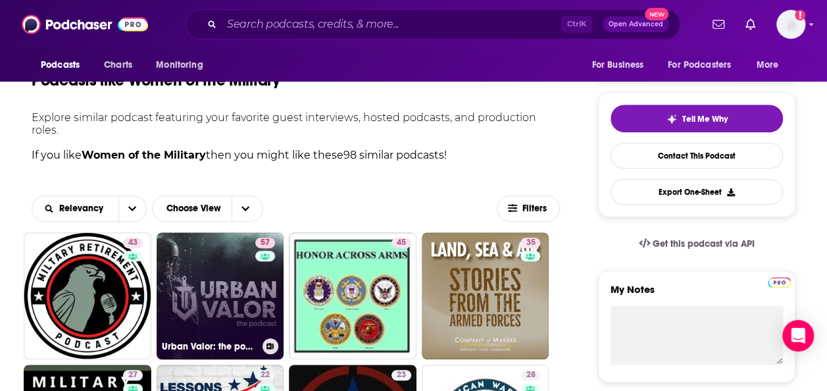
click at [220, 282] on link "57 Urban Valor: the podcast" at bounding box center [221, 296] width 128 height 128
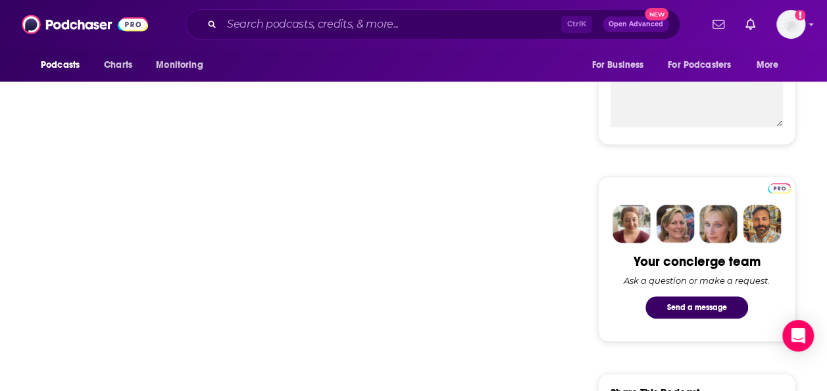
scroll to position [592, 0]
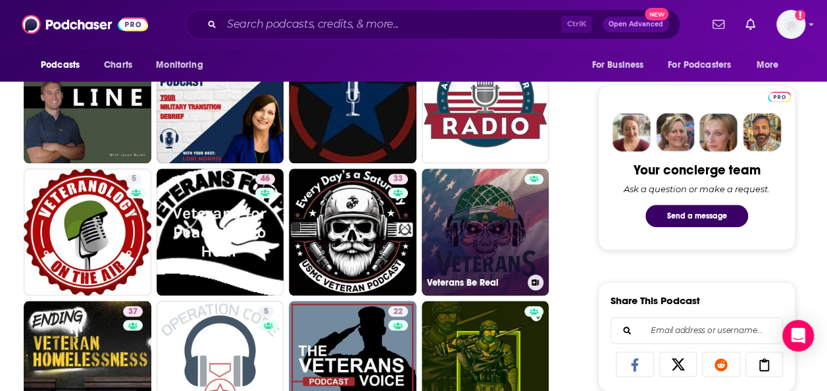
click at [478, 220] on link "Veterans Be Real" at bounding box center [486, 232] width 128 height 128
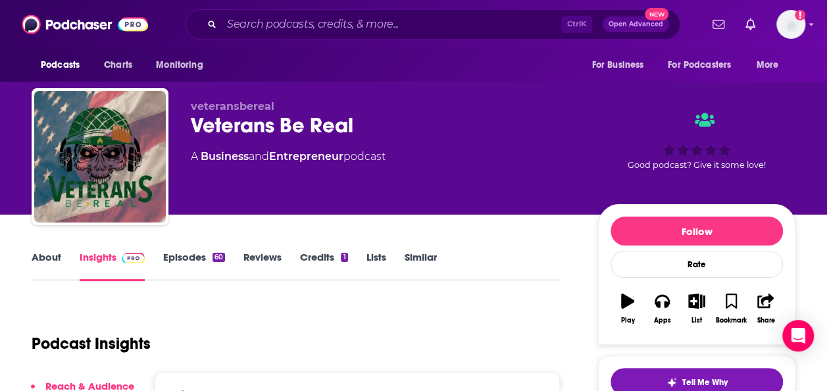
click at [43, 264] on link "About" at bounding box center [47, 266] width 30 height 30
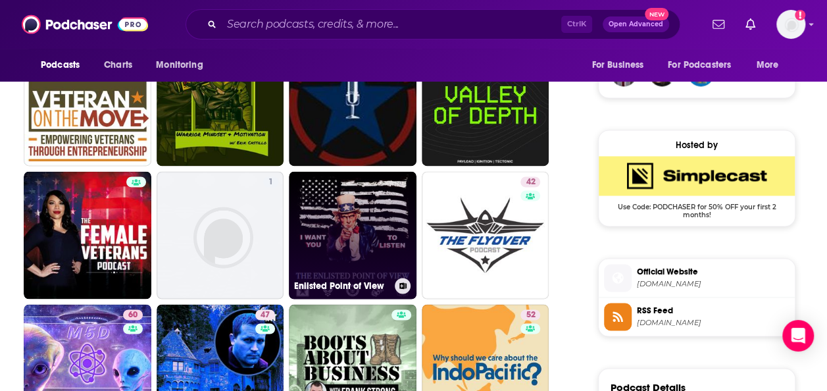
scroll to position [1118, 0]
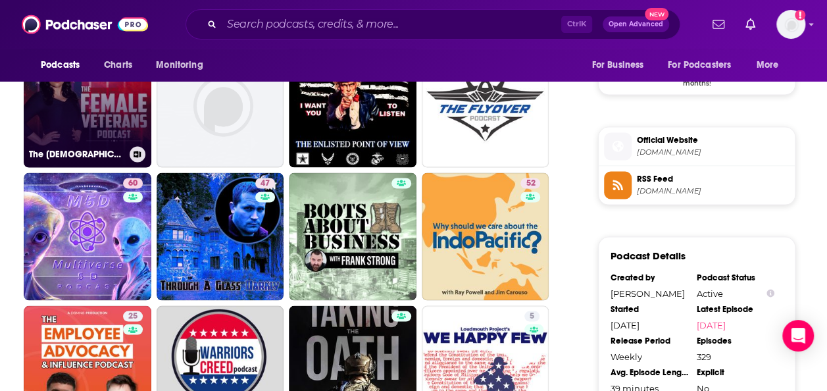
click at [57, 121] on link "The Female Veterans Podcast" at bounding box center [88, 103] width 128 height 128
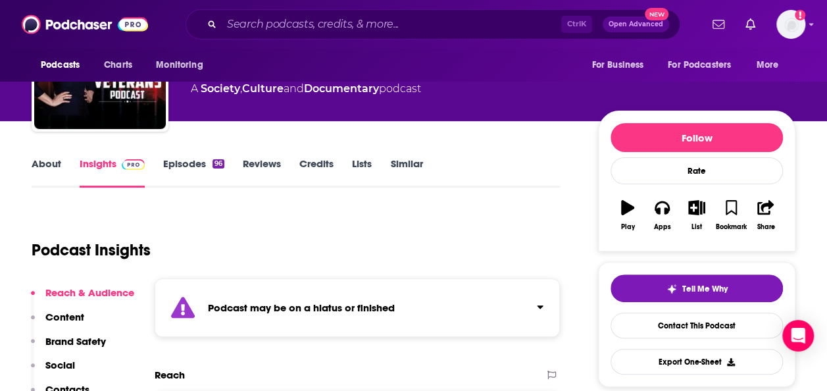
scroll to position [66, 0]
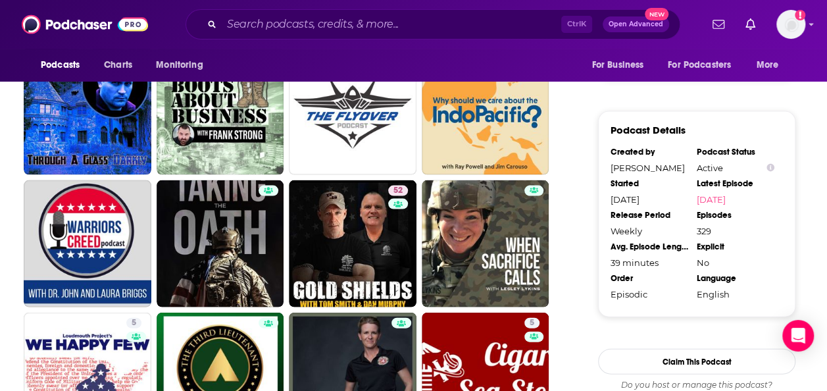
scroll to position [1250, 0]
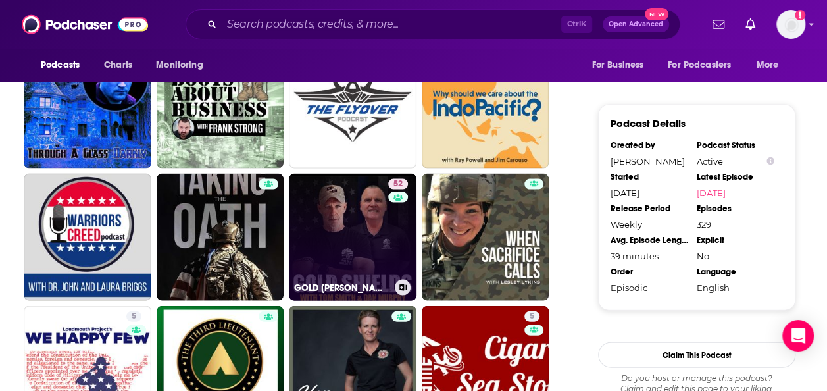
click at [355, 224] on link "52 GOLD SHIELDS" at bounding box center [353, 238] width 128 height 128
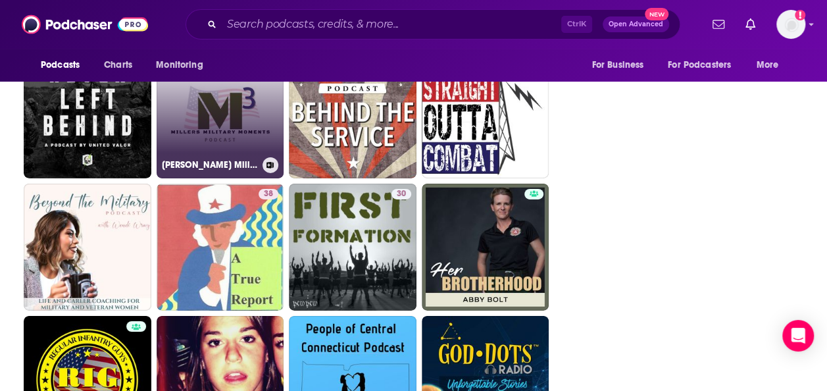
scroll to position [2039, 0]
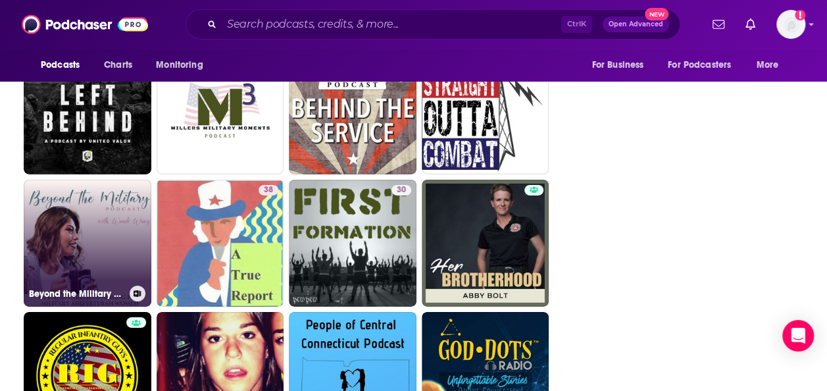
click at [57, 224] on link "Beyond the Military Podcast: Women Transitioning from the Military, Veteran Wom…" at bounding box center [88, 244] width 128 height 128
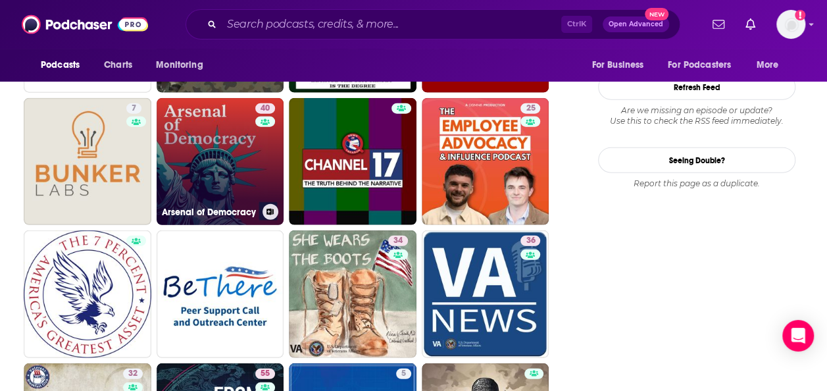
scroll to position [1579, 0]
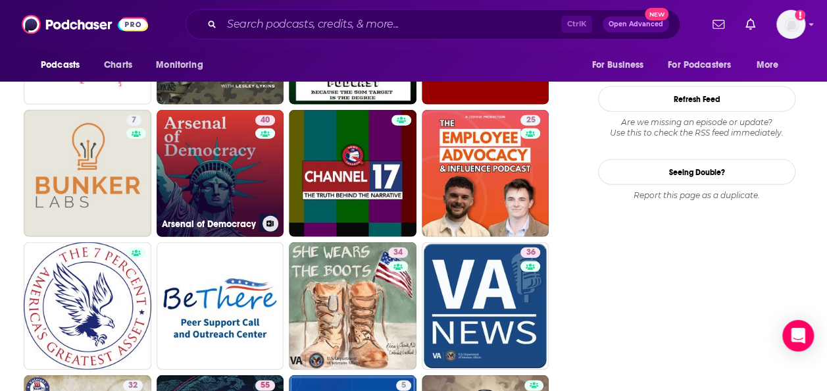
click at [220, 163] on link "40 Arsenal of Democracy" at bounding box center [221, 174] width 128 height 128
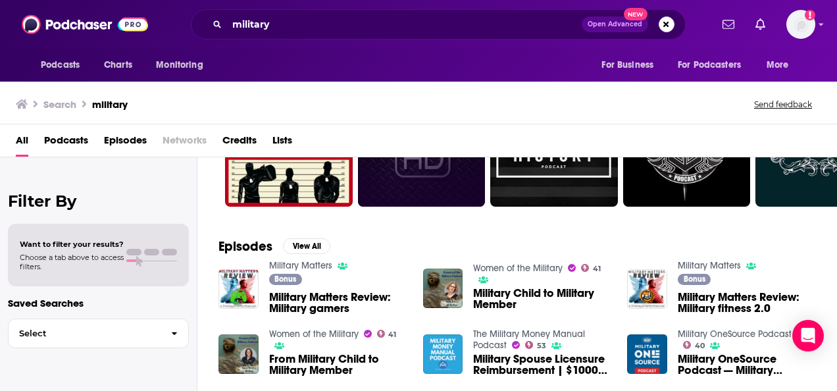
scroll to position [66, 0]
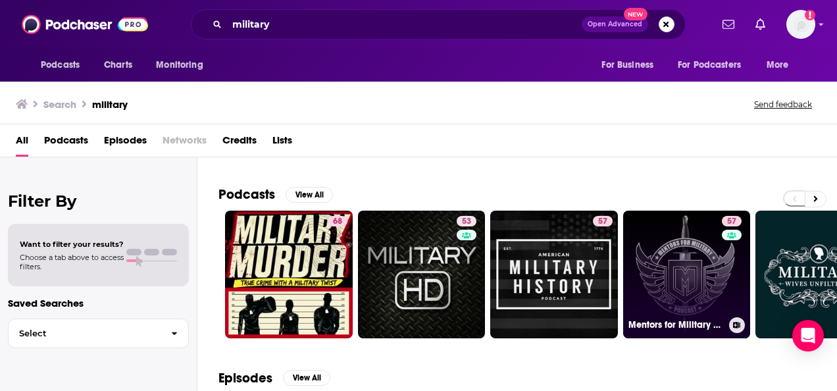
click at [655, 276] on link "57 Mentors for Military Podcast" at bounding box center [687, 275] width 128 height 128
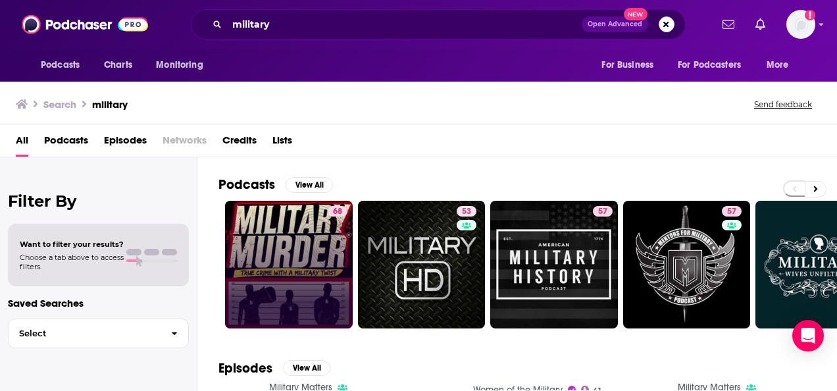
scroll to position [66, 0]
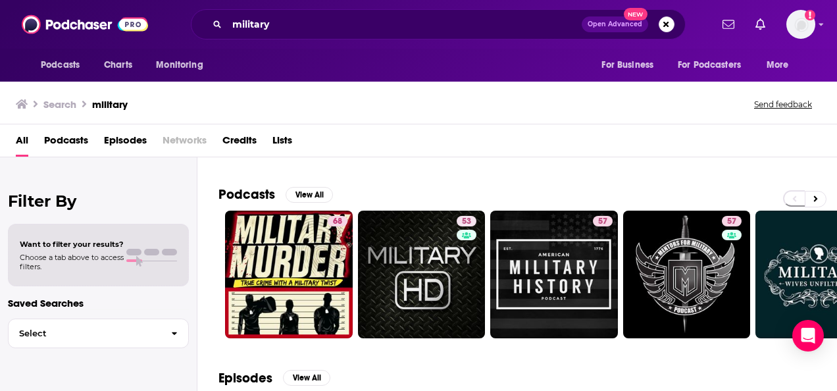
click at [316, 184] on div "Podcasts View All 68 53 57 57 42 53 42 46 + 7k" at bounding box center [527, 262] width 618 height 184
click at [316, 194] on button "View All" at bounding box center [309, 195] width 47 height 16
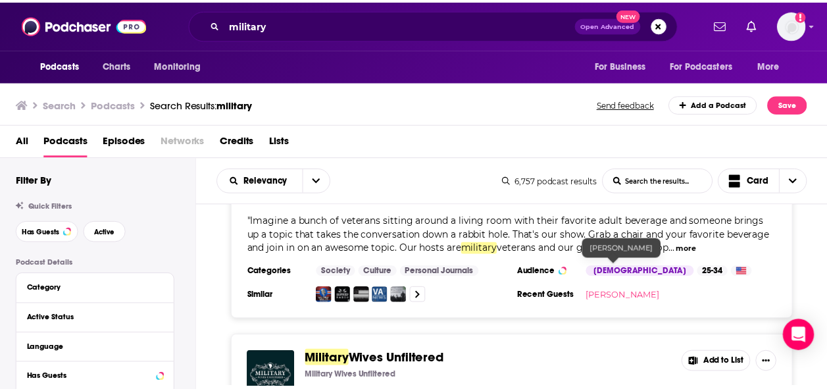
scroll to position [724, 0]
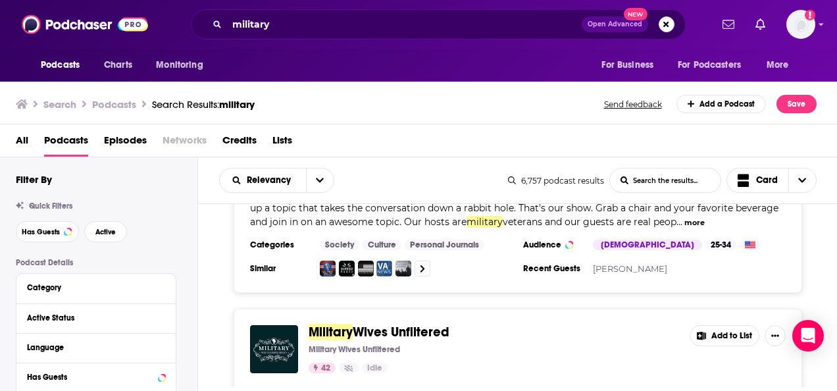
click at [408, 331] on div "Podcasts Charts Monitoring military Open Advanced New For Business For Podcaste…" at bounding box center [418, 195] width 837 height 391
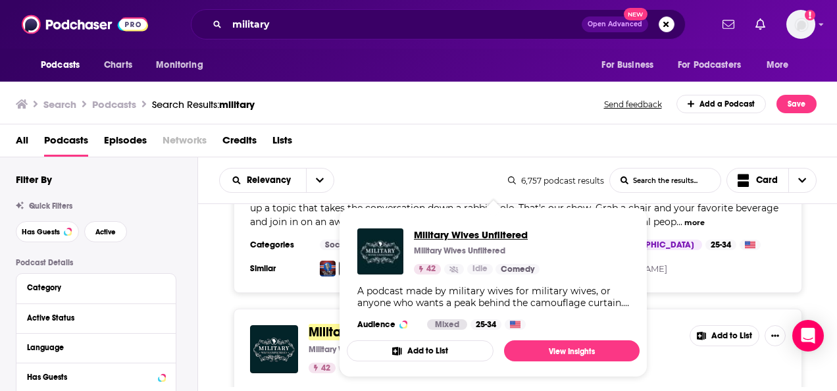
click at [452, 232] on span "Military Wives Unfiltered" at bounding box center [477, 234] width 126 height 12
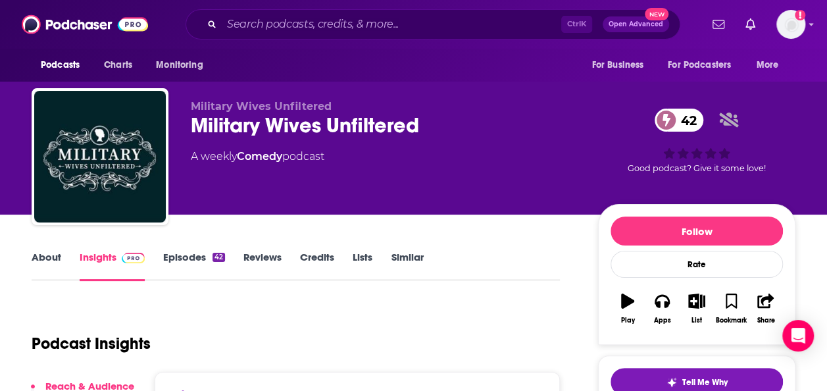
click at [412, 267] on link "Similar" at bounding box center [407, 266] width 32 height 30
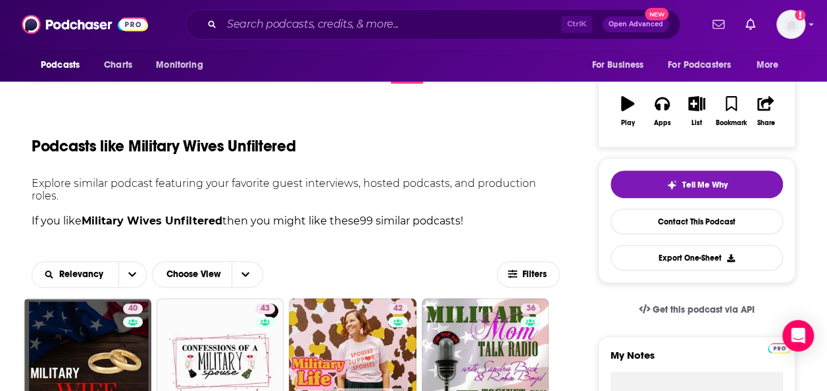
scroll to position [263, 0]
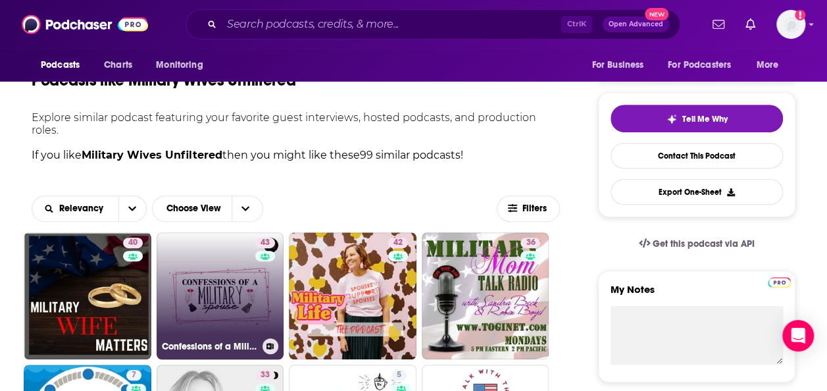
click at [212, 280] on link "43 Confessions of a Military Spouse" at bounding box center [221, 296] width 128 height 128
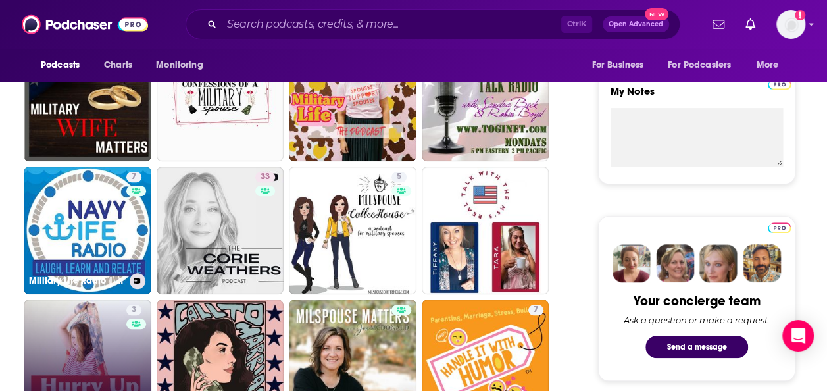
scroll to position [461, 0]
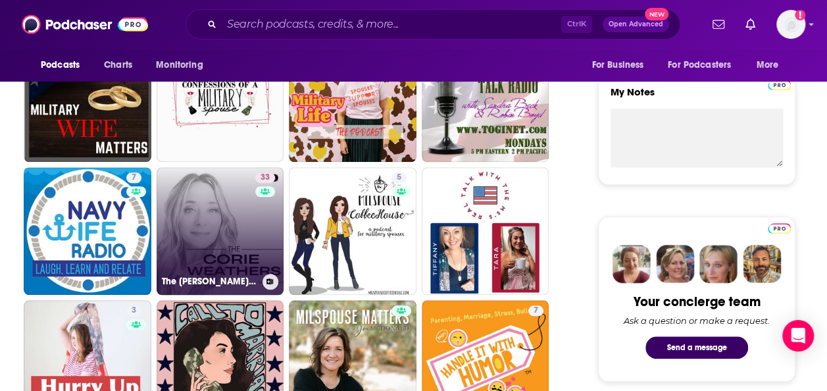
click at [213, 189] on link "33 The Corie Weathers Podcast" at bounding box center [221, 231] width 128 height 128
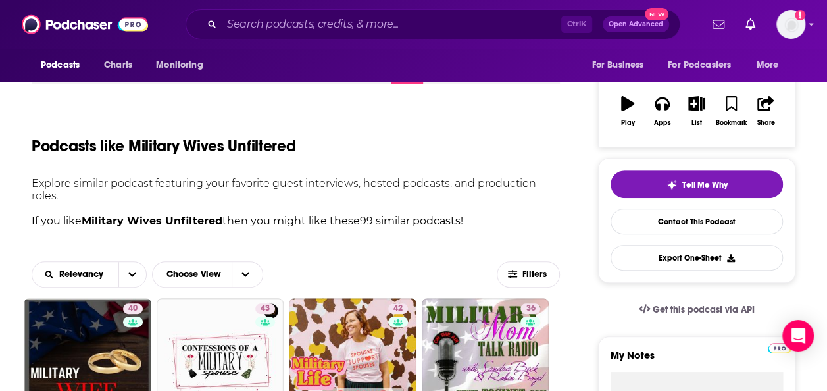
scroll to position [329, 0]
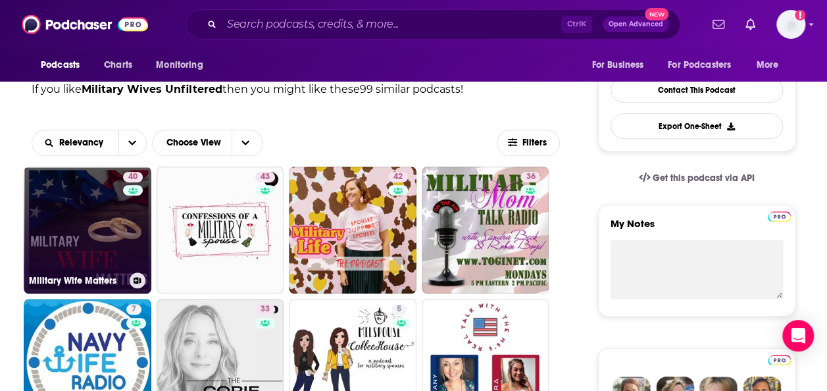
click at [67, 233] on link "40 Military Wife Matters" at bounding box center [88, 230] width 128 height 128
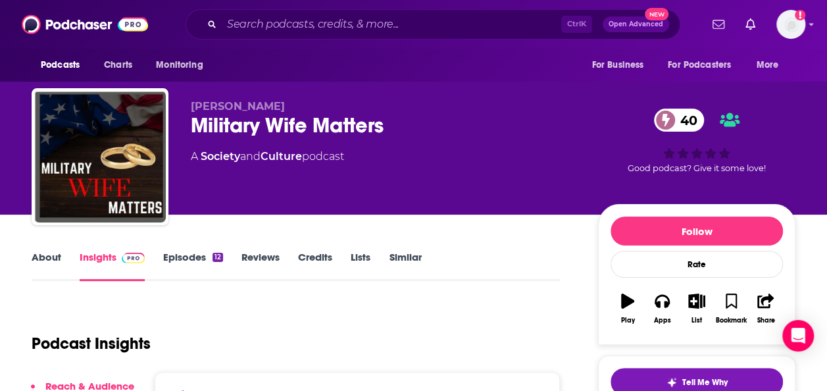
click at [403, 251] on link "Similar" at bounding box center [405, 266] width 32 height 30
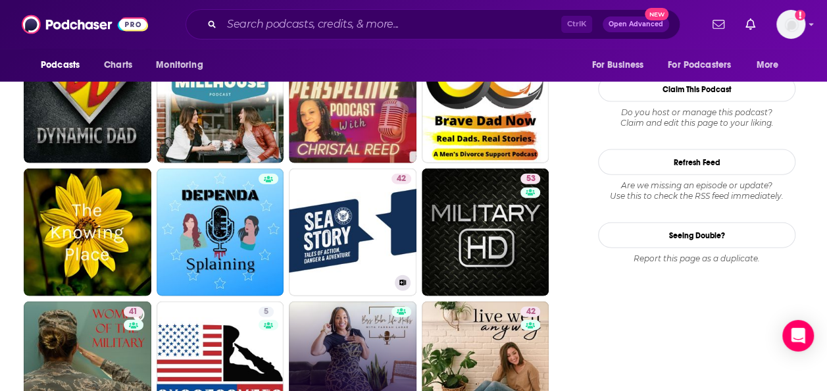
scroll to position [1382, 0]
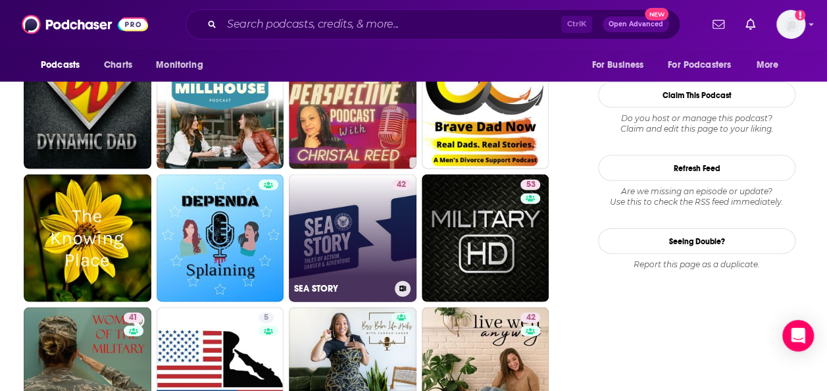
click at [364, 230] on link "42 SEA STORY" at bounding box center [353, 238] width 128 height 128
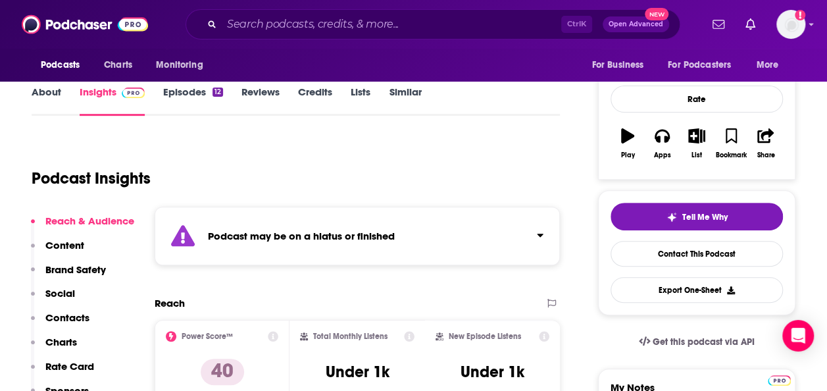
scroll to position [132, 0]
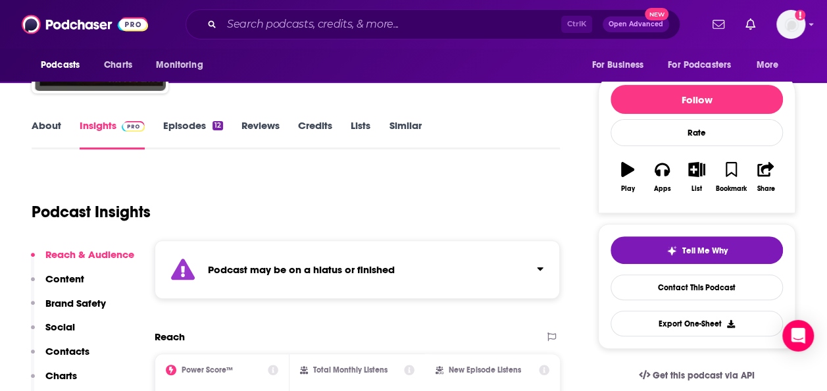
click at [395, 129] on link "Similar" at bounding box center [405, 134] width 32 height 30
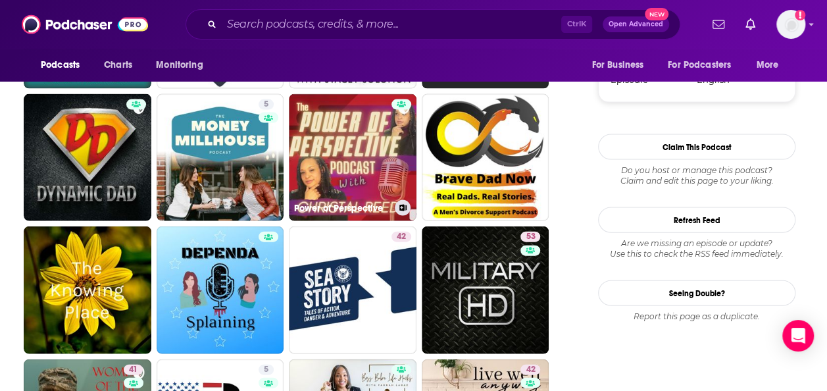
scroll to position [1382, 0]
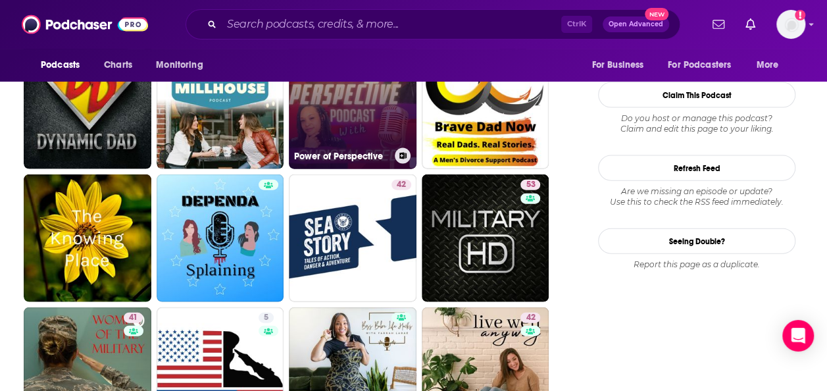
scroll to position [1645, 0]
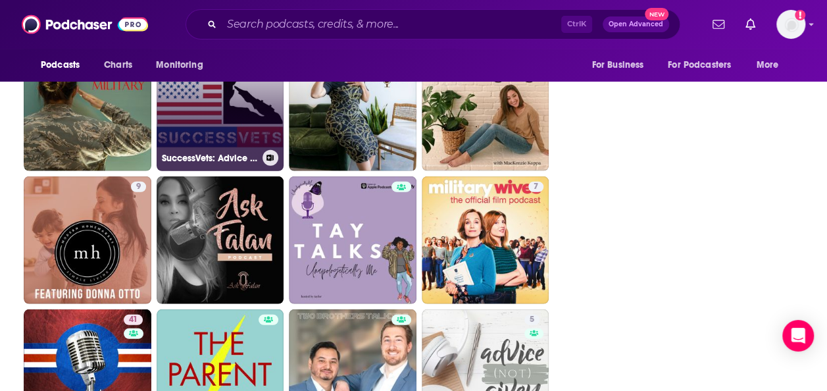
click at [211, 110] on link "5 SuccessVets: Advice For Veterans On Life After The Military" at bounding box center [221, 108] width 128 height 128
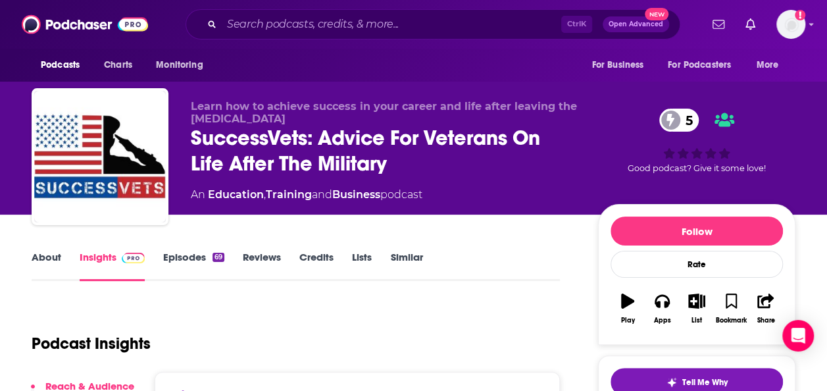
click at [394, 260] on link "Similar" at bounding box center [406, 266] width 32 height 30
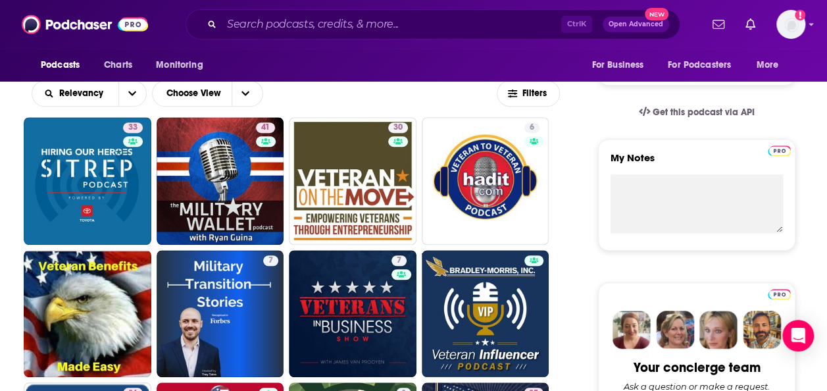
scroll to position [329, 0]
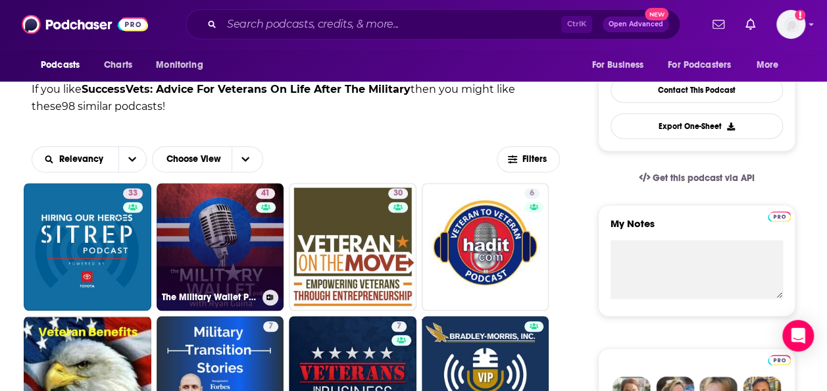
click at [198, 270] on link "41 The Military Wallet Podcast with Ryan Guina" at bounding box center [221, 247] width 128 height 128
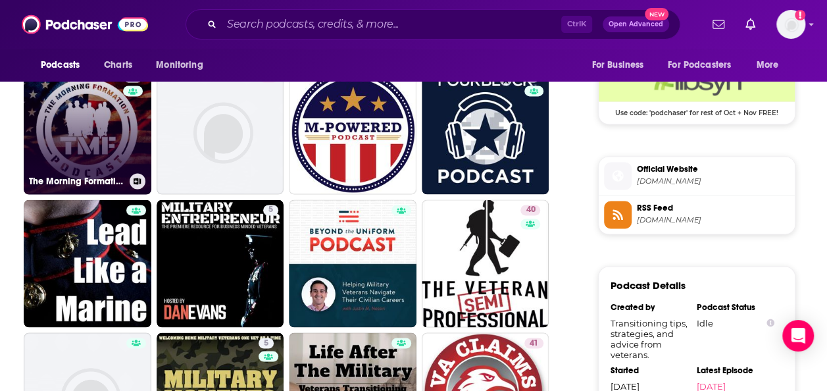
scroll to position [987, 0]
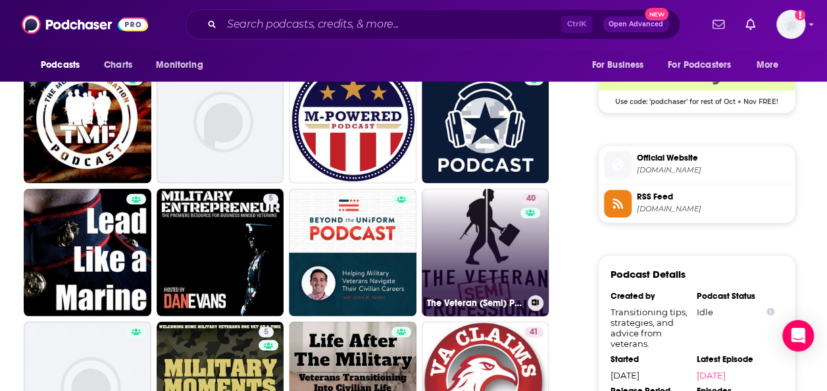
click at [491, 203] on link "40 The Veteran (Semi) Professional" at bounding box center [486, 252] width 128 height 128
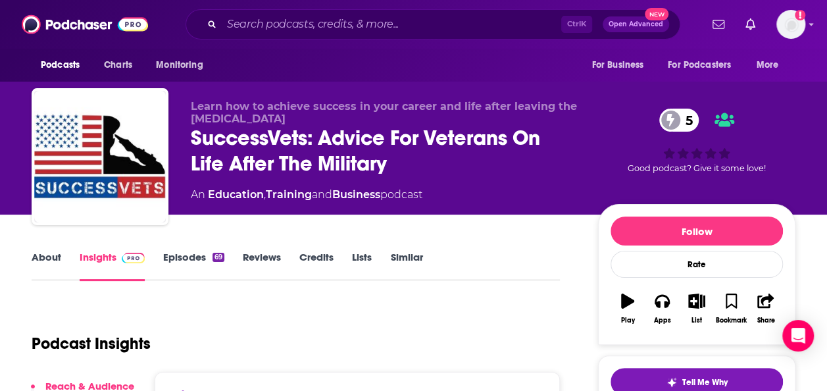
click at [409, 258] on link "Similar" at bounding box center [406, 266] width 32 height 30
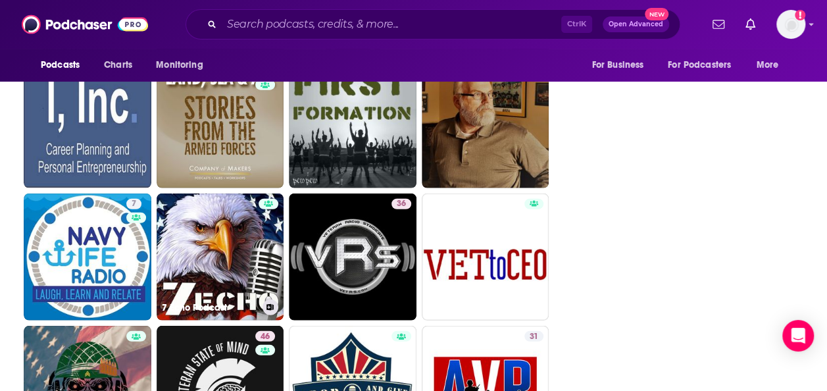
scroll to position [1776, 0]
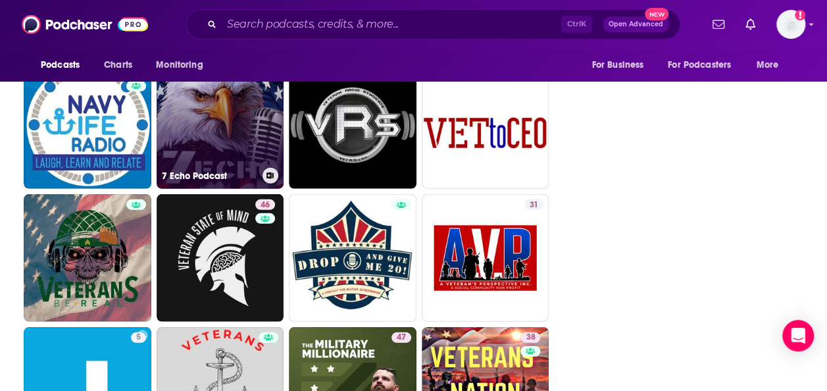
click at [198, 137] on link "7 Echo Podcast" at bounding box center [221, 126] width 128 height 128
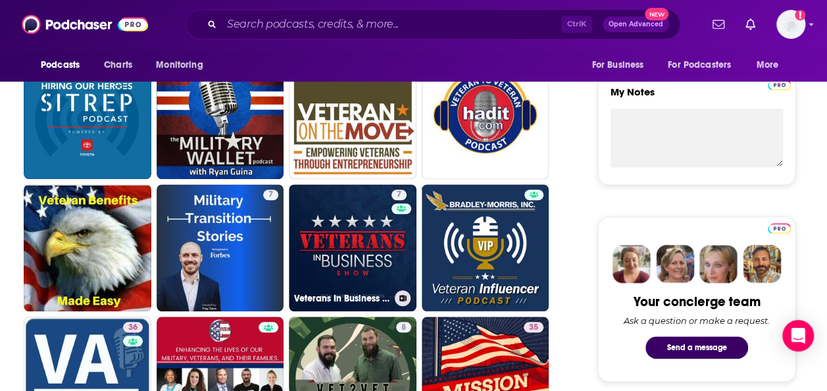
scroll to position [724, 0]
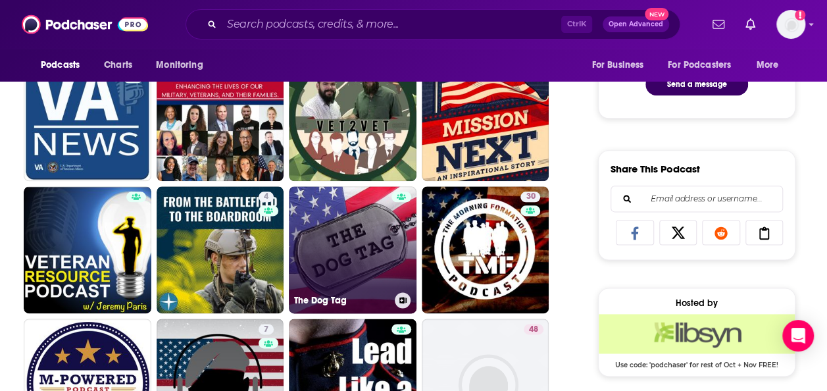
click at [330, 234] on link "The Dog Tag" at bounding box center [353, 250] width 128 height 128
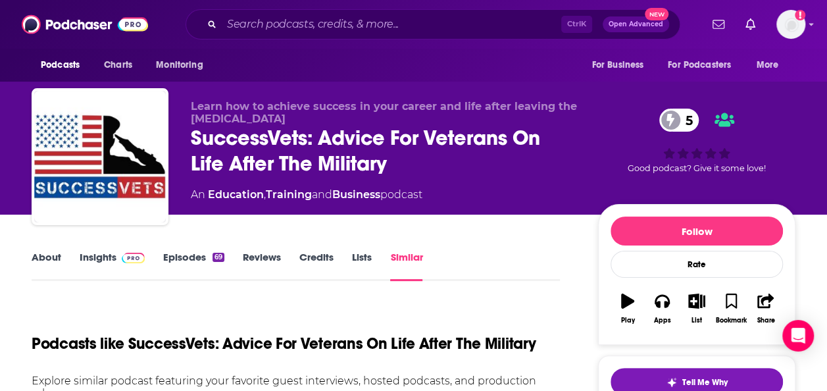
scroll to position [263, 0]
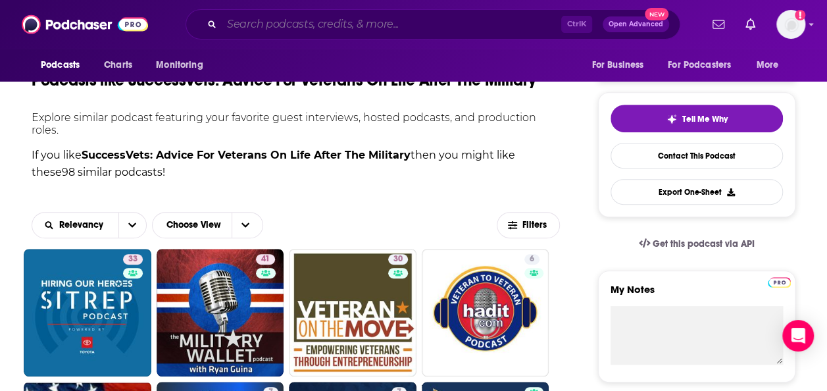
click at [312, 26] on input "Search podcasts, credits, & more..." at bounding box center [391, 24] width 339 height 21
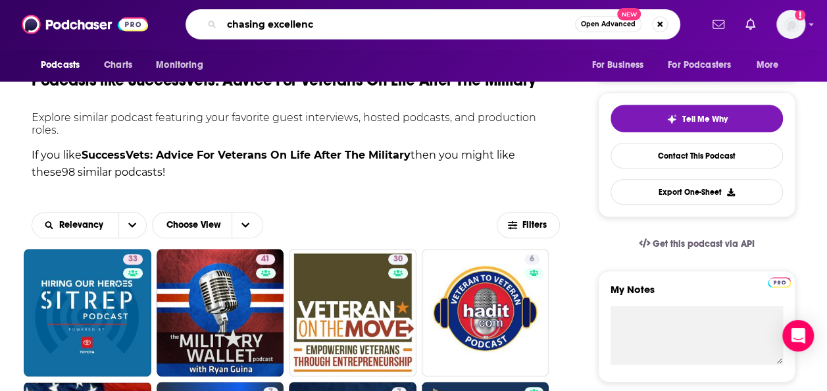
type input "chasing excellence"
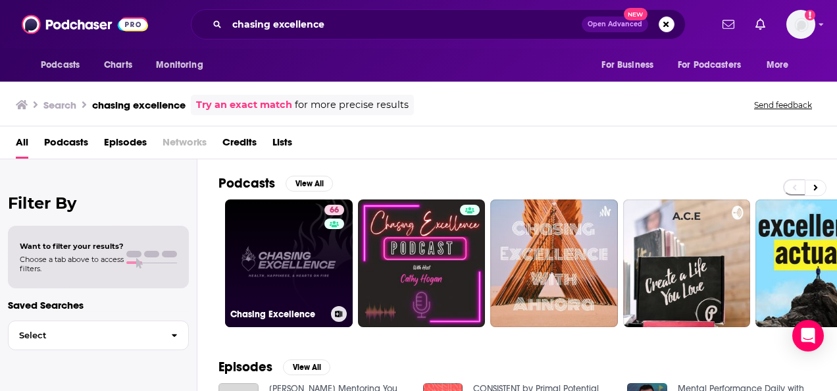
click at [286, 253] on link "66 Chasing Excellence" at bounding box center [289, 263] width 128 height 128
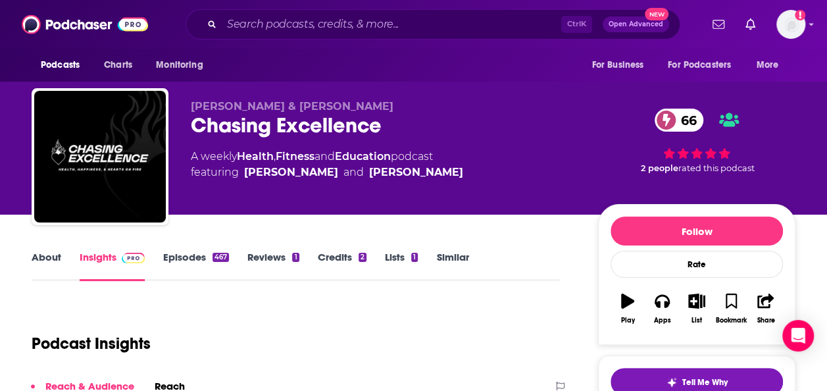
click at [51, 258] on link "About" at bounding box center [47, 266] width 30 height 30
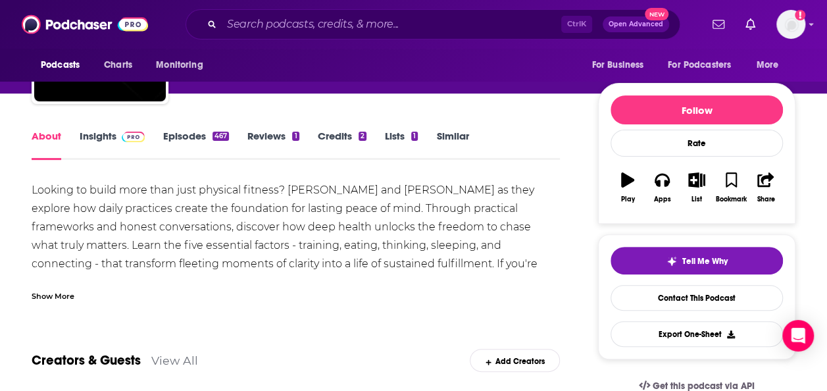
scroll to position [132, 0]
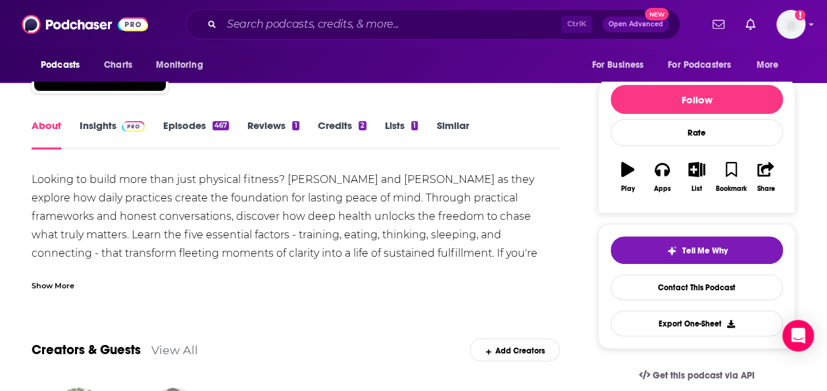
click at [50, 287] on div "Show More" at bounding box center [53, 284] width 43 height 12
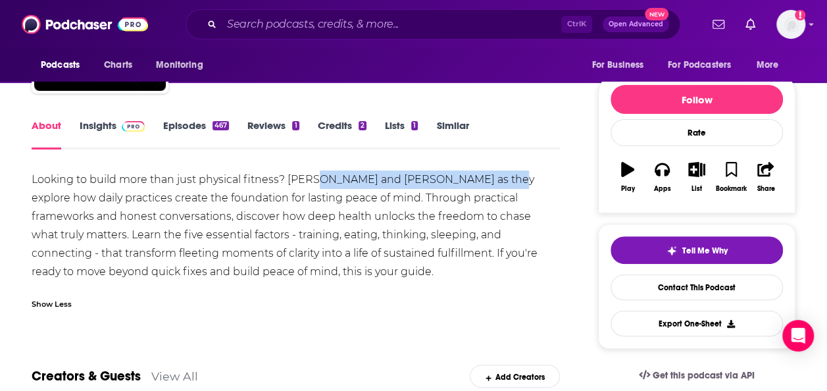
drag, startPoint x: 311, startPoint y: 180, endPoint x: 508, endPoint y: 180, distance: 196.7
click at [508, 180] on div "Looking to build more than just physical fitness? [PERSON_NAME] and [PERSON_NAM…" at bounding box center [296, 225] width 528 height 111
copy div "Ben Bergeron and Patrick Cummings"
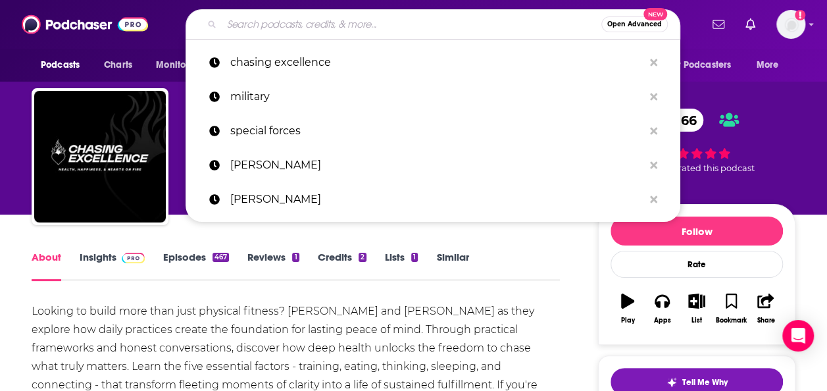
click at [267, 34] on input "Search podcasts, credits, & more..." at bounding box center [412, 24] width 380 height 21
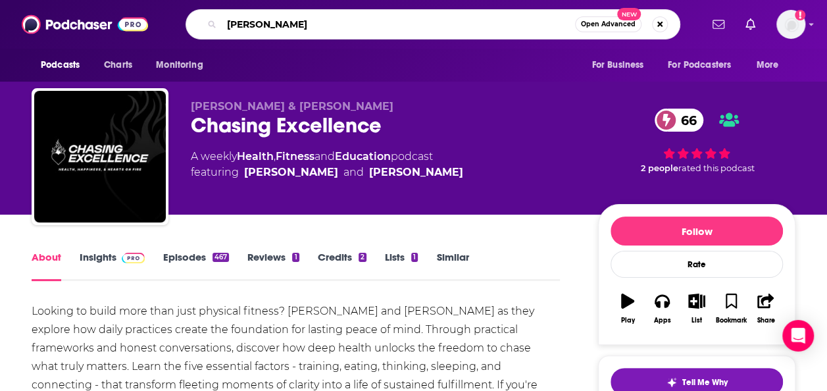
type input "shawn"
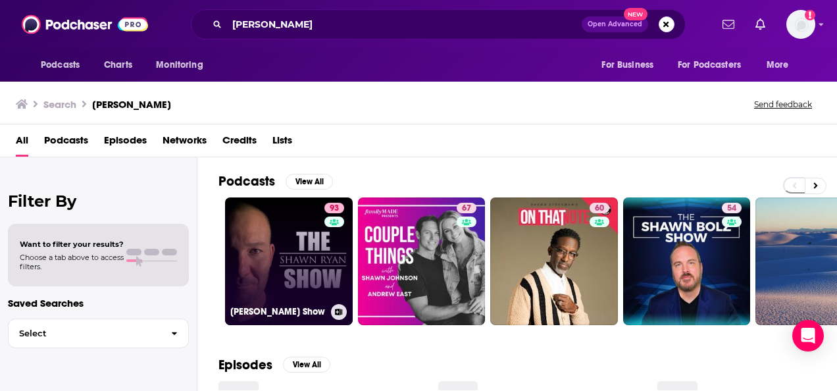
click at [298, 270] on link "93 [PERSON_NAME] Show" at bounding box center [289, 261] width 128 height 128
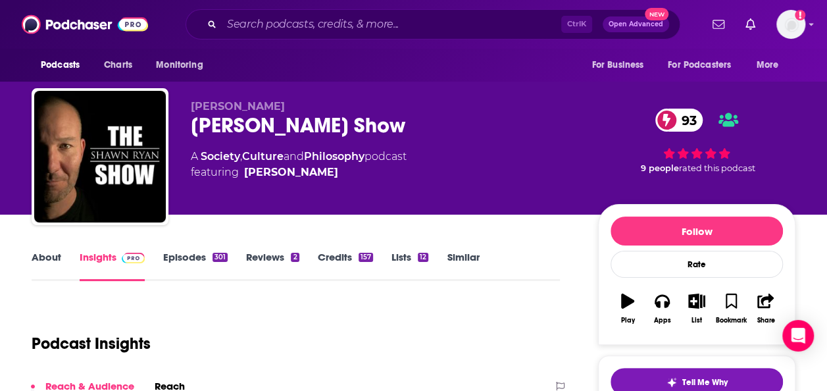
click at [449, 250] on div "About Insights Episodes 301 Reviews 2 Credits 157 Lists 12 Similar" at bounding box center [296, 265] width 528 height 32
click at [458, 262] on link "Similar" at bounding box center [463, 266] width 32 height 30
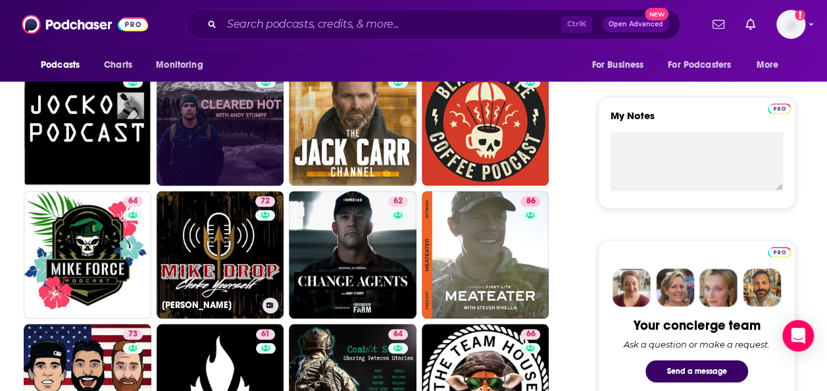
scroll to position [461, 0]
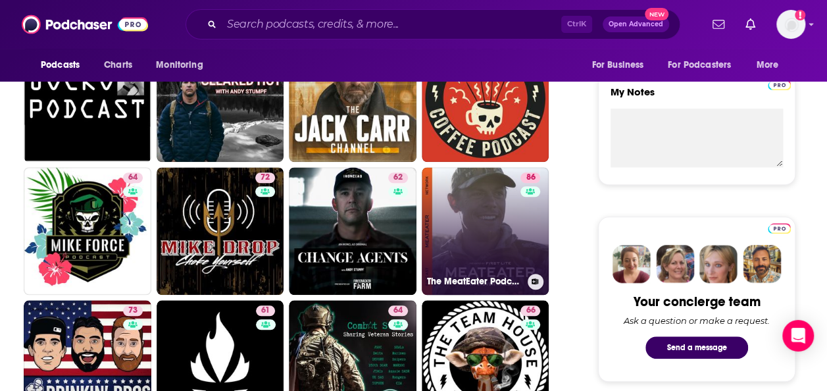
click at [496, 236] on link "86 The MeatEater Podcast" at bounding box center [486, 231] width 128 height 128
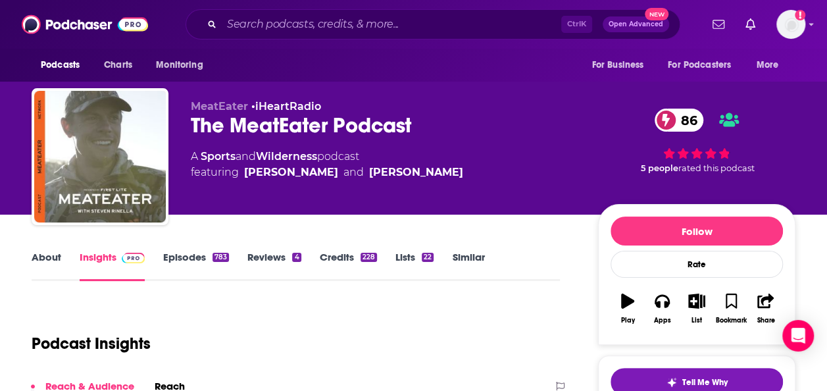
click at [466, 257] on link "Similar" at bounding box center [468, 266] width 32 height 30
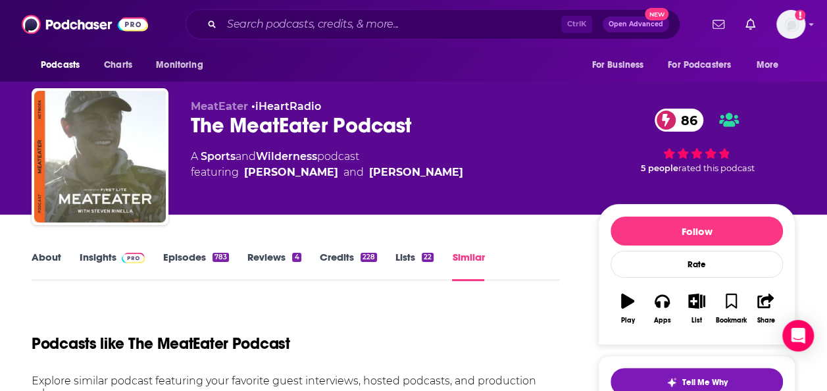
click at [96, 259] on link "Insights" at bounding box center [112, 266] width 65 height 30
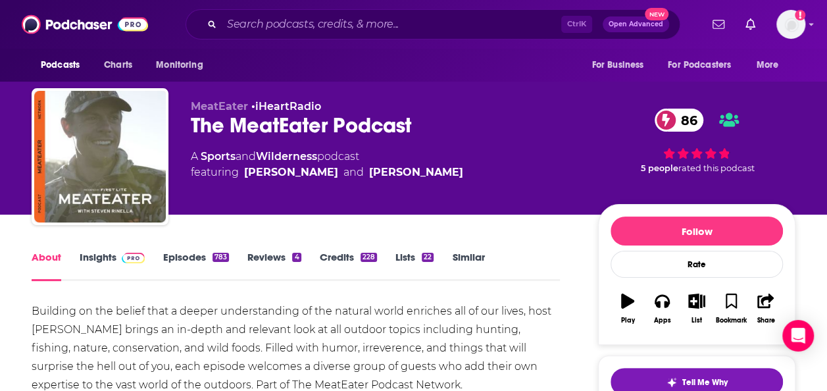
scroll to position [66, 0]
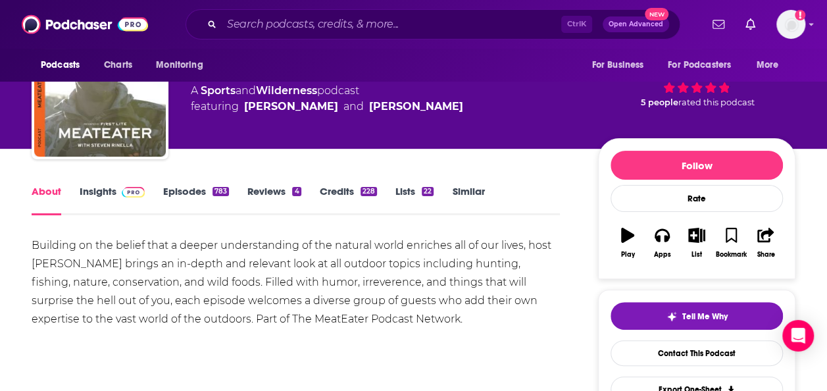
drag, startPoint x: 384, startPoint y: 316, endPoint x: 12, endPoint y: 249, distance: 378.5
click at [168, 316] on div "Building on the belief that a deeper understanding of the natural world enriche…" at bounding box center [296, 282] width 528 height 92
click at [162, 333] on div "Building on the belief that a deeper understanding of the natural world enriche…" at bounding box center [296, 296] width 528 height 120
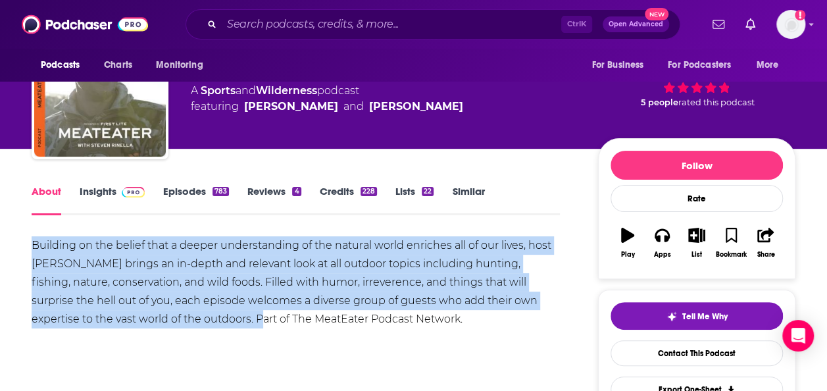
drag, startPoint x: 170, startPoint y: 324, endPoint x: -1, endPoint y: 251, distance: 186.6
click at [0, 251] on html "Podcasts Charts Monitoring Ctrl K Open Advanced New For Business For Podcasters…" at bounding box center [413, 129] width 827 height 391
copy div "Building on the belief that a deeper understanding of the natural world enriche…"
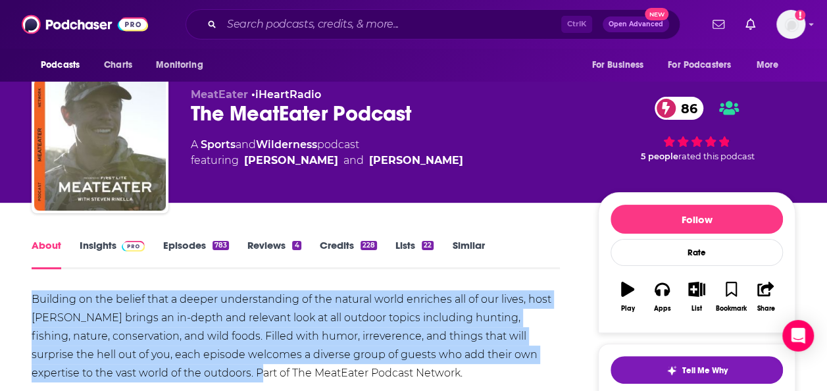
scroll to position [0, 0]
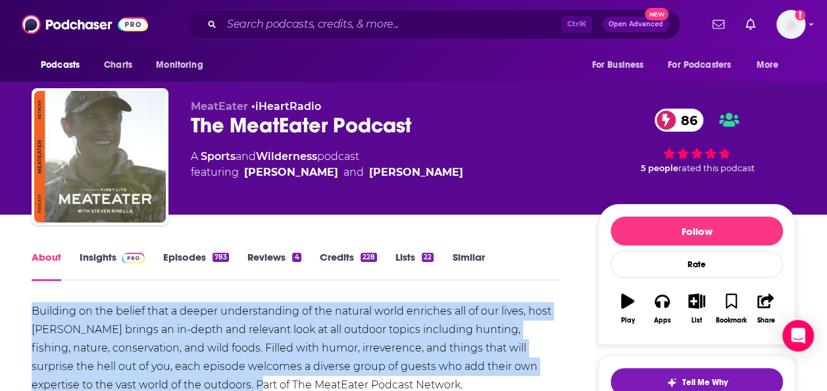
click at [467, 259] on link "Similar" at bounding box center [468, 266] width 32 height 30
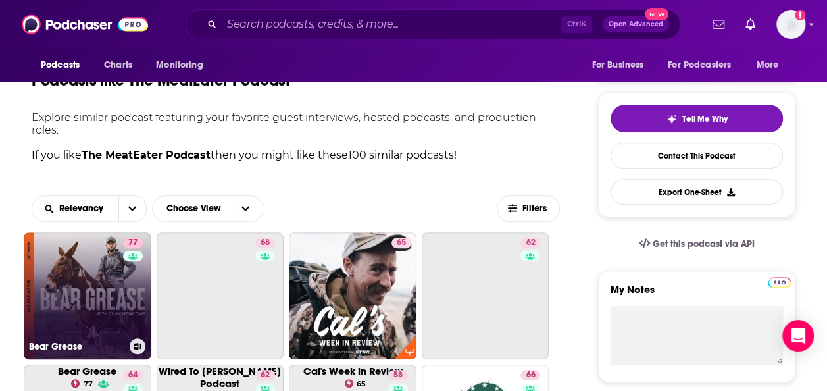
scroll to position [395, 0]
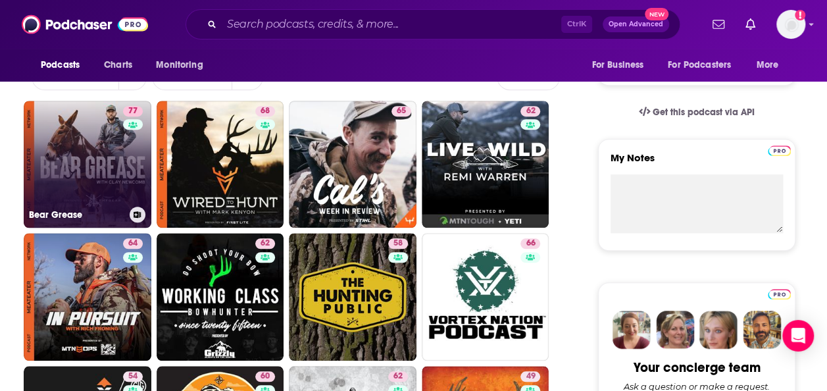
click at [70, 161] on link "77 Bear Grease" at bounding box center [88, 165] width 128 height 128
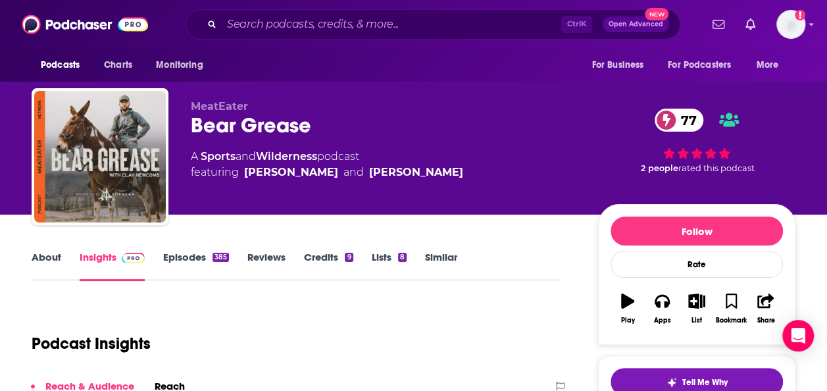
click at [48, 254] on link "About" at bounding box center [47, 266] width 30 height 30
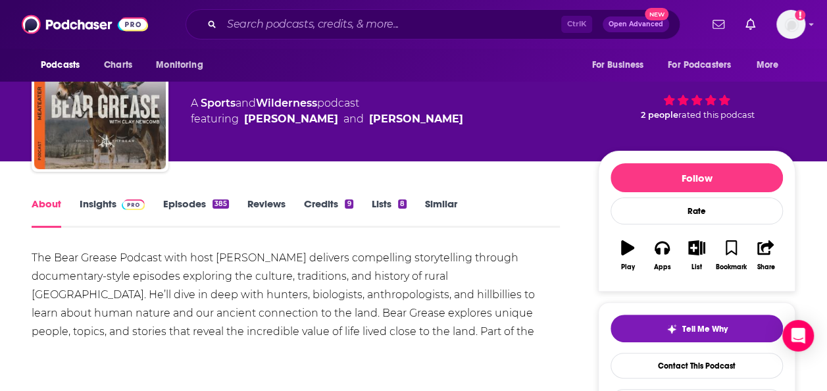
scroll to position [66, 0]
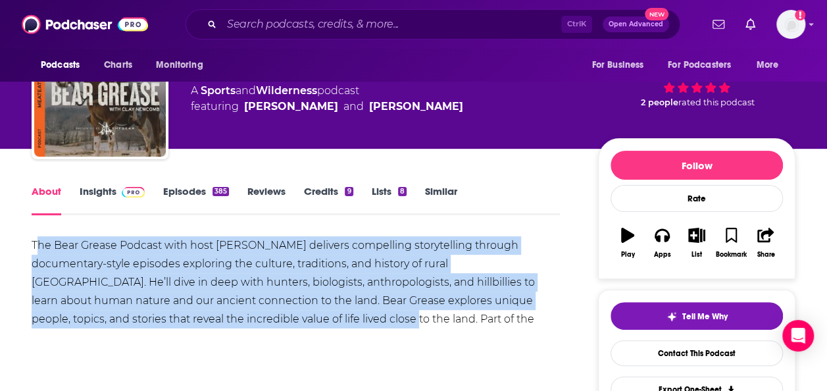
drag, startPoint x: 37, startPoint y: 241, endPoint x: 279, endPoint y: 319, distance: 254.2
click at [279, 319] on div "The Bear Grease Podcast with host Clay Newcomb delivers compelling storytelling…" at bounding box center [296, 291] width 528 height 111
copy div "he Bear Grease Podcast with host Clay Newcomb delivers compelling storytelling …"
